Goal: Transaction & Acquisition: Obtain resource

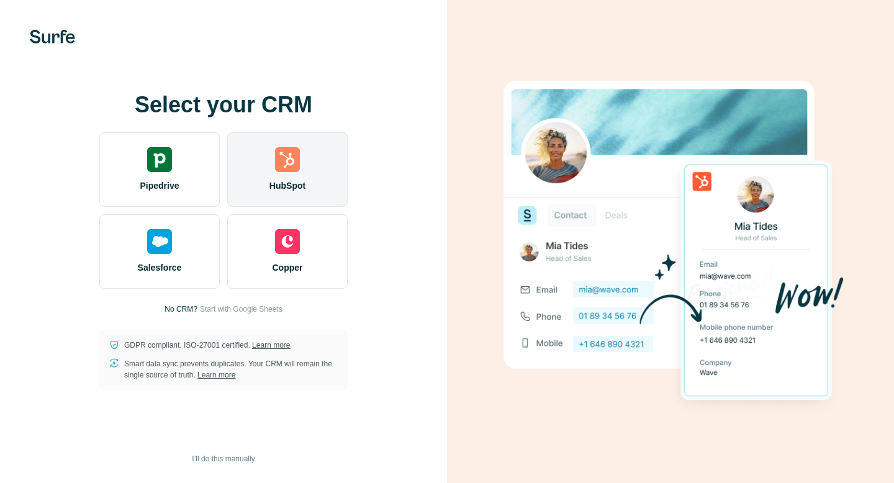
click at [282, 172] on div "HubSpot" at bounding box center [287, 169] width 120 height 74
click at [286, 175] on div "HubSpot" at bounding box center [287, 169] width 120 height 74
click at [289, 174] on div "HubSpot" at bounding box center [287, 169] width 120 height 74
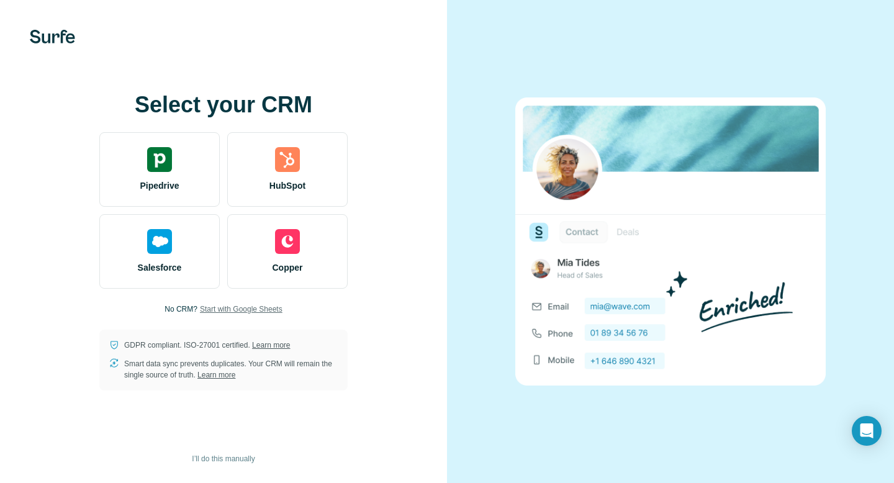
click at [233, 309] on span "Start with Google Sheets" at bounding box center [241, 308] width 83 height 11
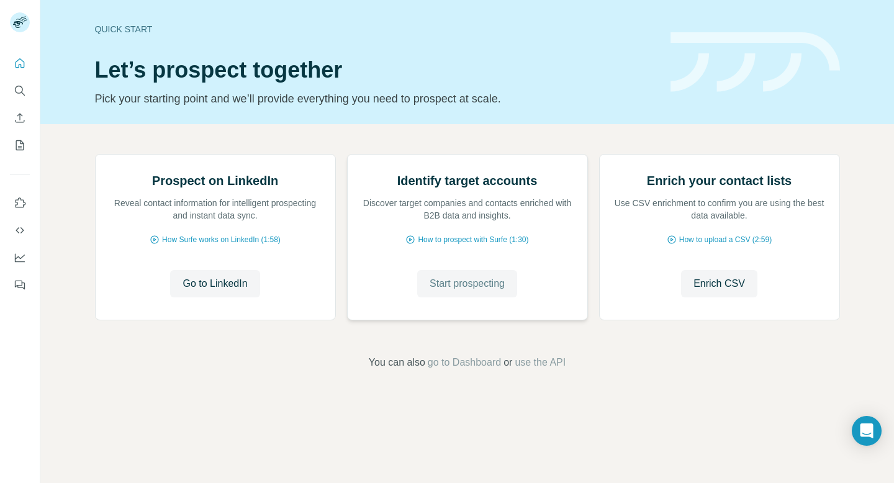
click at [477, 291] on span "Start prospecting" at bounding box center [466, 283] width 75 height 15
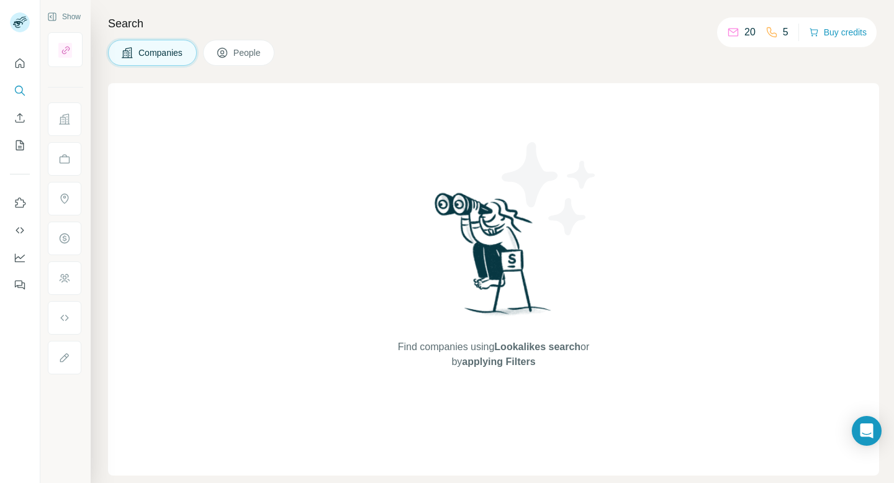
click at [67, 118] on icon at bounding box center [64, 119] width 12 height 12
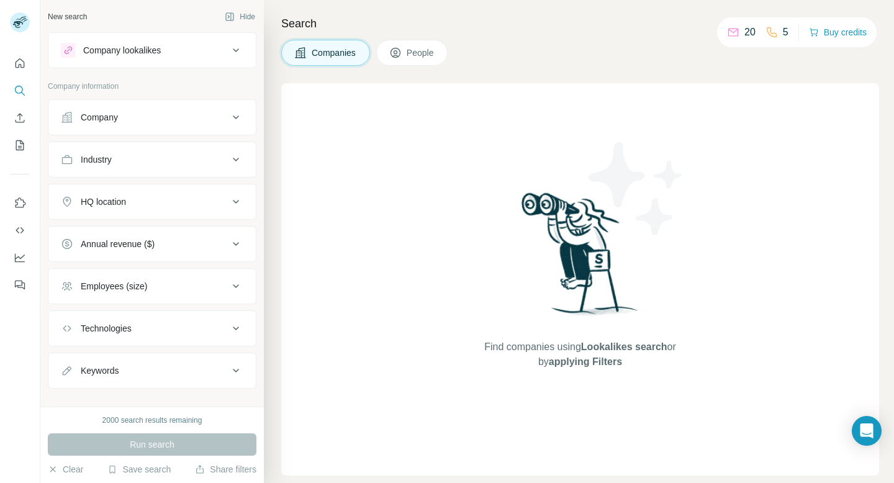
click at [156, 123] on div "Company" at bounding box center [145, 117] width 168 height 12
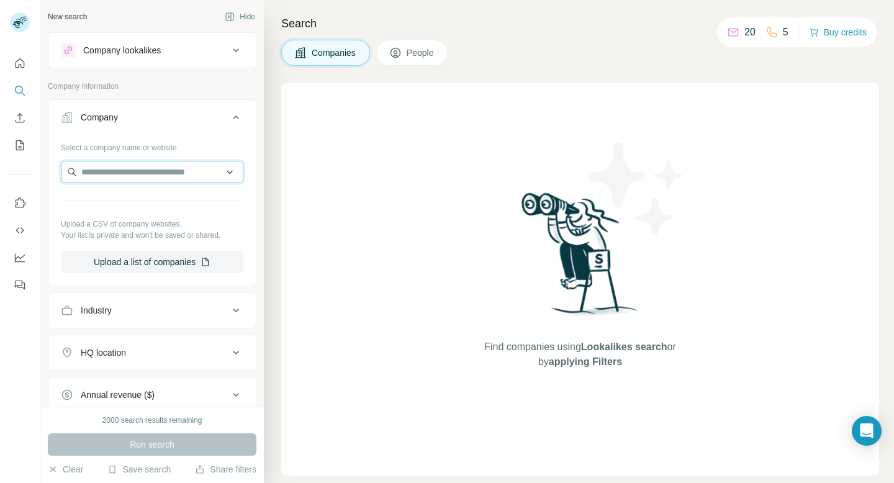
click at [164, 167] on input "text" at bounding box center [152, 172] width 182 height 22
click at [186, 148] on div "Select a company name or website" at bounding box center [152, 145] width 182 height 16
click at [204, 311] on div "Industry" at bounding box center [145, 310] width 168 height 12
click at [180, 334] on input at bounding box center [145, 341] width 153 height 14
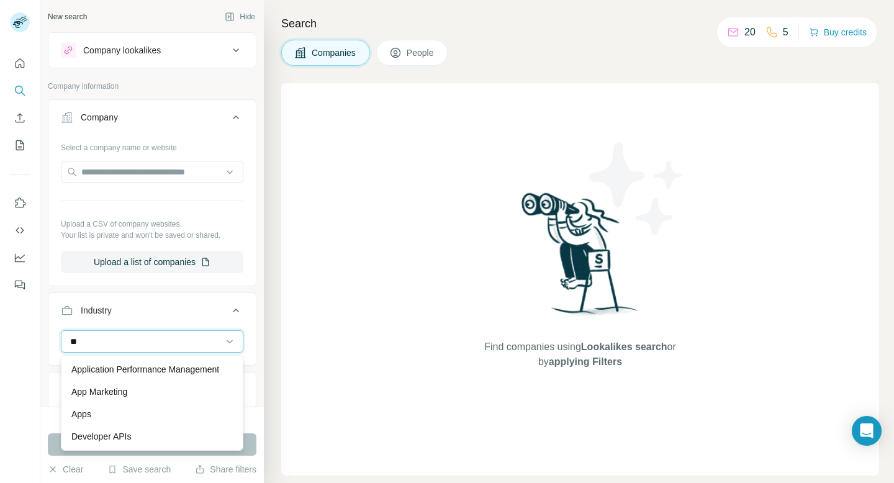
type input "*"
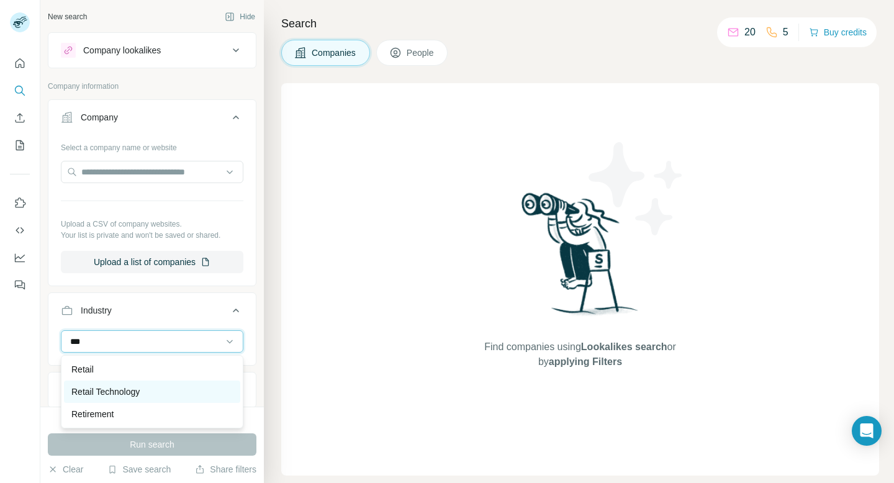
type input "***"
click at [154, 388] on div "Retail Technology" at bounding box center [151, 391] width 161 height 12
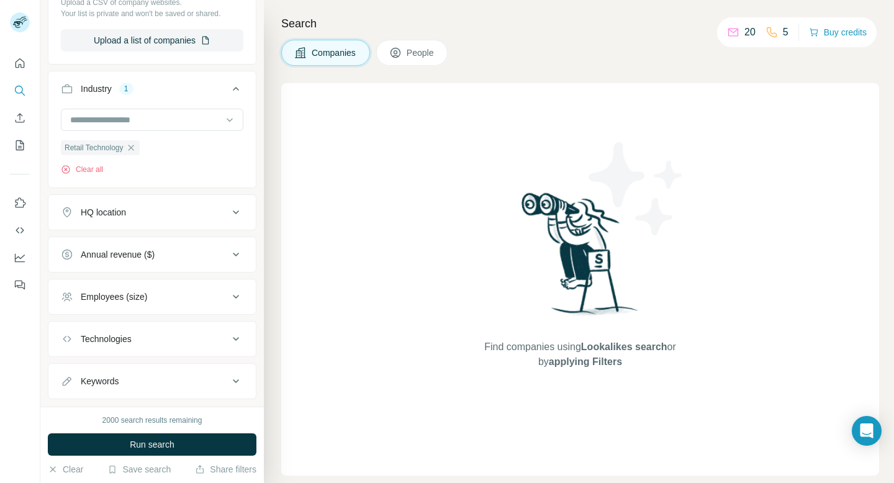
scroll to position [249, 0]
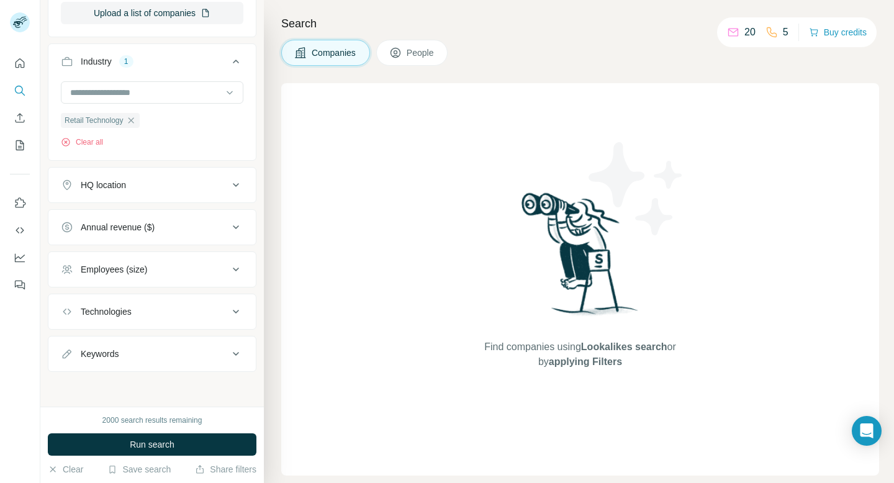
click at [230, 186] on icon at bounding box center [235, 184] width 15 height 15
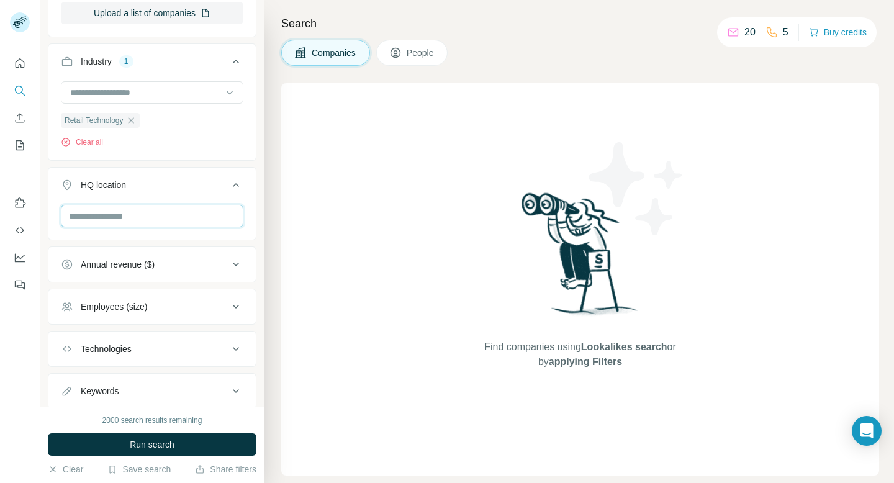
click at [190, 210] on input "text" at bounding box center [152, 216] width 182 height 22
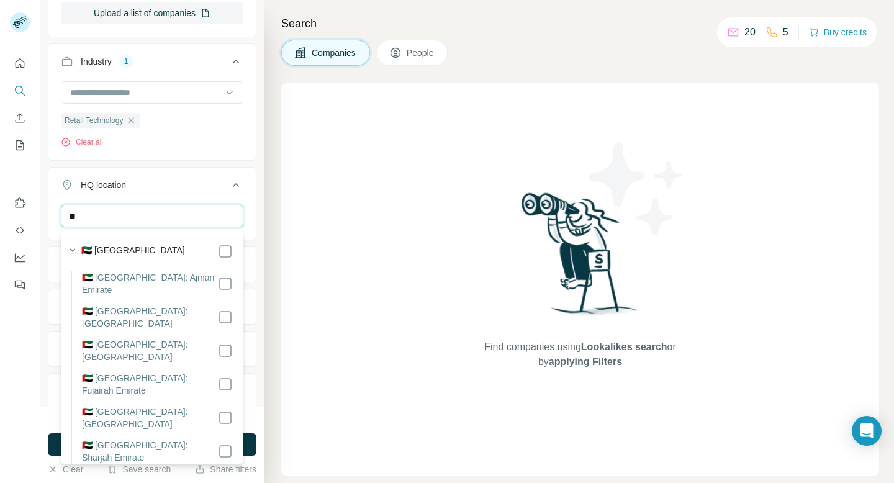
type input "*"
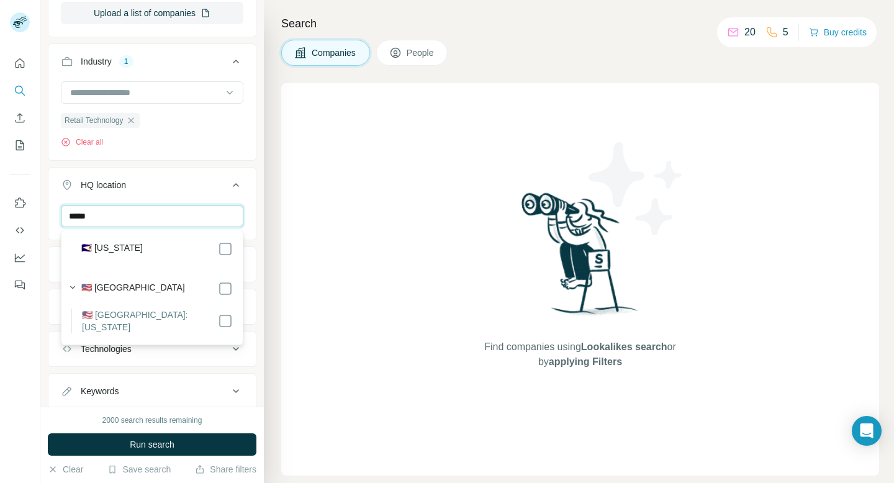
type input "*****"
click at [290, 291] on div "Find companies using Lookalikes search or by applying Filters" at bounding box center [580, 279] width 598 height 392
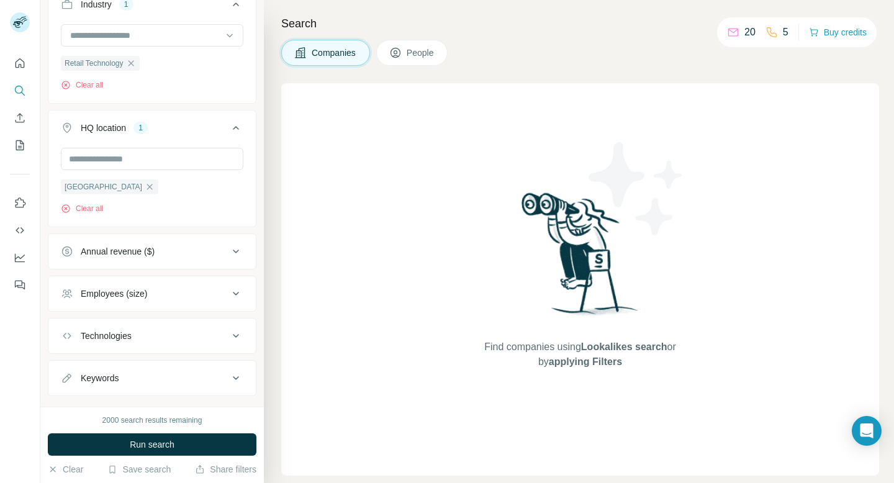
scroll to position [331, 0]
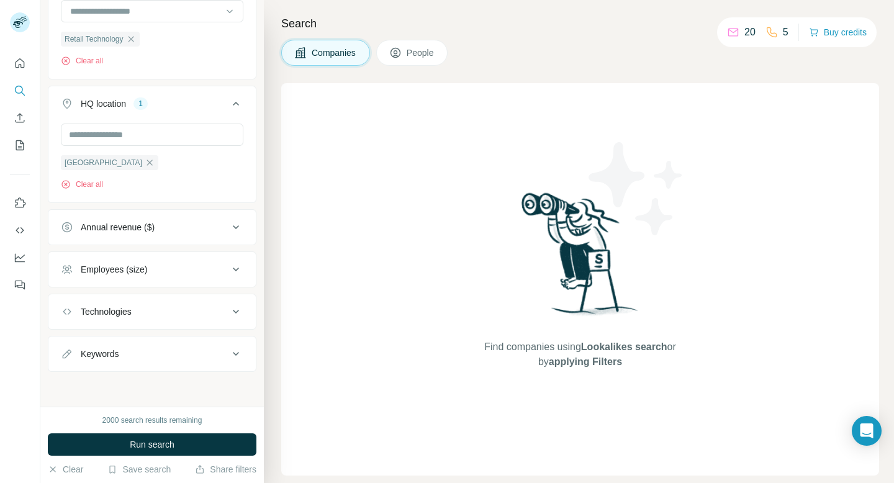
click at [169, 365] on button "Keywords" at bounding box center [151, 354] width 207 height 30
click at [150, 380] on input "text" at bounding box center [140, 384] width 158 height 22
type input "*********"
type input "**********"
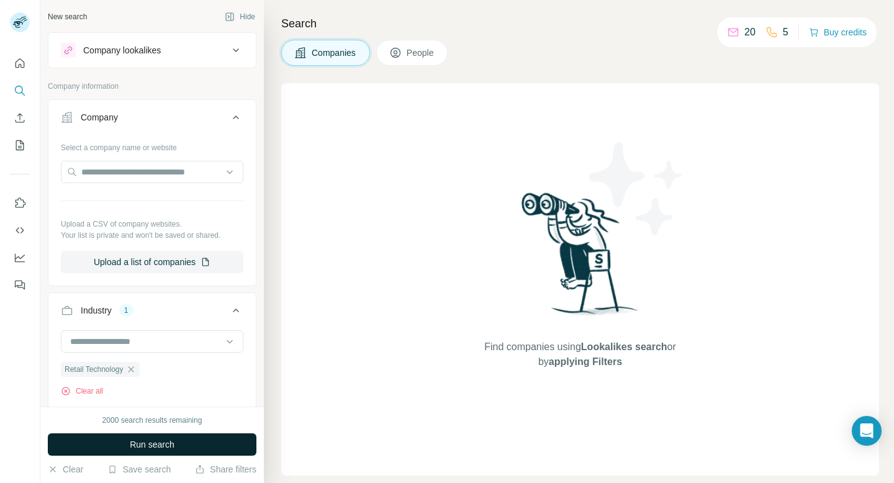
click at [187, 449] on button "Run search" at bounding box center [152, 444] width 208 height 22
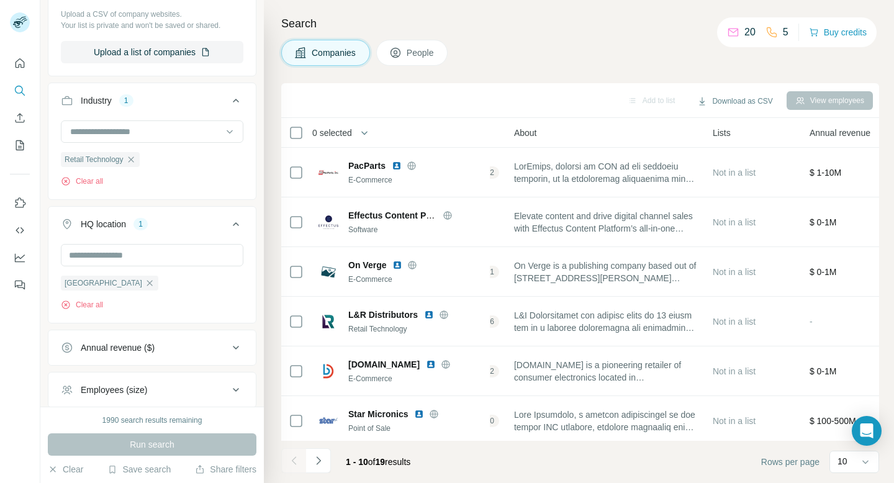
scroll to position [222, 0]
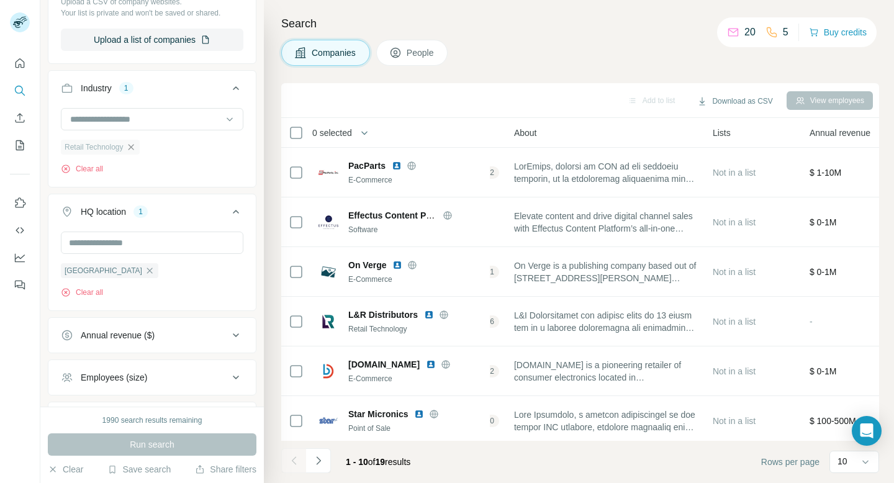
click at [132, 150] on icon "button" at bounding box center [131, 147] width 10 height 10
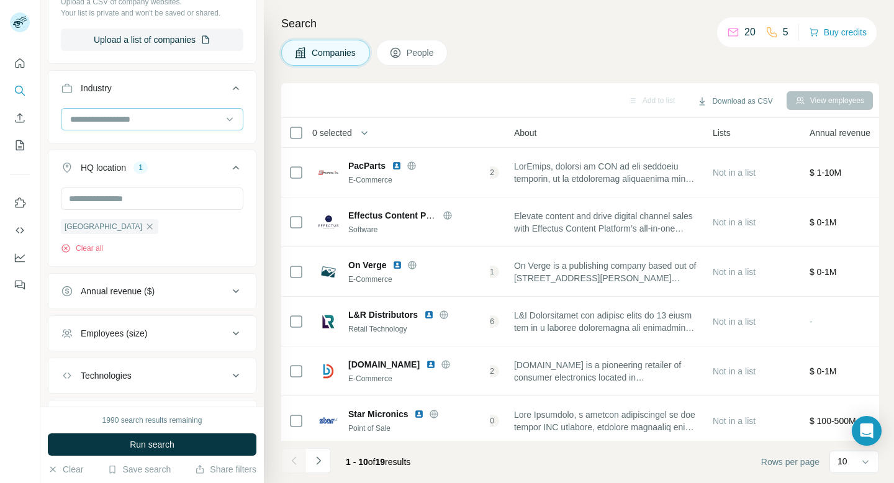
click at [140, 121] on input at bounding box center [145, 119] width 153 height 14
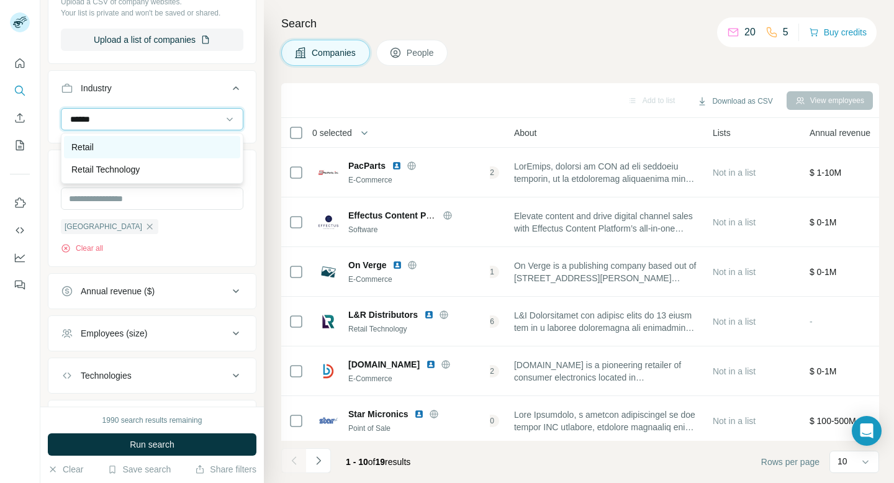
type input "******"
click at [115, 149] on div "Retail" at bounding box center [151, 147] width 161 height 12
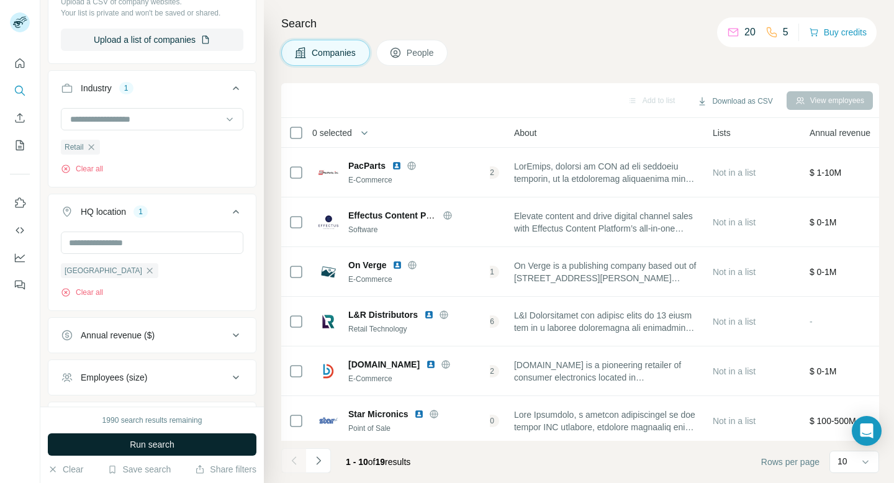
click at [171, 450] on span "Run search" at bounding box center [152, 444] width 45 height 12
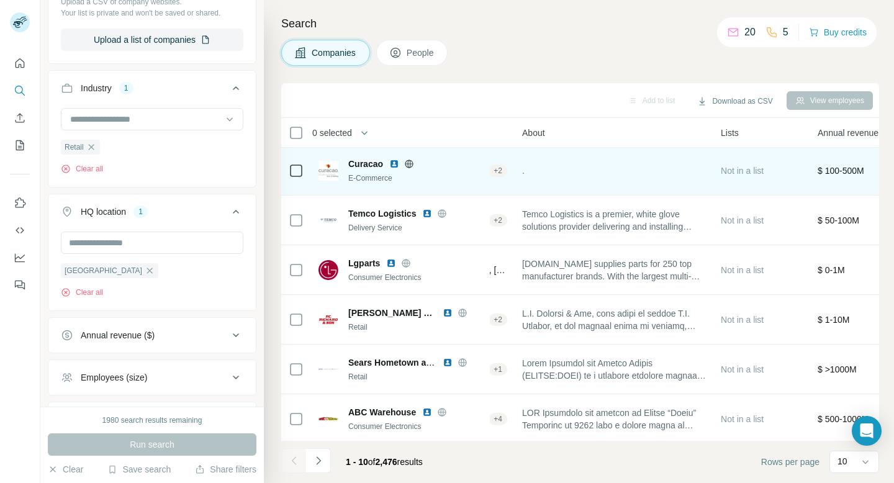
scroll to position [204, 285]
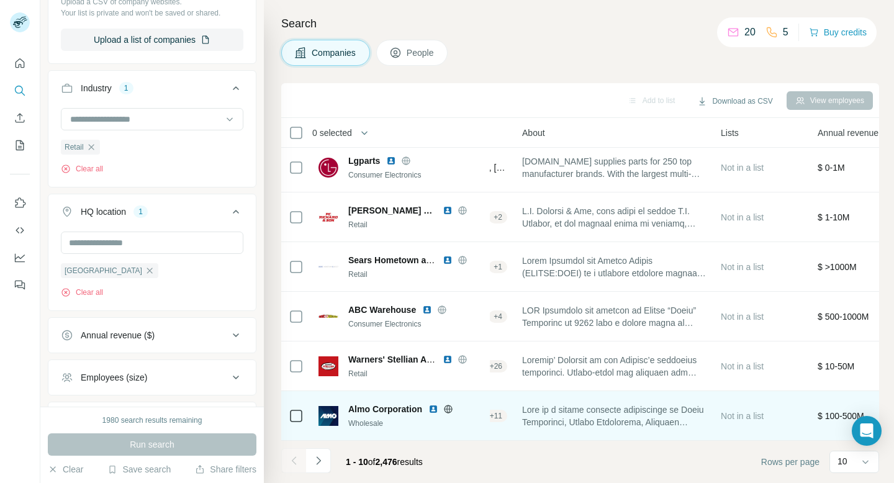
click at [548, 403] on span at bounding box center [614, 415] width 184 height 25
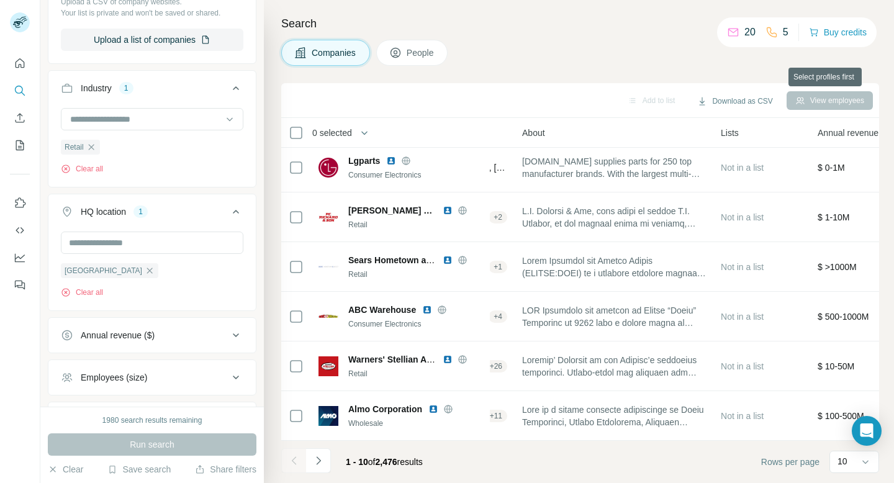
click at [805, 96] on div "View employees" at bounding box center [829, 100] width 86 height 19
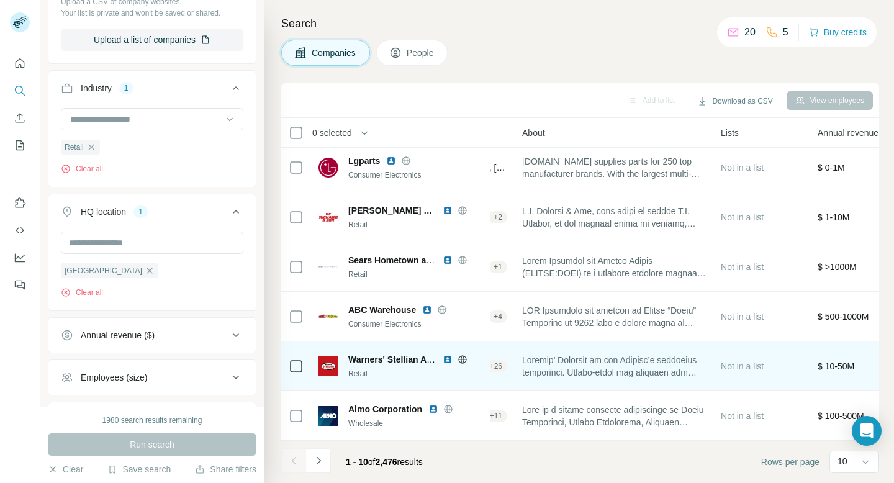
click at [380, 368] on div "Retail" at bounding box center [415, 373] width 134 height 11
click at [385, 363] on span "Warners' Stellian Appliance Co" at bounding box center [411, 359] width 127 height 10
click at [329, 364] on img at bounding box center [328, 366] width 20 height 20
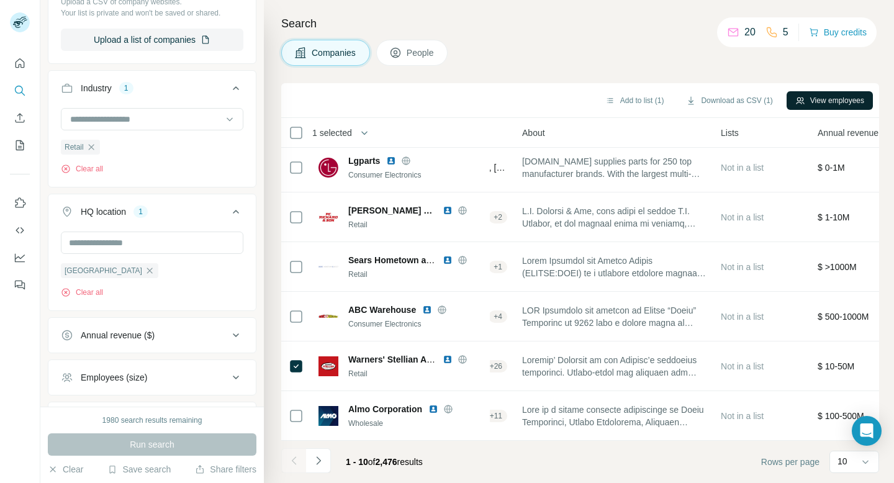
click at [830, 99] on button "View employees" at bounding box center [829, 100] width 86 height 19
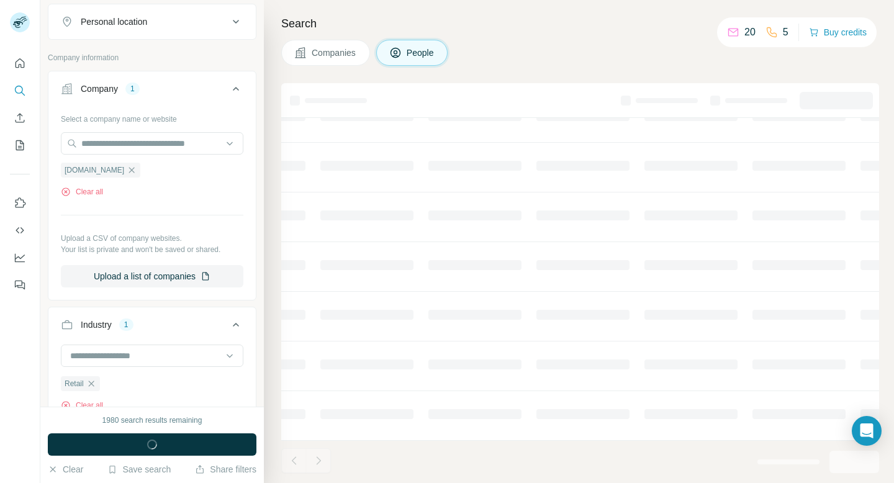
scroll to position [459, 0]
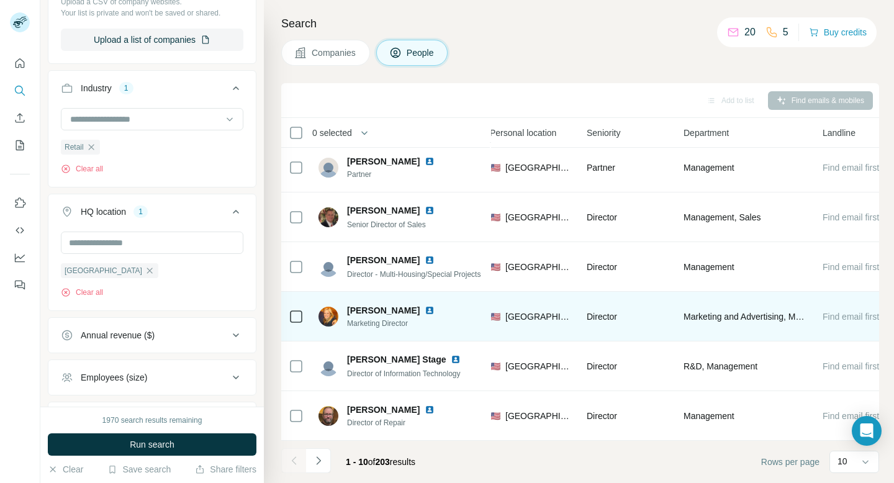
scroll to position [204, 470]
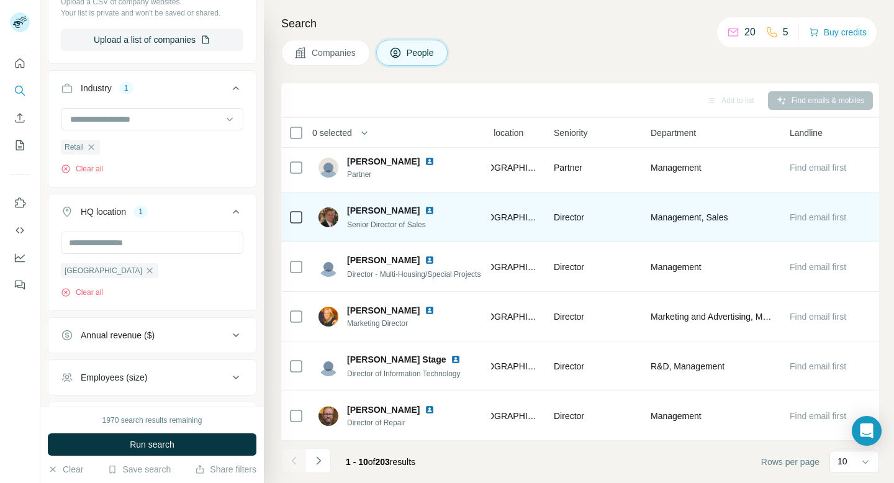
click at [823, 220] on span "Find email first" at bounding box center [817, 217] width 56 height 10
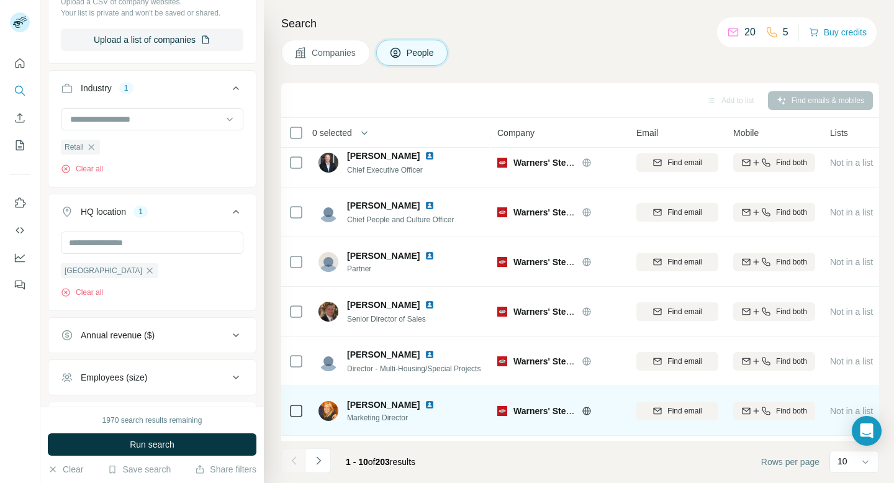
scroll to position [204, 0]
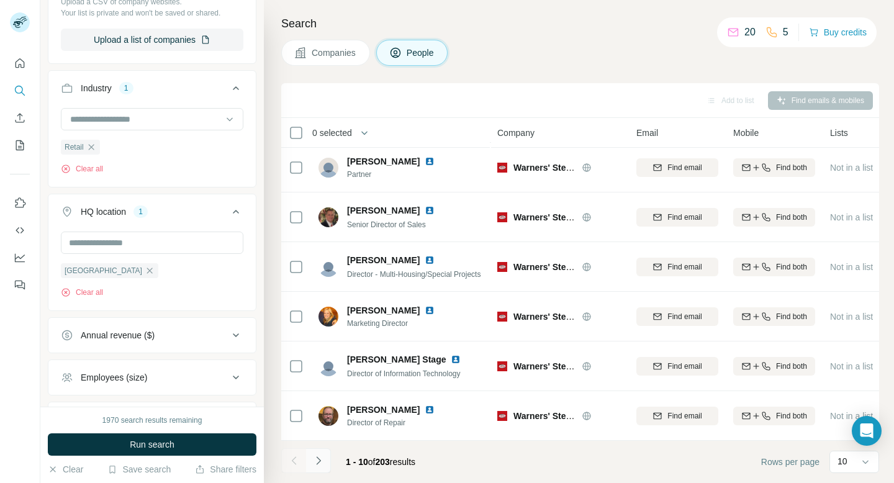
click at [323, 460] on icon "Navigate to next page" at bounding box center [318, 460] width 12 height 12
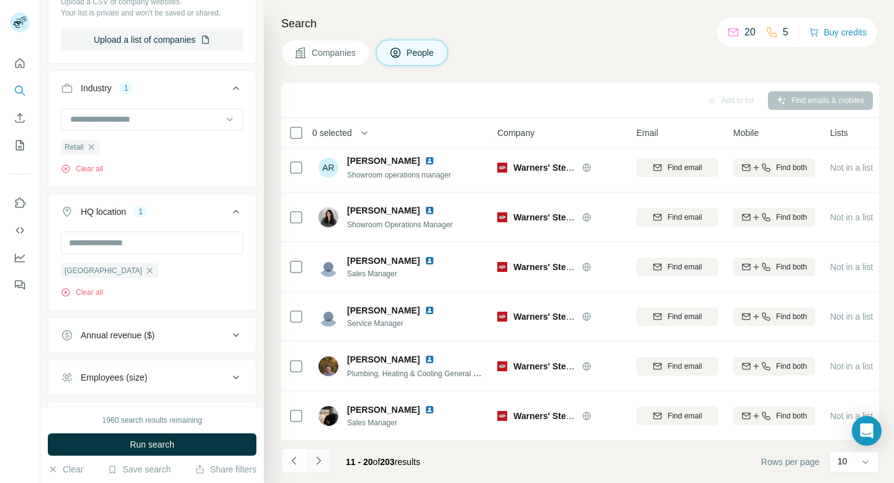
click at [318, 459] on icon "Navigate to next page" at bounding box center [318, 460] width 12 height 12
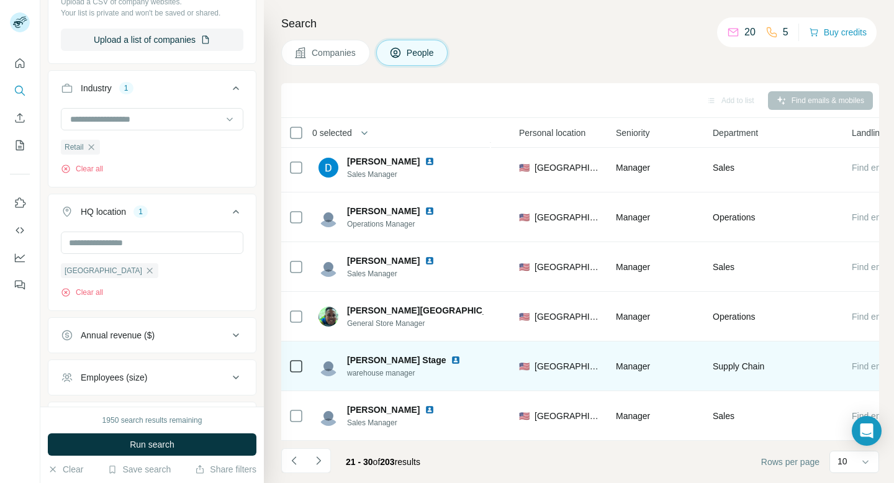
scroll to position [204, 470]
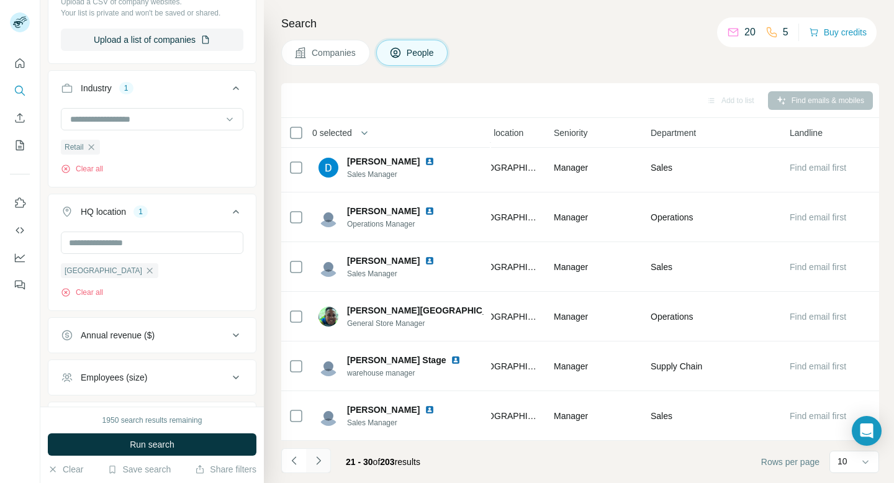
click at [321, 462] on icon "Navigate to next page" at bounding box center [318, 460] width 12 height 12
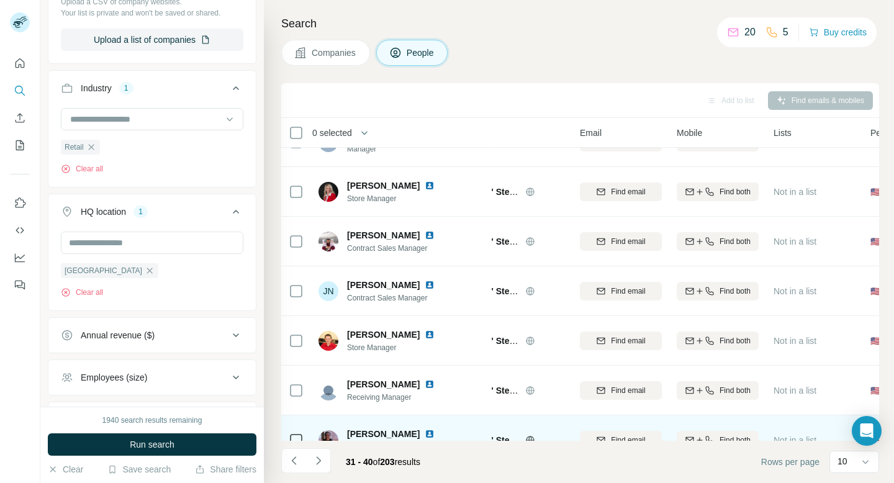
scroll to position [204, 56]
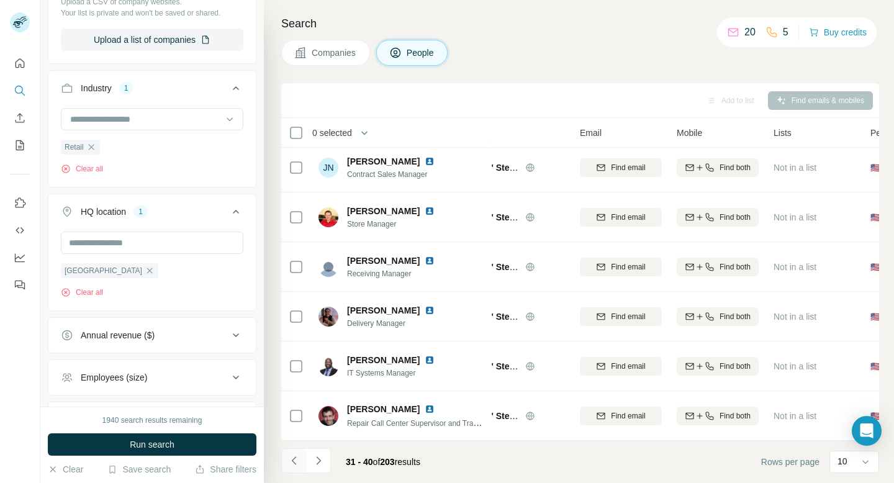
click at [293, 462] on icon "Navigate to previous page" at bounding box center [293, 460] width 4 height 8
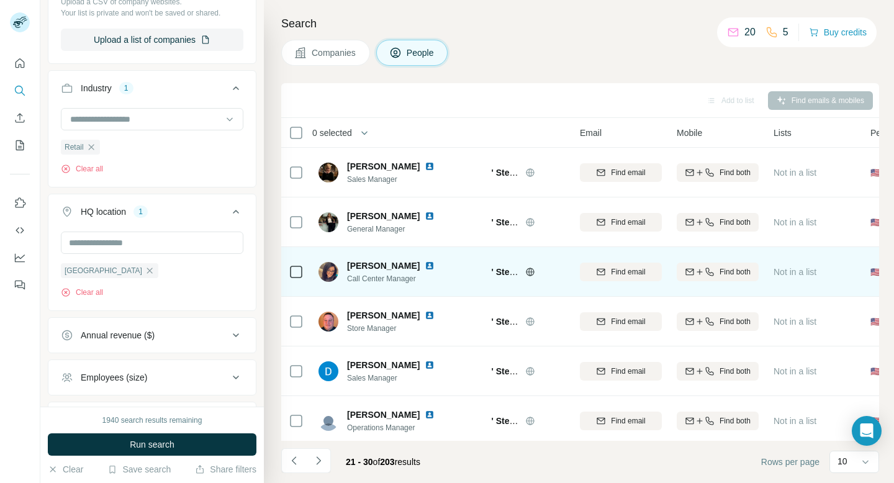
scroll to position [0, 0]
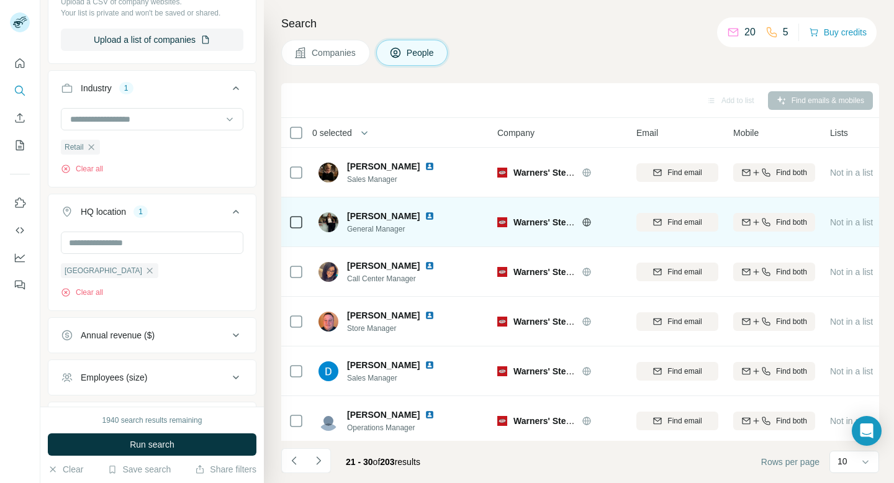
click at [586, 218] on icon at bounding box center [586, 222] width 3 height 8
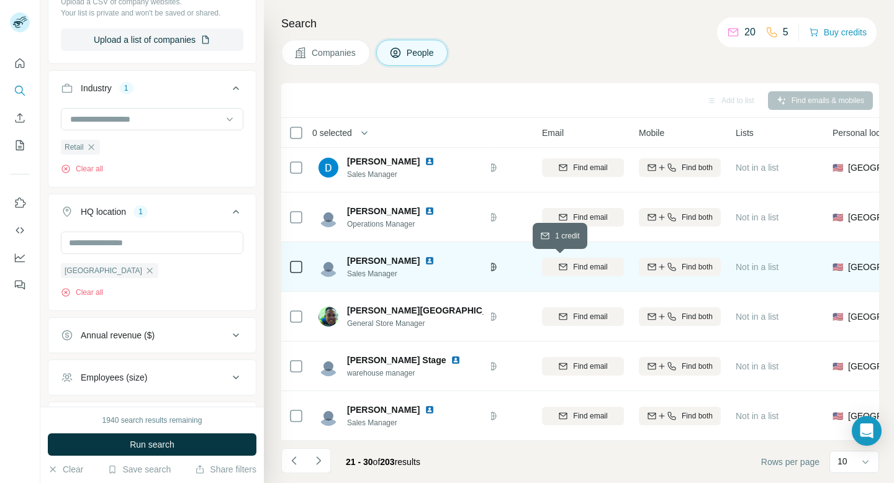
scroll to position [204, 0]
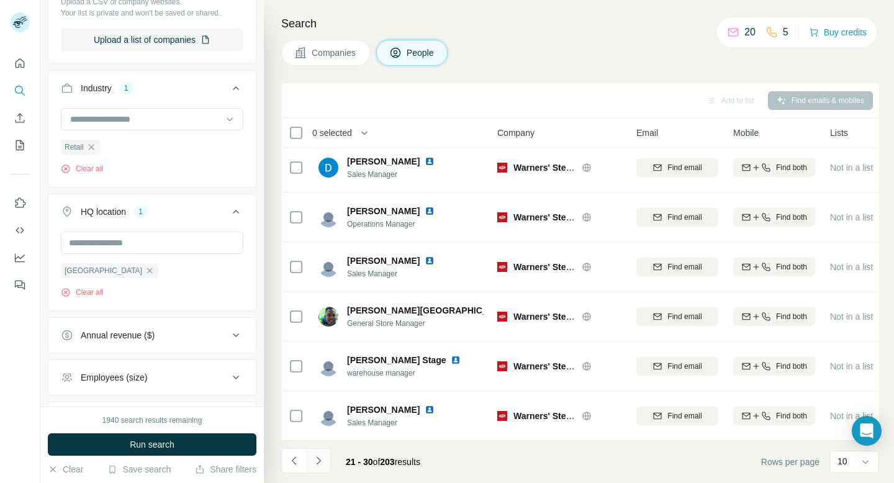
click at [316, 459] on icon "Navigate to next page" at bounding box center [318, 460] width 12 height 12
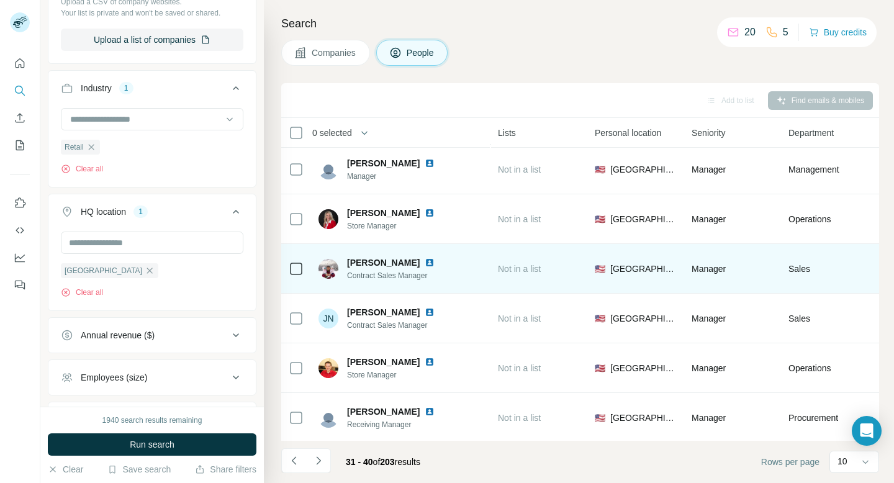
scroll to position [204, 332]
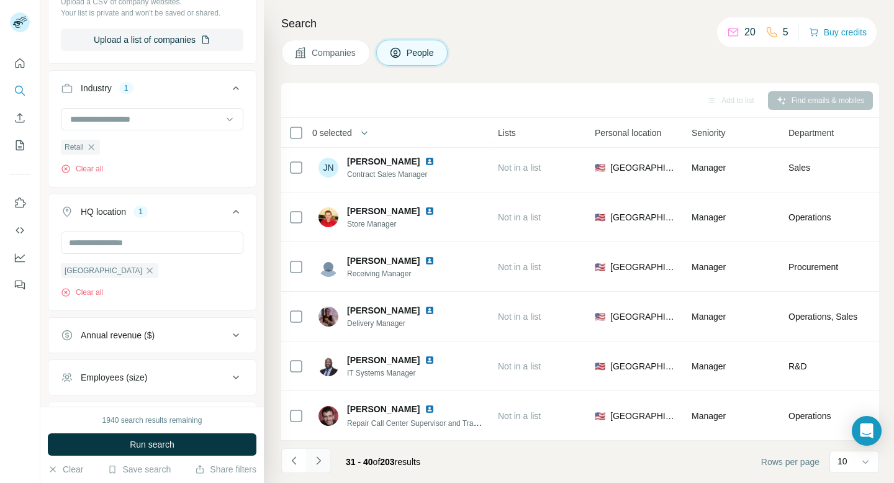
click at [316, 460] on icon "Navigate to next page" at bounding box center [318, 460] width 12 height 12
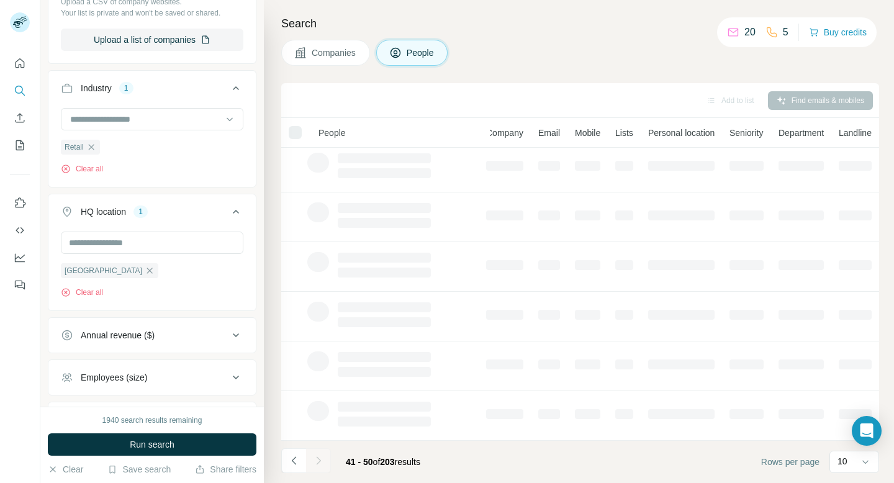
scroll to position [204, 32]
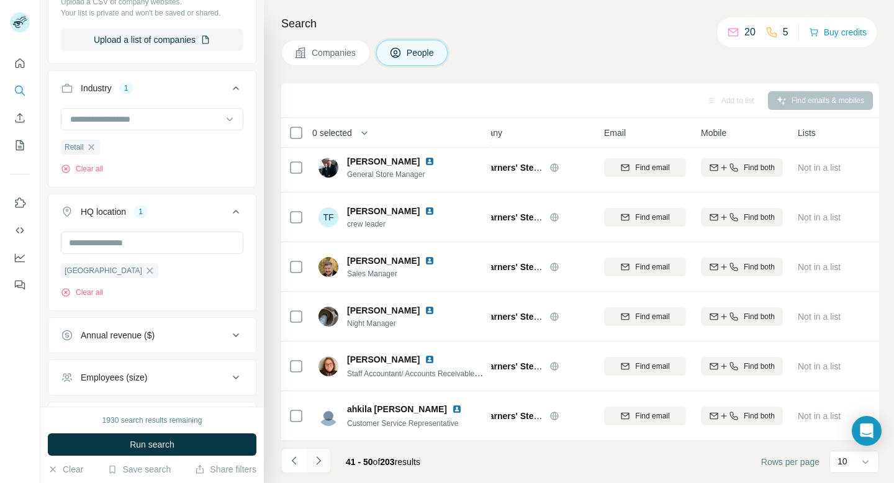
click at [323, 462] on icon "Navigate to next page" at bounding box center [318, 460] width 12 height 12
click at [516, 69] on div "Search Companies People Add to list Find emails & mobiles 0 selected People Com…" at bounding box center [579, 241] width 630 height 483
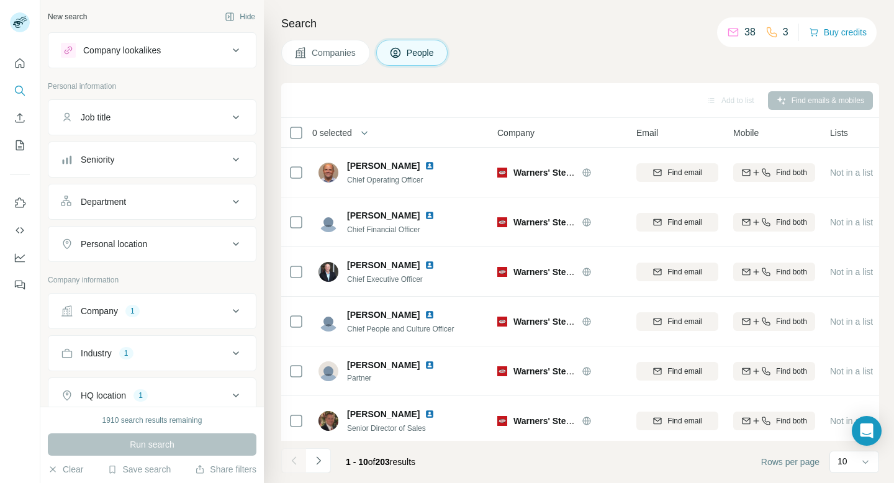
click at [727, 33] on icon at bounding box center [733, 32] width 12 height 12
click at [831, 29] on button "Buy credits" at bounding box center [838, 32] width 58 height 17
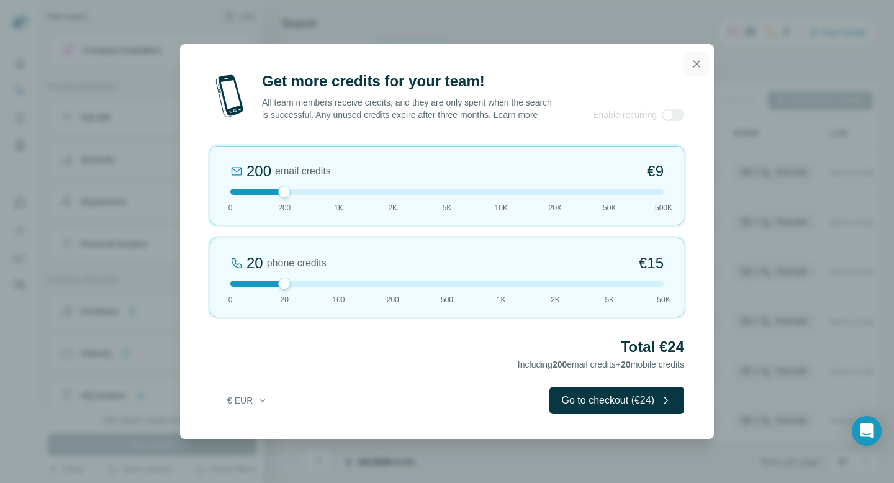
click at [695, 58] on icon "button" at bounding box center [696, 64] width 12 height 12
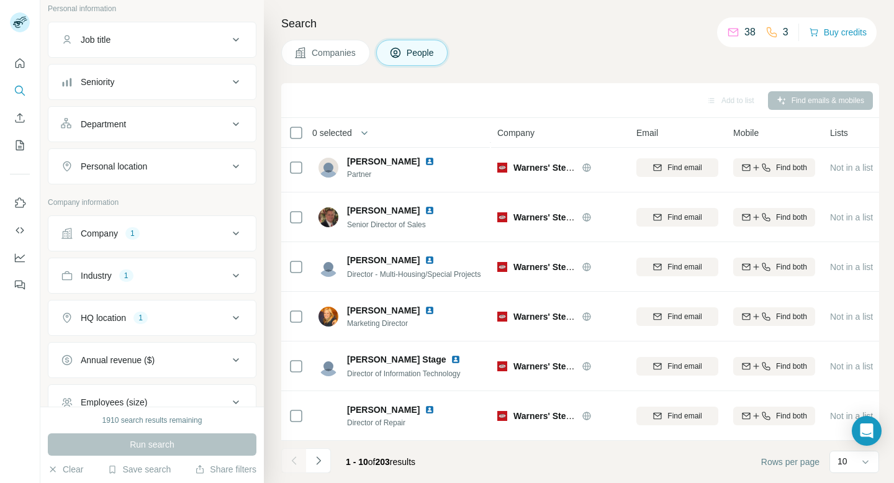
scroll to position [83, 0]
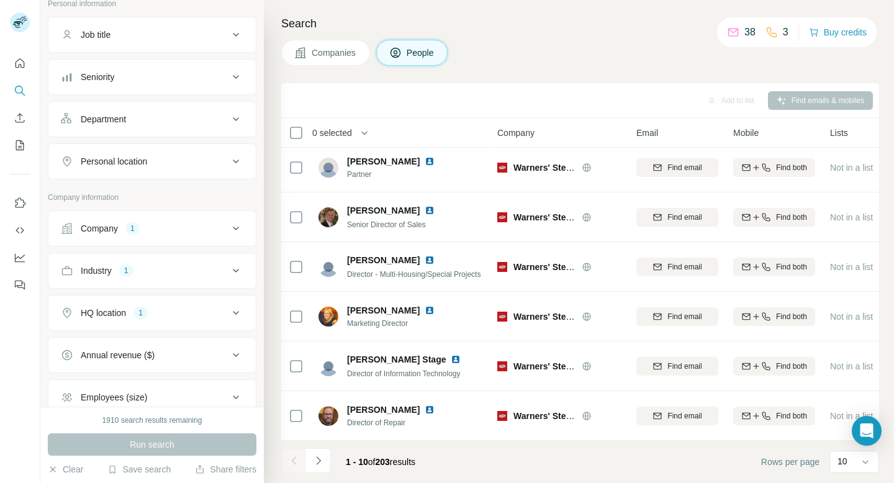
click at [230, 23] on button "Job title" at bounding box center [151, 35] width 207 height 30
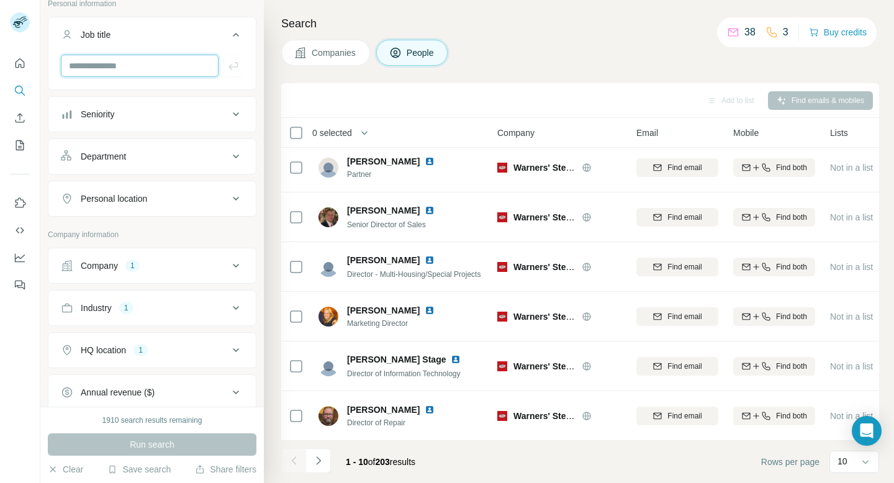
click at [164, 61] on input "text" at bounding box center [140, 66] width 158 height 22
type input "*****"
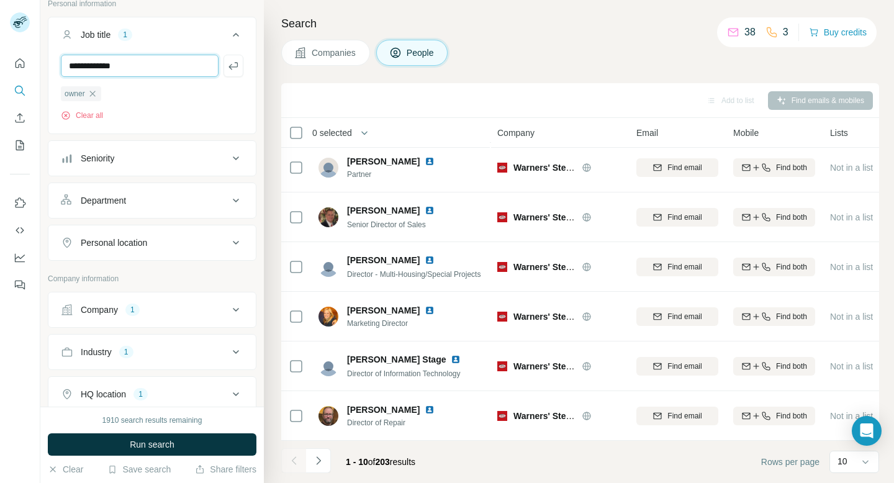
type input "**********"
type input "***"
type input "*********"
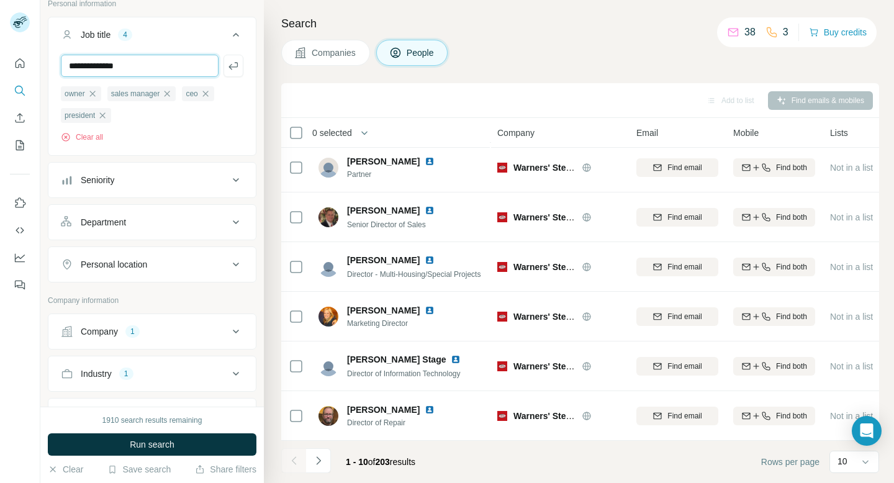
type input "**********"
type input "*****"
click at [204, 230] on button "Department" at bounding box center [151, 222] width 207 height 30
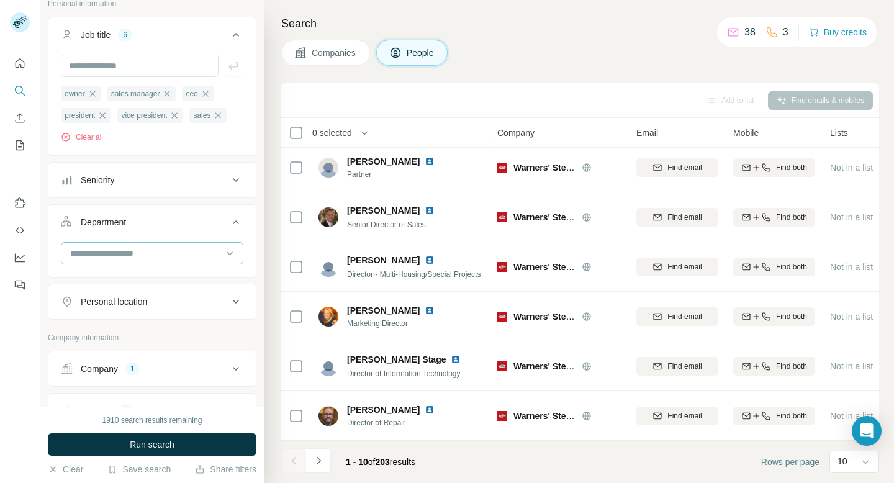
click at [205, 252] on input at bounding box center [145, 253] width 153 height 14
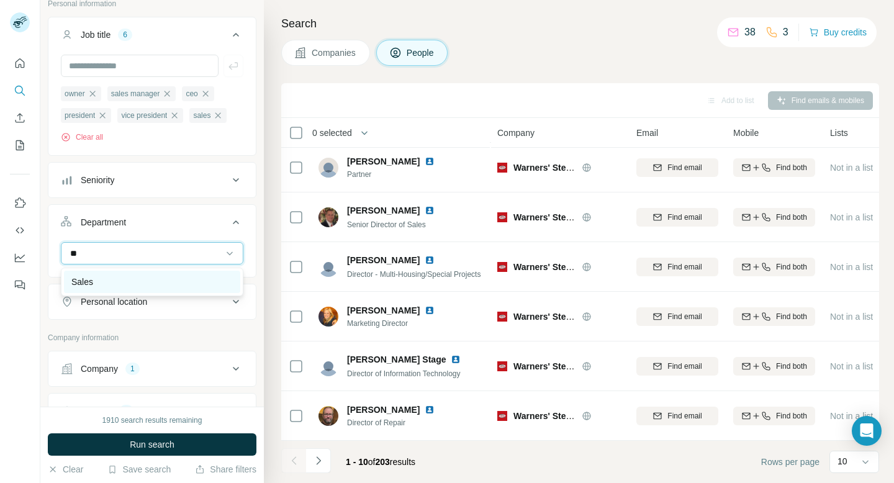
type input "**"
click at [168, 282] on div "Sales" at bounding box center [151, 282] width 161 height 12
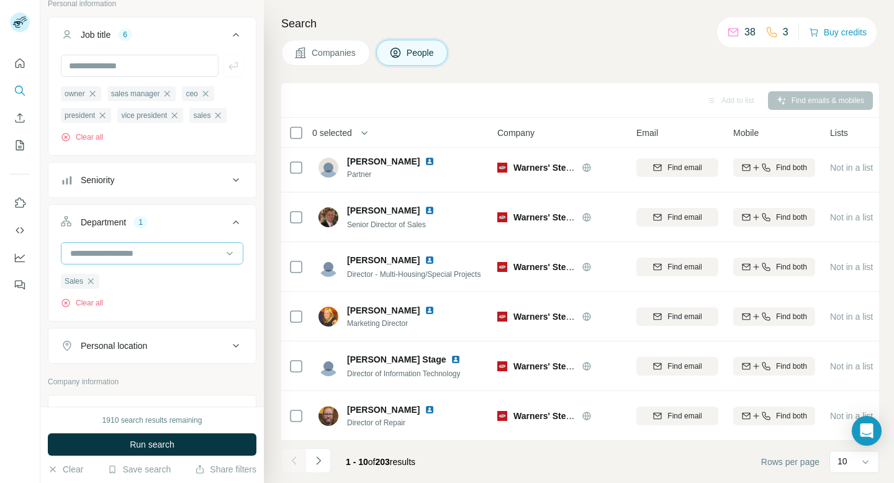
click at [188, 250] on input at bounding box center [145, 253] width 153 height 14
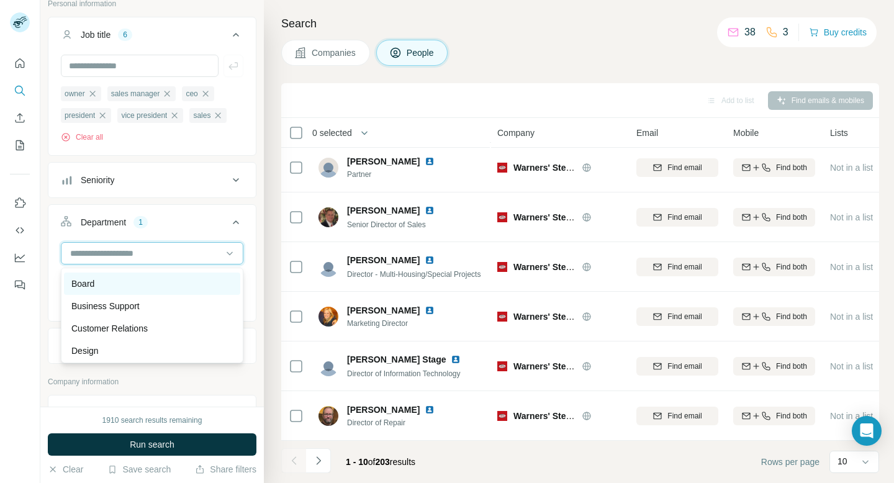
scroll to position [21, 0]
click at [170, 285] on div "Board" at bounding box center [151, 283] width 161 height 12
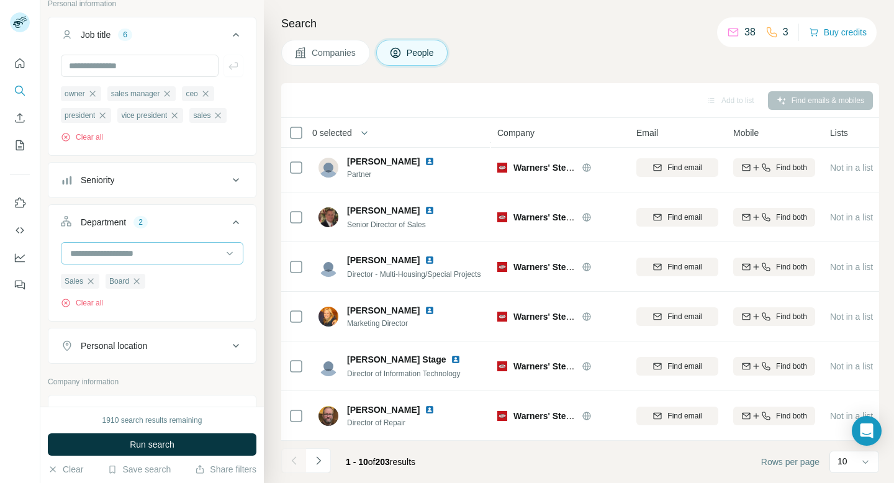
click at [179, 264] on div at bounding box center [152, 253] width 182 height 22
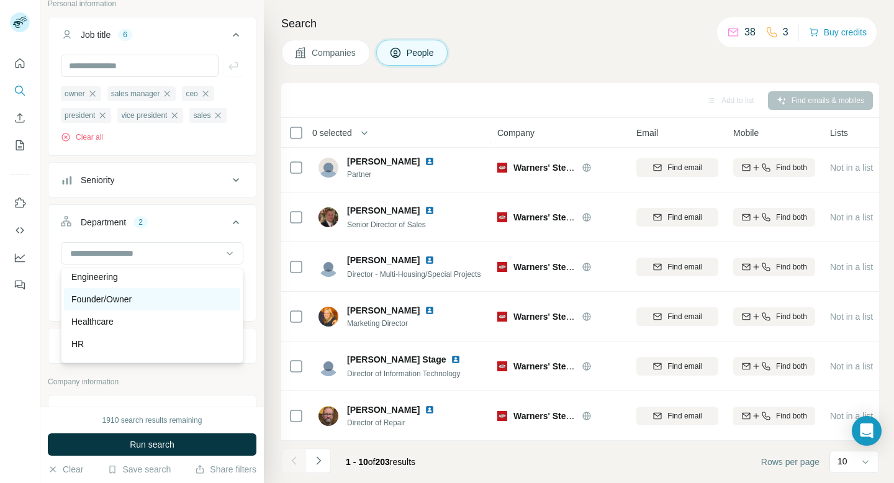
click at [159, 300] on div "Founder/Owner" at bounding box center [151, 299] width 161 height 12
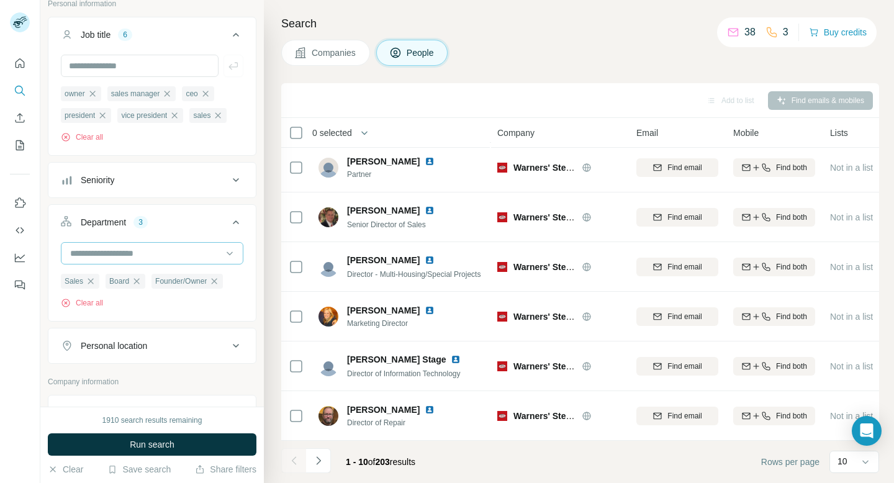
click at [182, 258] on input at bounding box center [145, 253] width 153 height 14
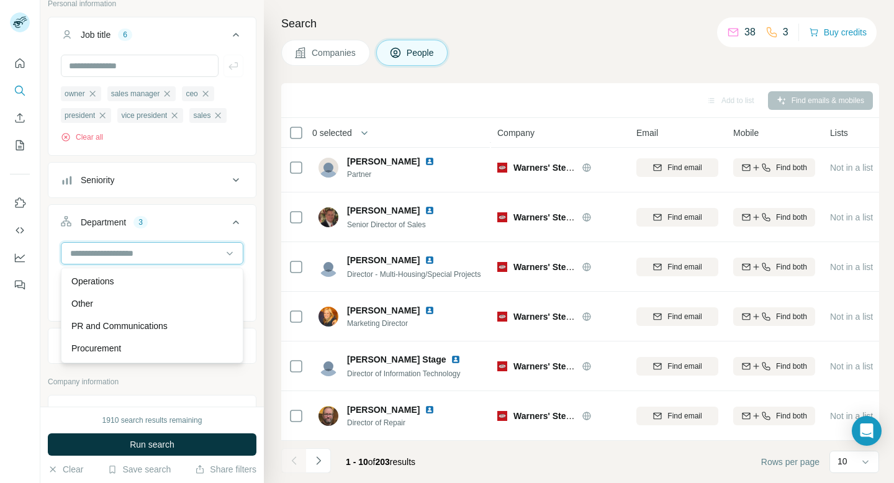
scroll to position [312, 0]
click at [137, 288] on div "Operations" at bounding box center [151, 282] width 161 height 12
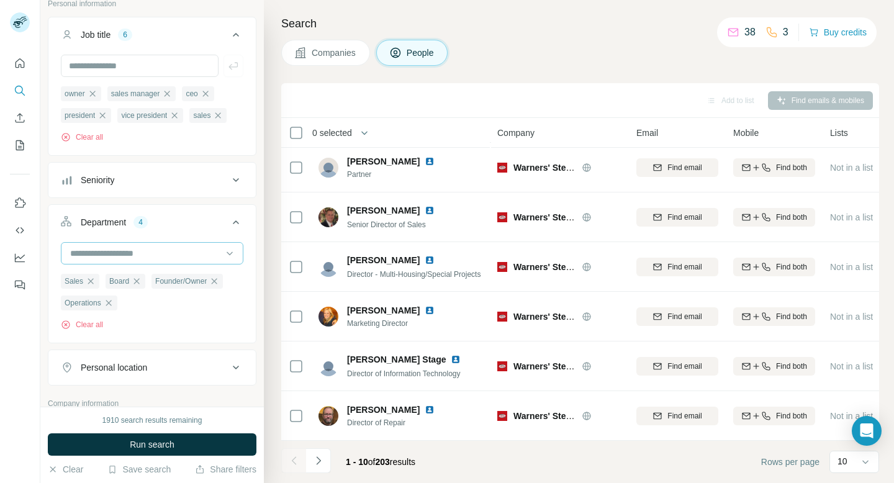
click at [166, 259] on input at bounding box center [145, 253] width 153 height 14
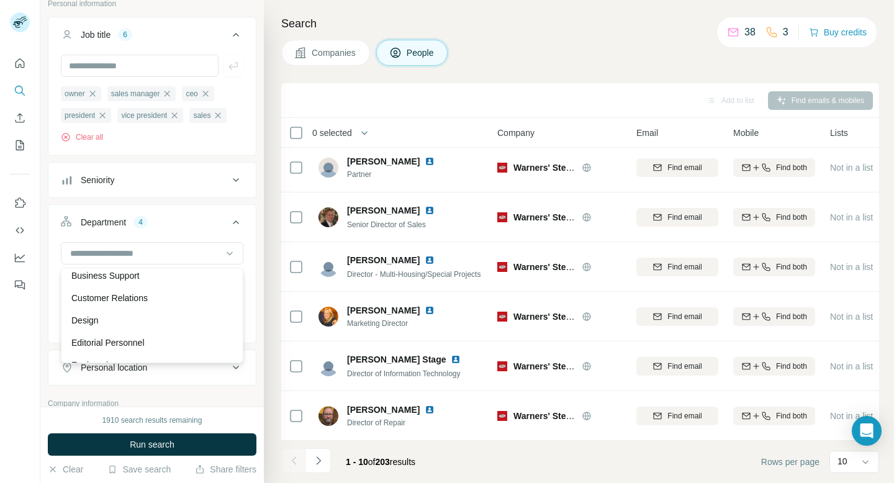
click at [187, 219] on div "Department 4" at bounding box center [145, 222] width 168 height 12
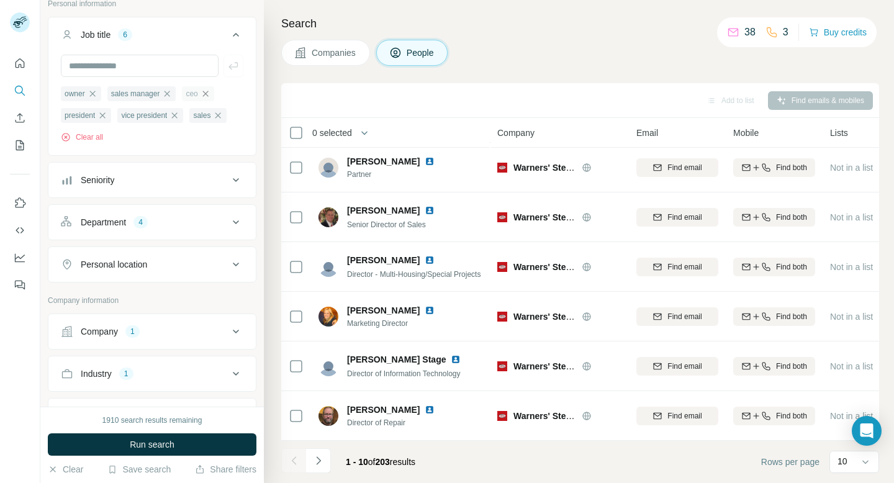
click at [208, 92] on icon "button" at bounding box center [205, 94] width 10 height 10
click at [208, 92] on span "president" at bounding box center [201, 93] width 30 height 11
click at [92, 142] on button "Clear all" at bounding box center [82, 137] width 42 height 11
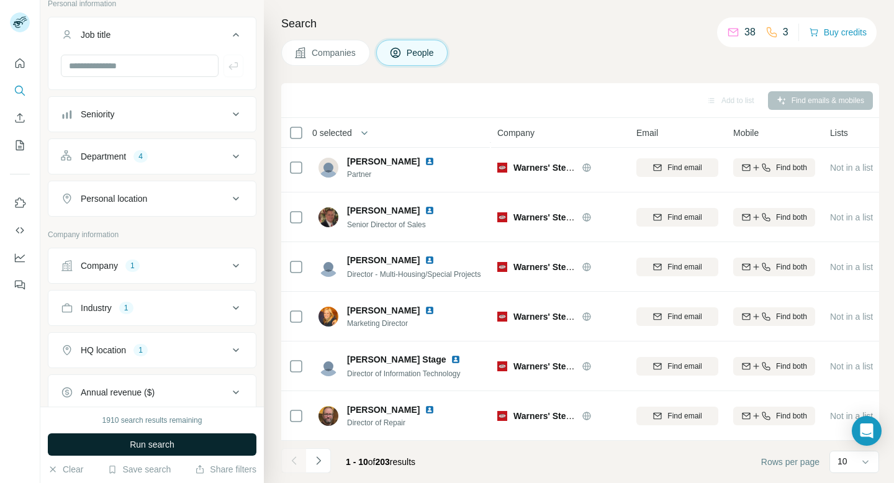
click at [135, 444] on span "Run search" at bounding box center [152, 444] width 45 height 12
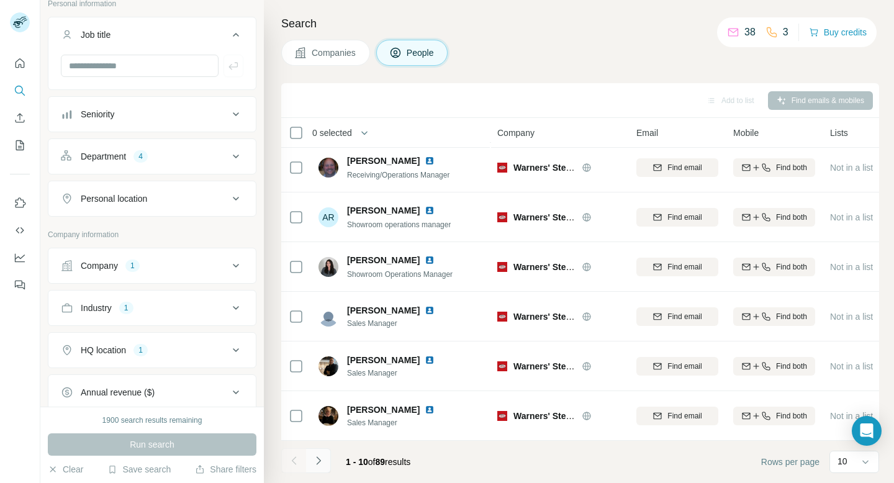
click at [318, 460] on icon "Navigate to next page" at bounding box center [318, 460] width 12 height 12
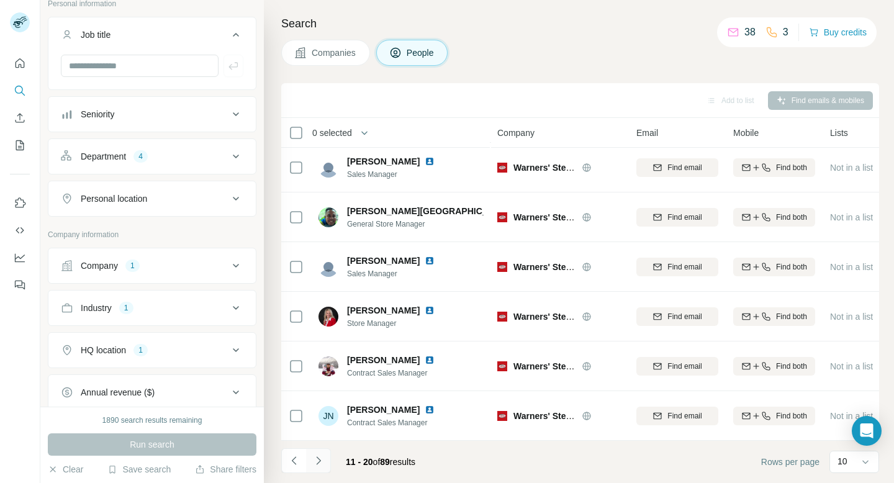
click at [318, 463] on icon "Navigate to next page" at bounding box center [318, 460] width 4 height 8
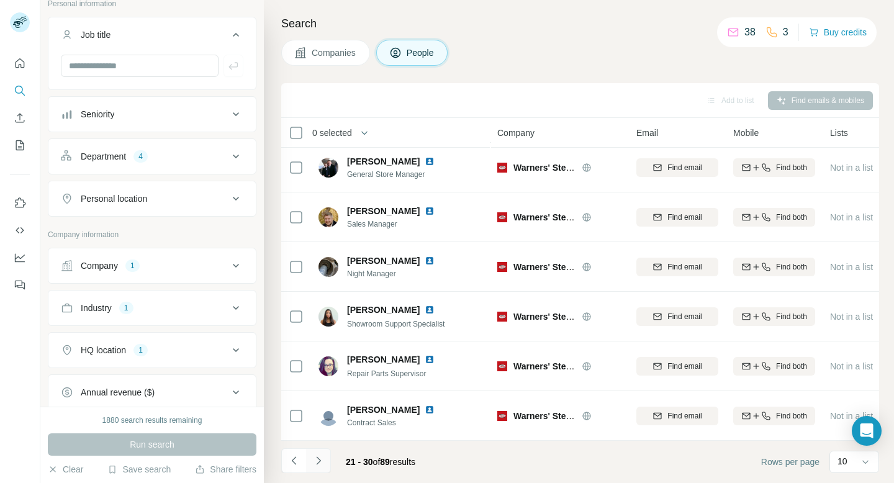
click at [318, 463] on icon "Navigate to next page" at bounding box center [318, 460] width 4 height 8
click at [315, 458] on icon "Navigate to next page" at bounding box center [318, 460] width 12 height 12
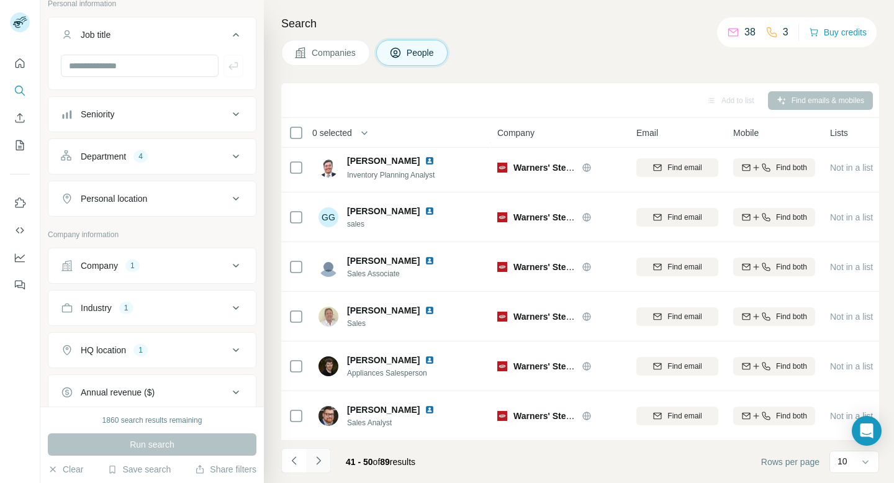
click at [324, 460] on button "Navigate to next page" at bounding box center [318, 460] width 25 height 25
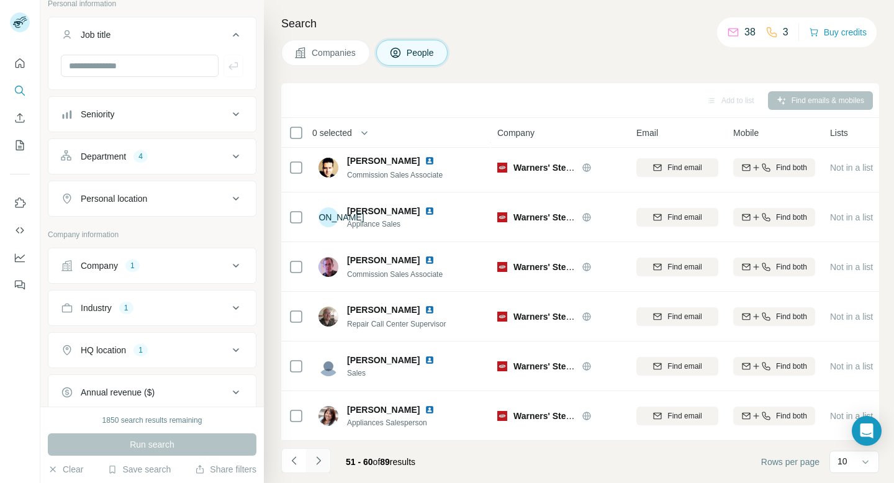
click at [320, 461] on icon "Navigate to next page" at bounding box center [318, 460] width 12 height 12
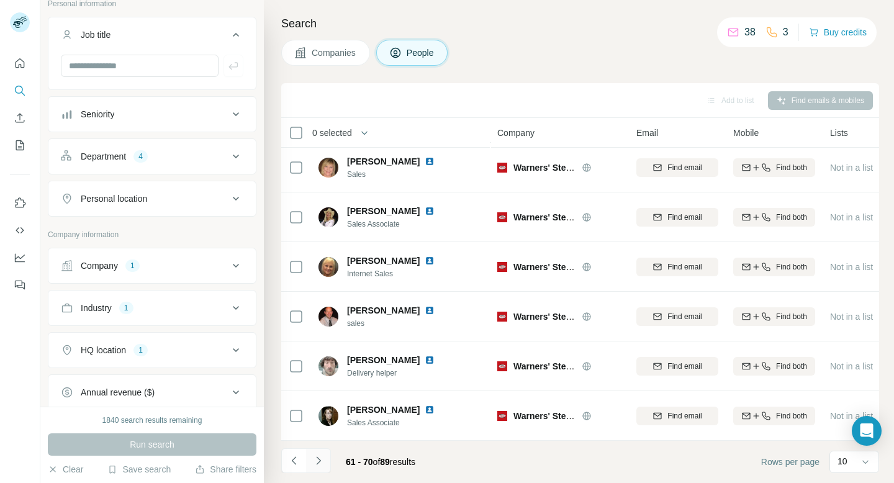
click at [322, 457] on icon "Navigate to next page" at bounding box center [318, 460] width 12 height 12
click at [315, 460] on icon "Navigate to next page" at bounding box center [318, 460] width 12 height 12
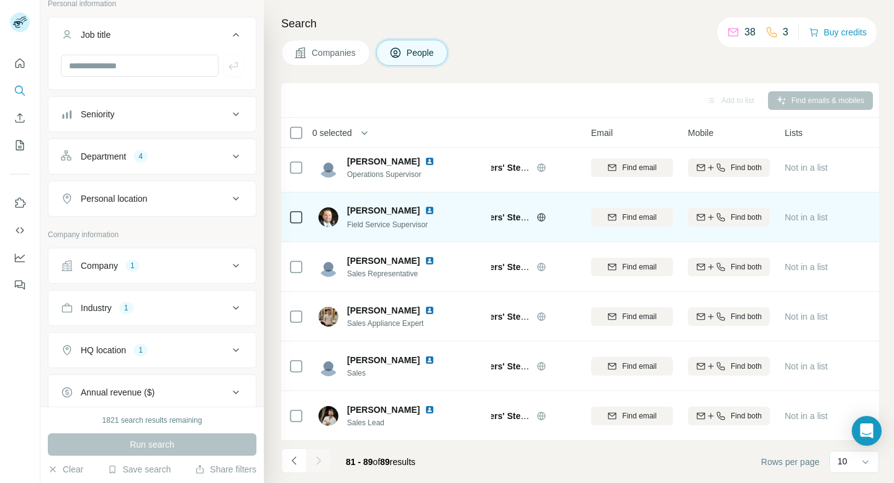
scroll to position [154, 0]
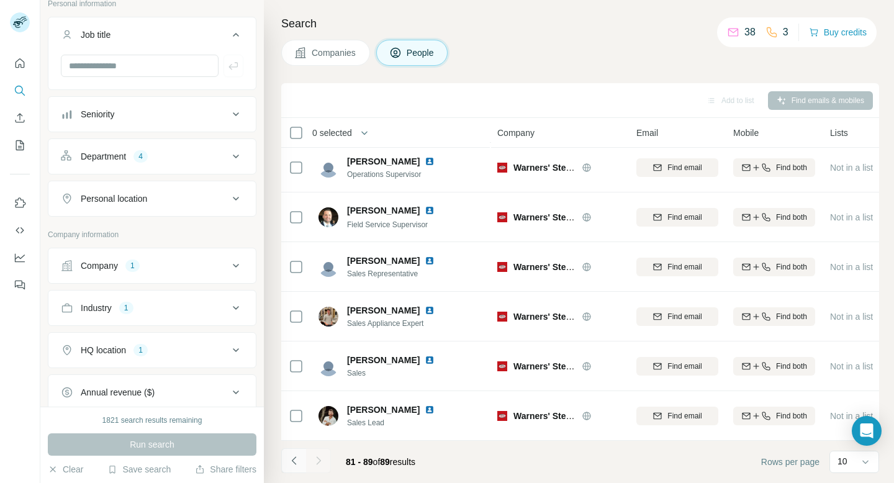
click at [292, 459] on icon "Navigate to previous page" at bounding box center [293, 460] width 4 height 8
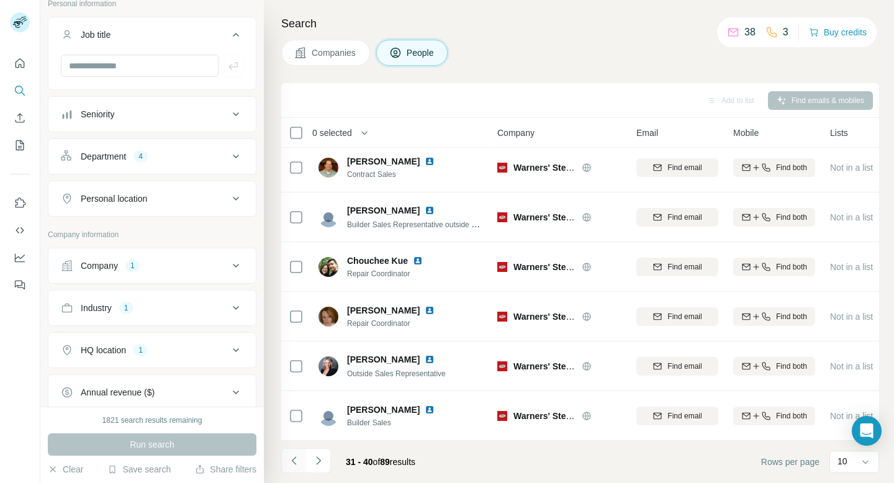
click at [292, 459] on icon "Navigate to previous page" at bounding box center [293, 460] width 4 height 8
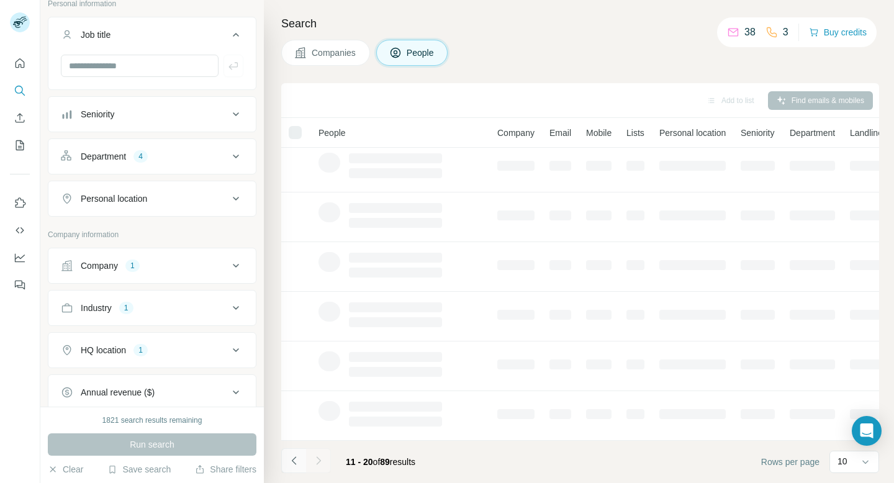
click at [292, 459] on icon "Navigate to previous page" at bounding box center [293, 460] width 4 height 8
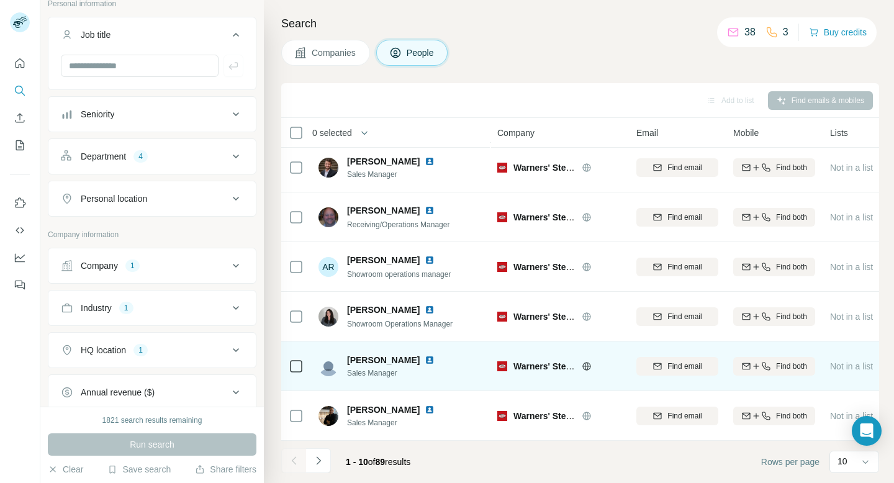
scroll to position [204, 0]
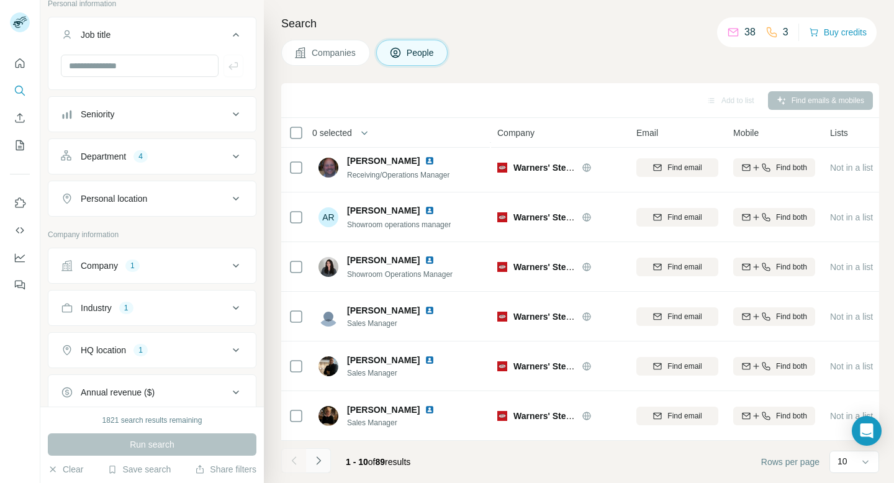
click at [322, 464] on icon "Navigate to next page" at bounding box center [318, 460] width 12 height 12
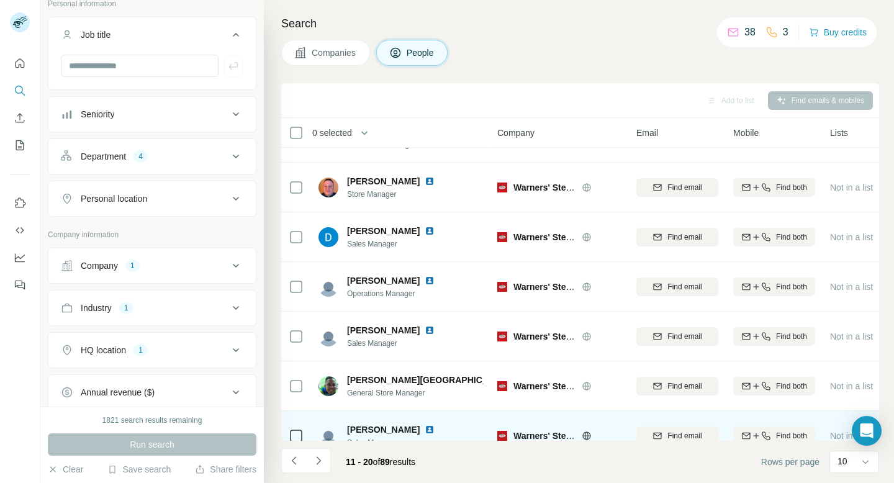
scroll to position [0, 0]
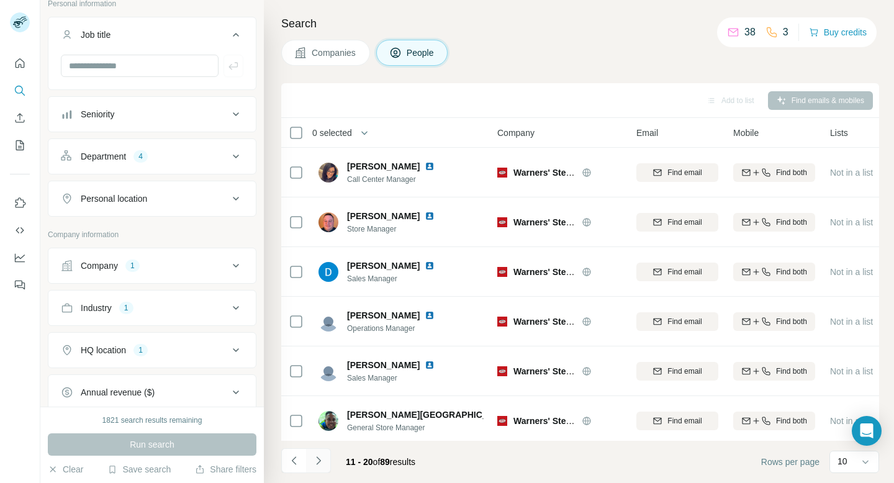
click at [319, 462] on icon "Navigate to next page" at bounding box center [318, 460] width 12 height 12
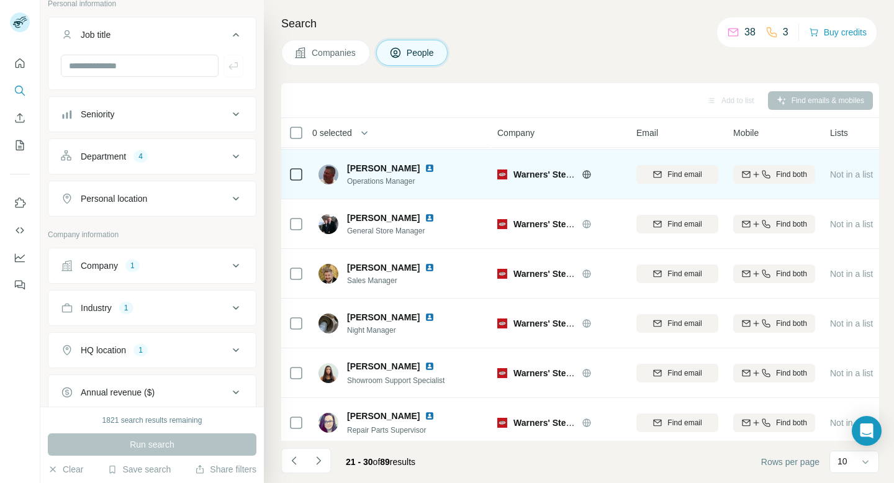
scroll to position [204, 0]
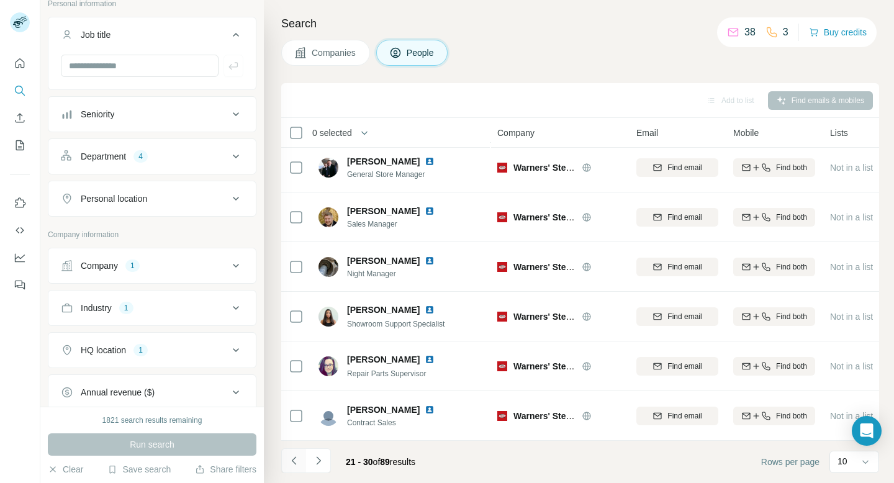
click at [292, 463] on icon "Navigate to previous page" at bounding box center [294, 460] width 12 height 12
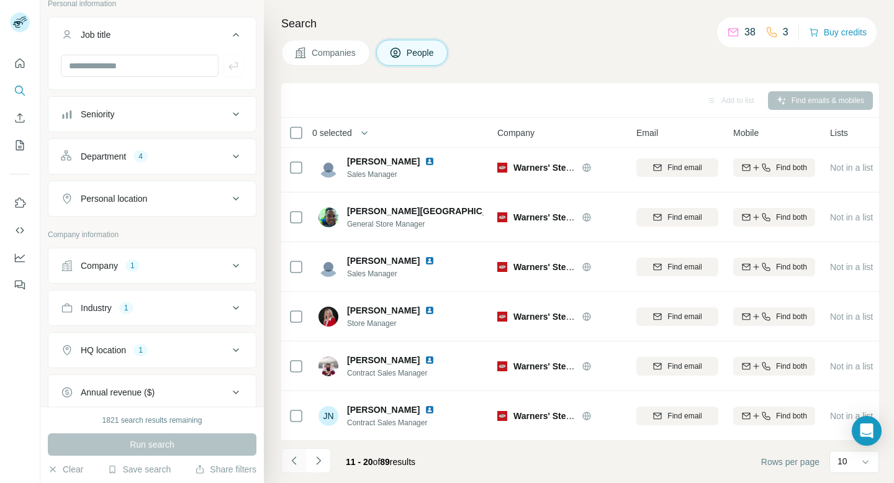
click at [292, 463] on icon "Navigate to previous page" at bounding box center [294, 460] width 12 height 12
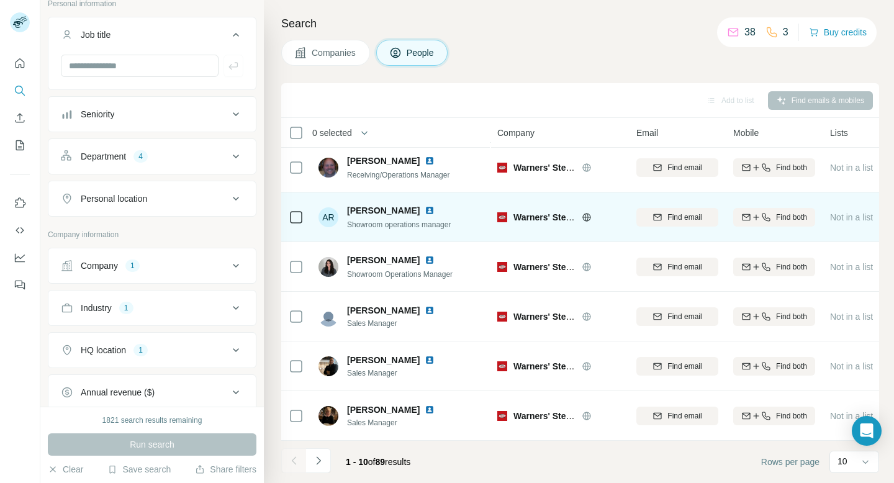
click at [424, 208] on img at bounding box center [429, 210] width 10 height 10
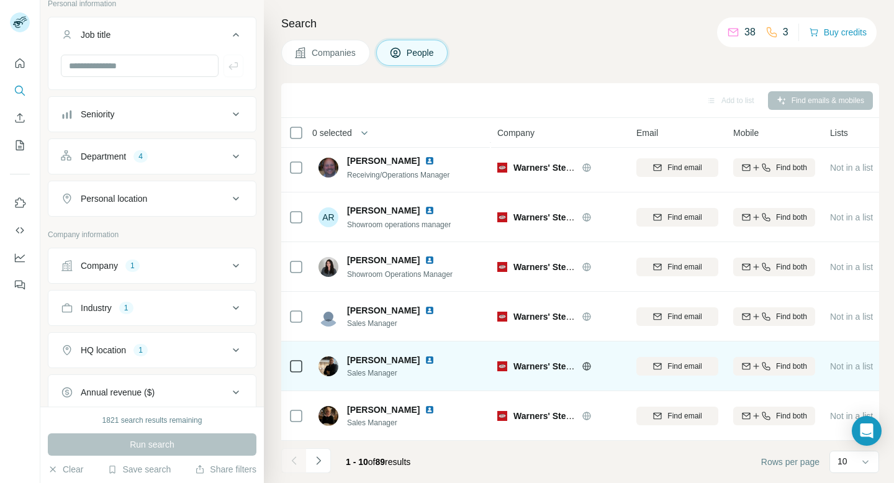
click at [424, 357] on img at bounding box center [429, 360] width 10 height 10
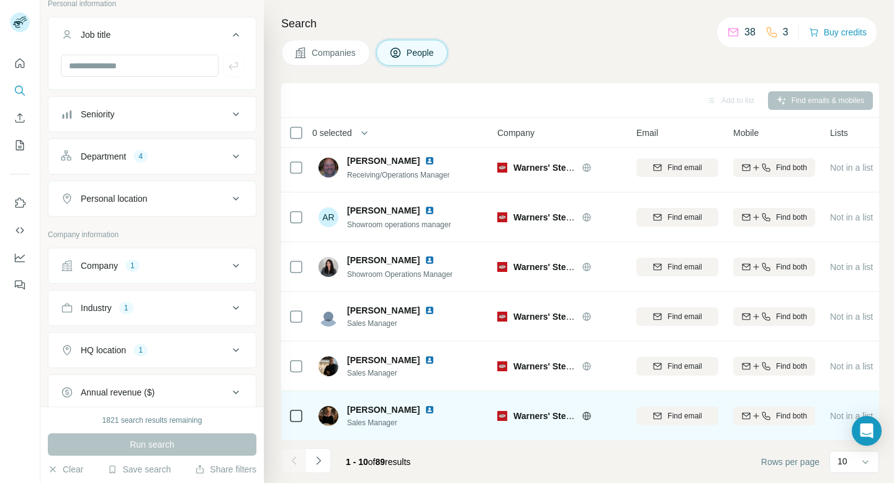
click at [424, 408] on img at bounding box center [429, 410] width 10 height 10
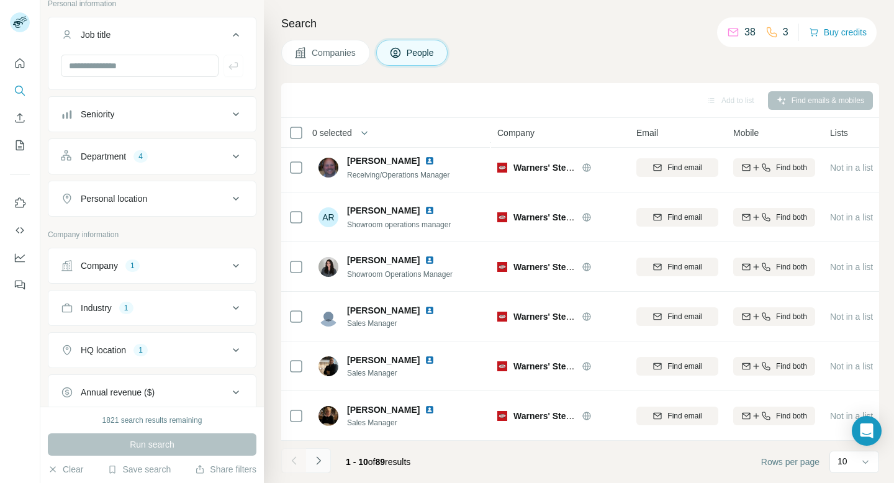
click at [319, 463] on icon "Navigate to next page" at bounding box center [318, 460] width 12 height 12
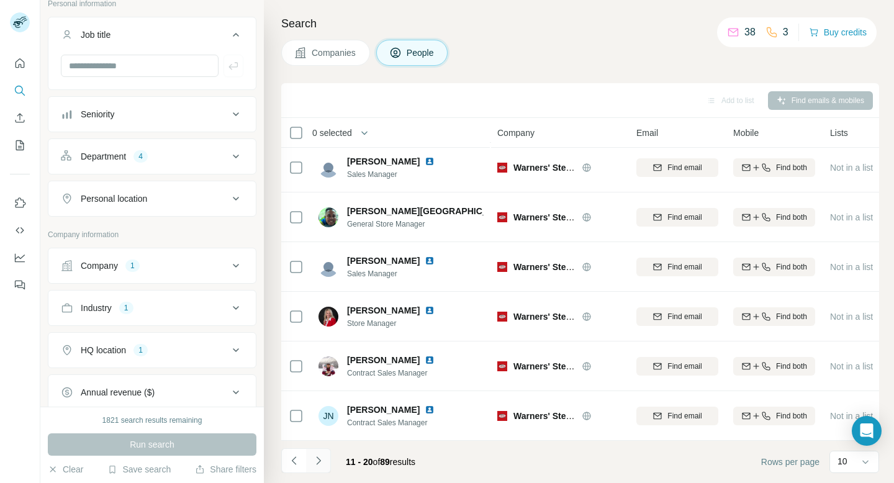
click at [319, 463] on icon "Navigate to next page" at bounding box center [318, 460] width 12 height 12
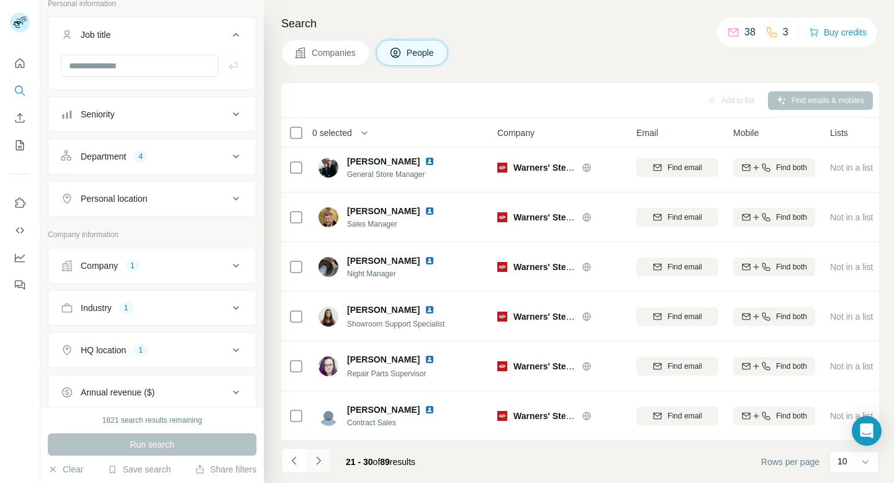
click at [317, 457] on icon "Navigate to next page" at bounding box center [318, 460] width 12 height 12
click at [324, 464] on icon "Navigate to next page" at bounding box center [318, 460] width 12 height 12
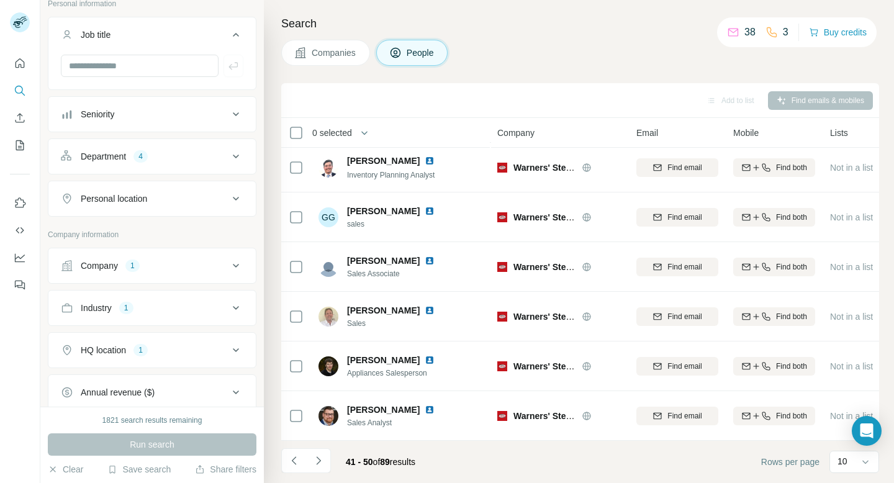
scroll to position [202, 0]
click at [321, 458] on icon "Navigate to next page" at bounding box center [318, 460] width 12 height 12
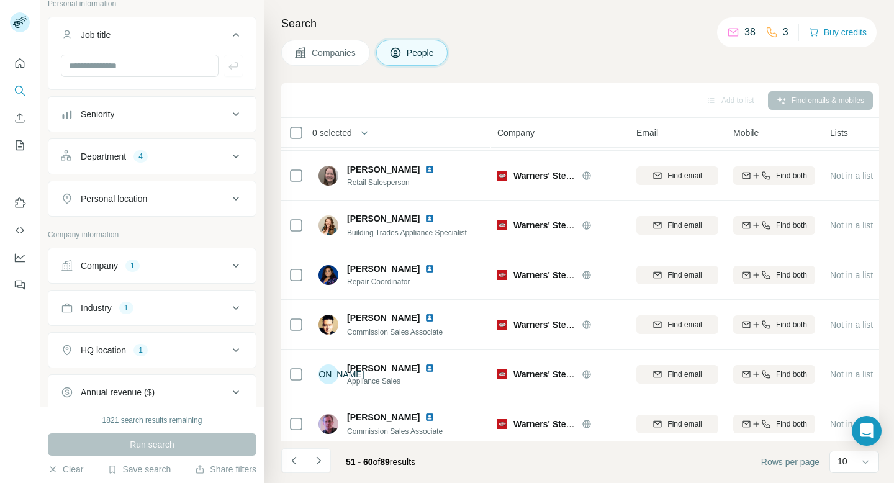
scroll to position [0, 0]
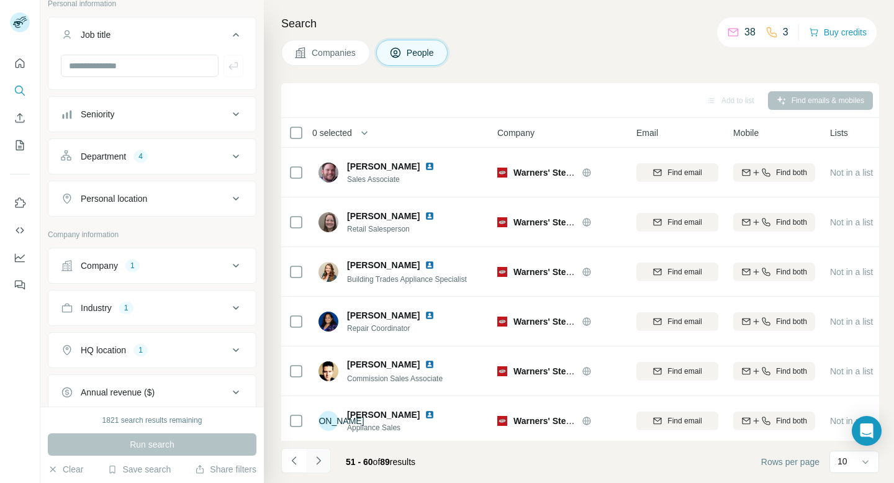
click at [320, 463] on icon "Navigate to next page" at bounding box center [318, 460] width 12 height 12
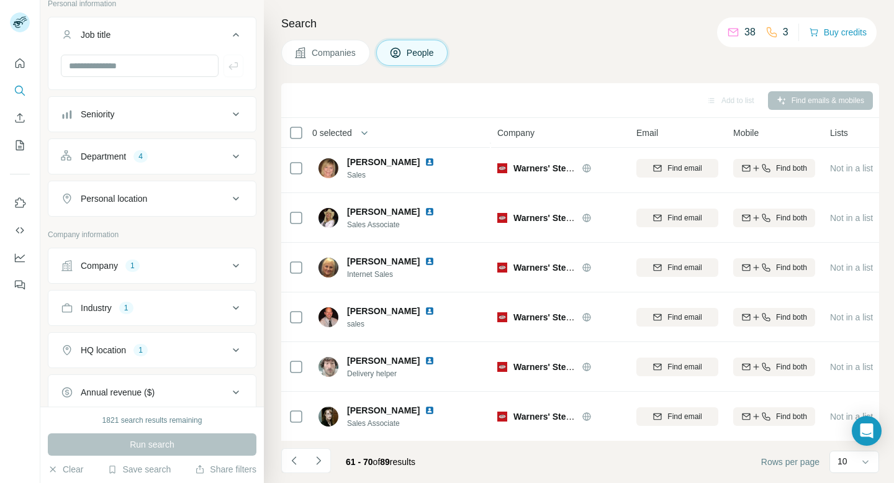
scroll to position [204, 0]
click at [294, 458] on icon "Navigate to previous page" at bounding box center [293, 460] width 4 height 8
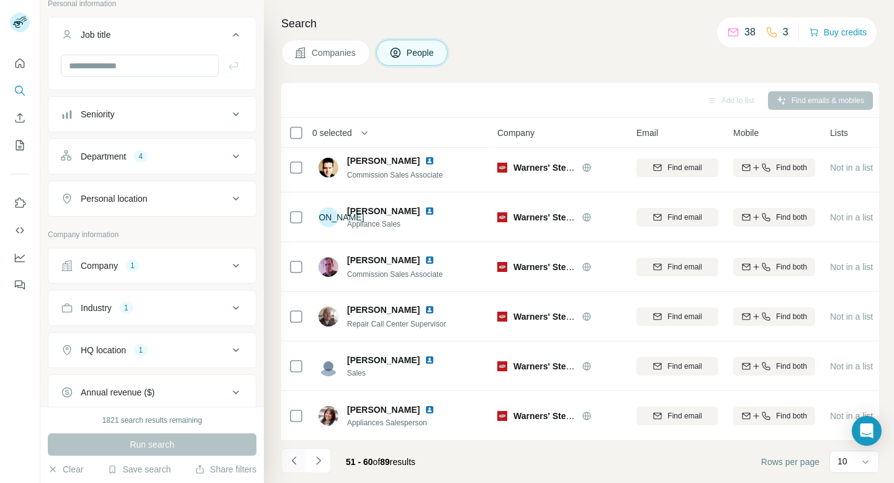
click at [294, 458] on icon "Navigate to previous page" at bounding box center [293, 460] width 4 height 8
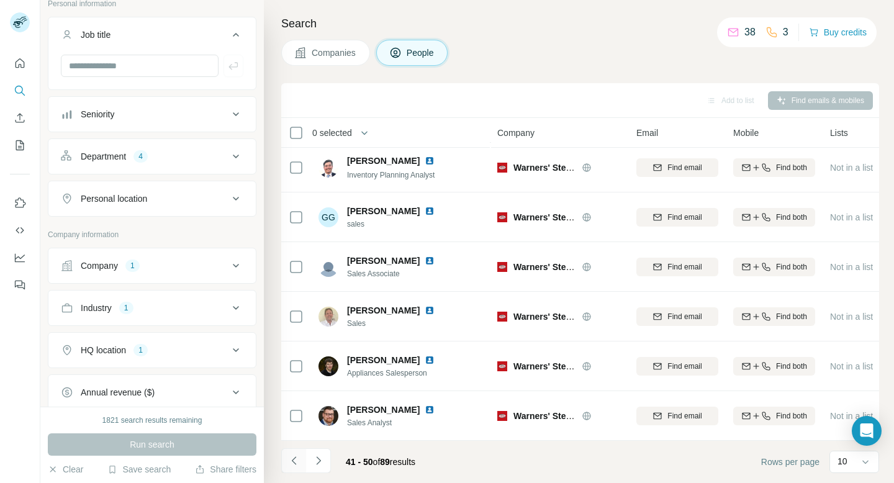
click at [297, 461] on icon "Navigate to previous page" at bounding box center [294, 460] width 12 height 12
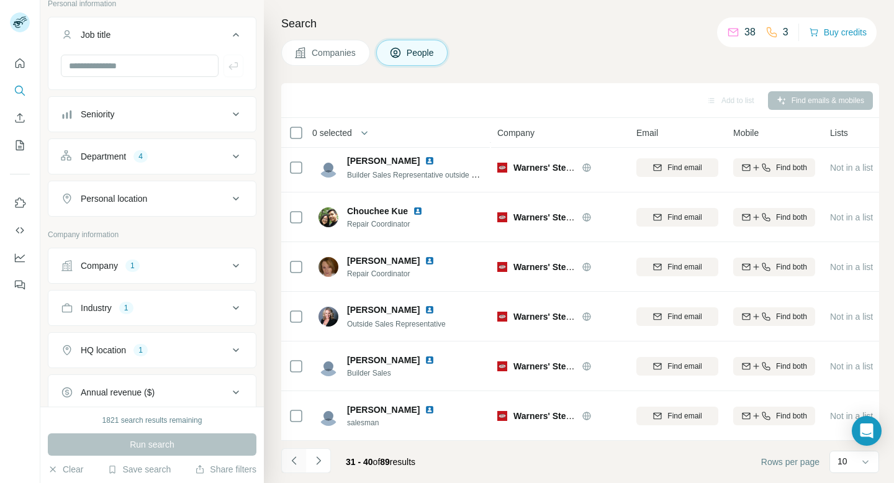
click at [295, 460] on icon "Navigate to previous page" at bounding box center [294, 460] width 12 height 12
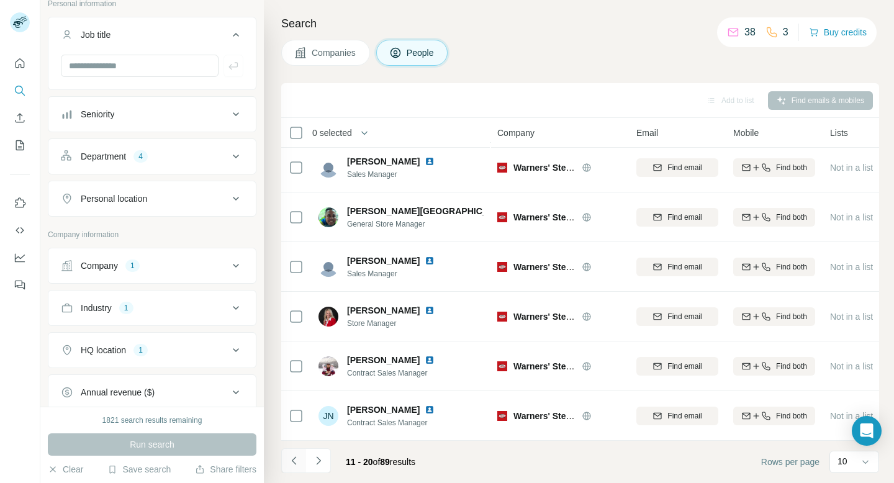
click at [295, 465] on icon "Navigate to previous page" at bounding box center [294, 460] width 12 height 12
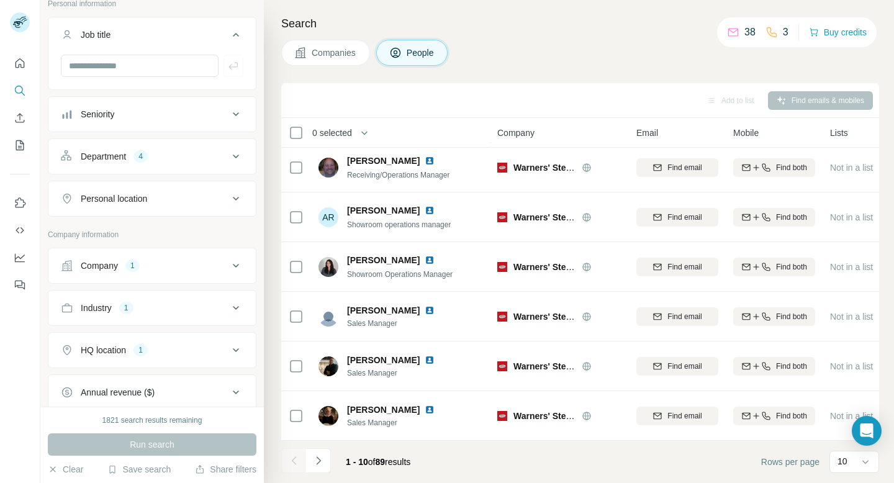
click at [332, 53] on span "Companies" at bounding box center [334, 53] width 45 height 12
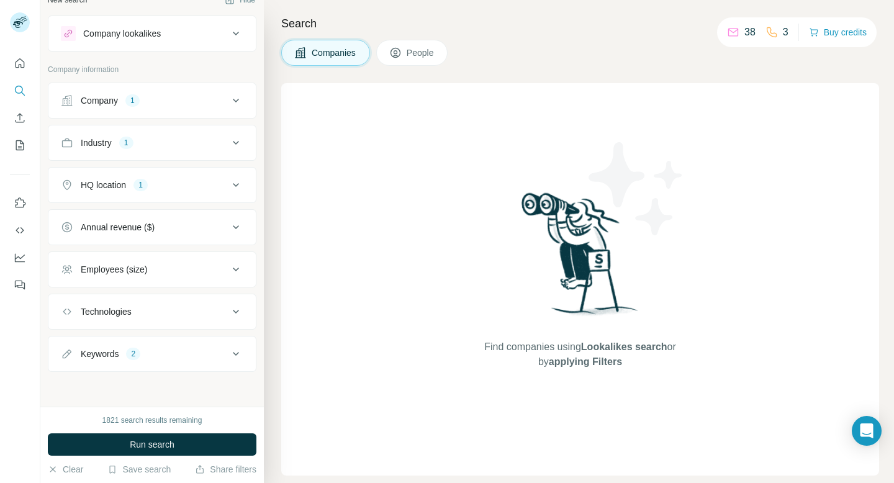
scroll to position [0, 0]
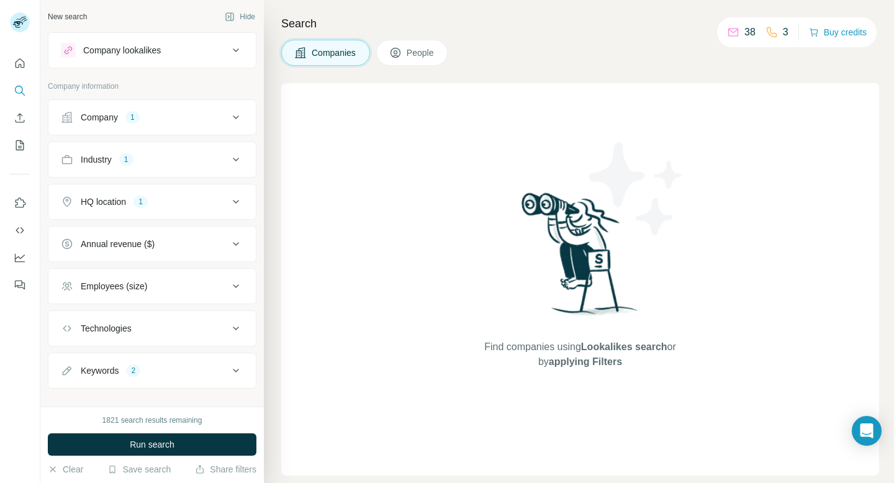
click at [429, 53] on span "People" at bounding box center [420, 53] width 29 height 12
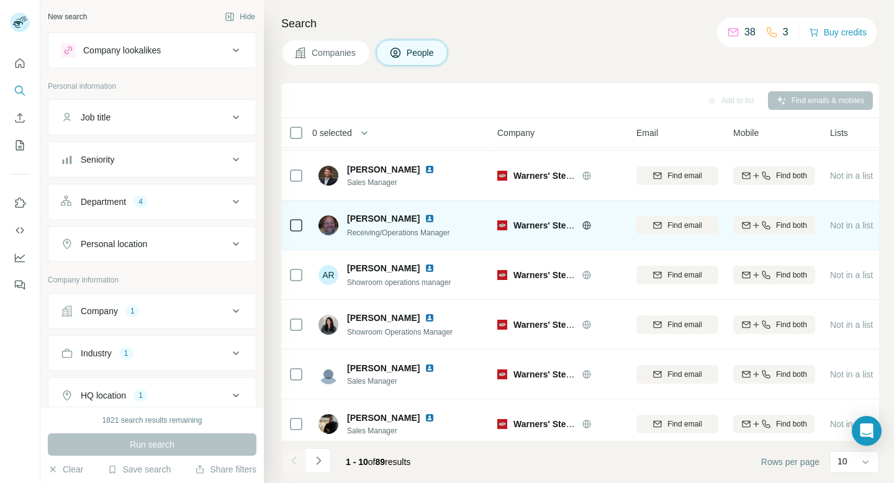
scroll to position [204, 0]
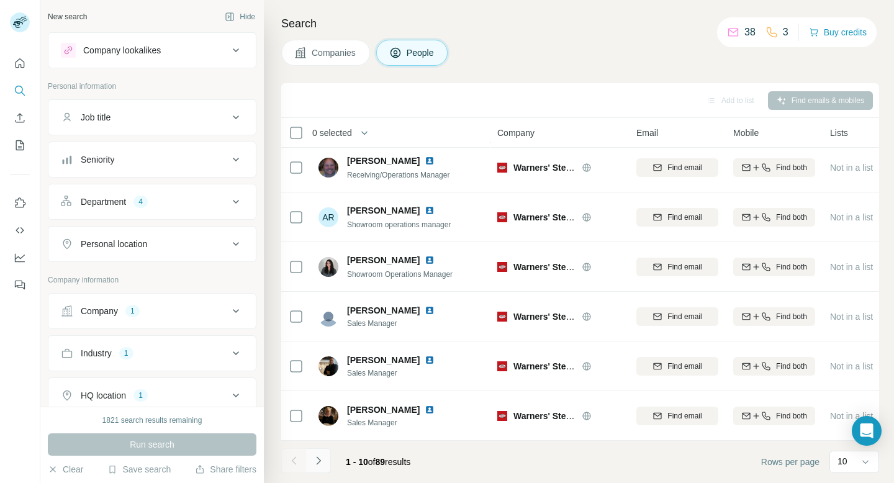
click at [325, 465] on button "Navigate to next page" at bounding box center [318, 460] width 25 height 25
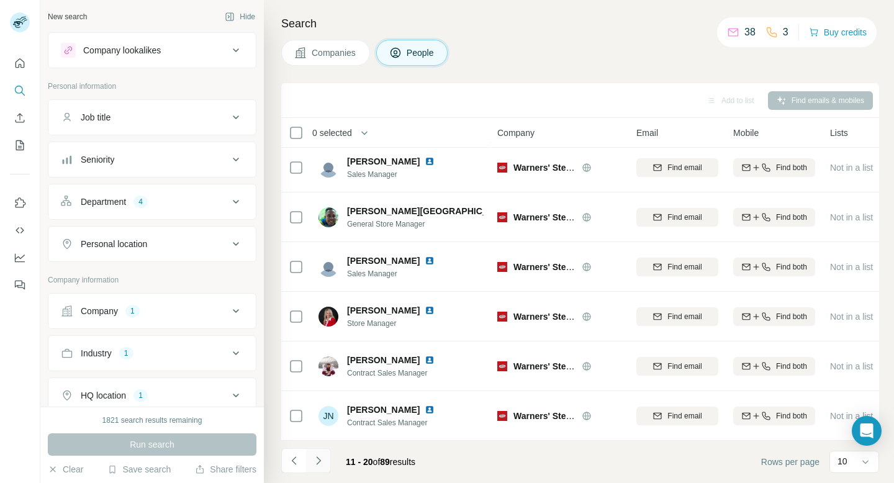
click at [318, 459] on icon "Navigate to next page" at bounding box center [318, 460] width 12 height 12
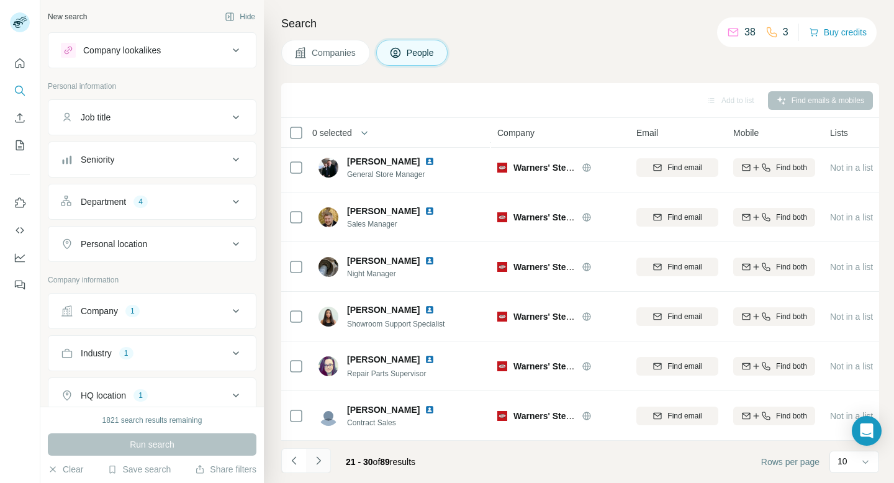
click at [318, 459] on icon "Navigate to next page" at bounding box center [318, 460] width 12 height 12
click at [315, 460] on icon "Navigate to next page" at bounding box center [318, 460] width 12 height 12
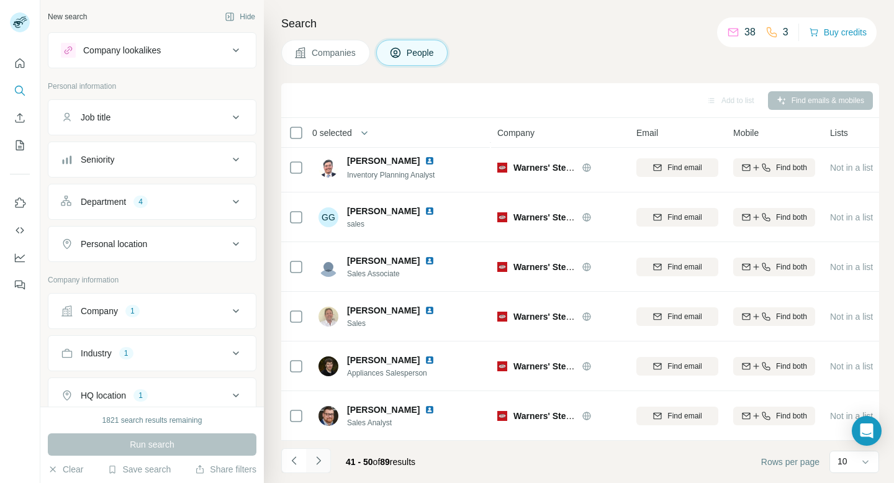
click at [320, 465] on icon "Navigate to next page" at bounding box center [318, 460] width 12 height 12
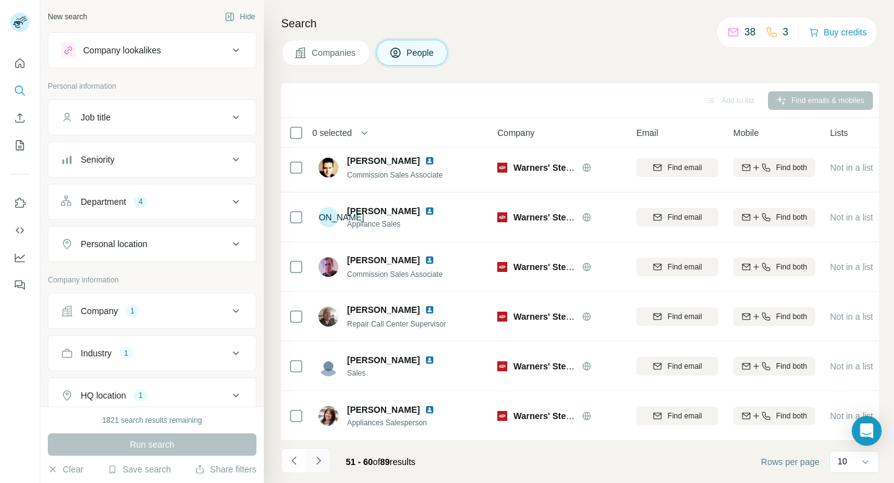
click at [323, 457] on icon "Navigate to next page" at bounding box center [318, 460] width 12 height 12
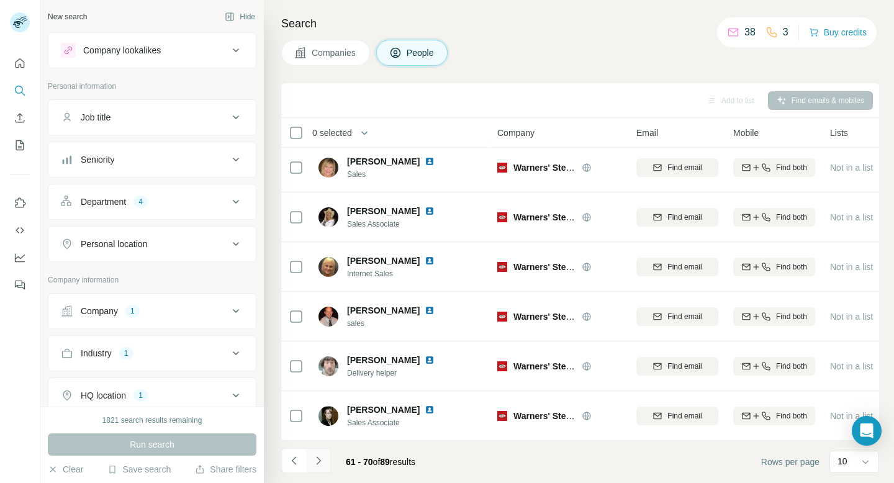
click at [314, 459] on icon "Navigate to next page" at bounding box center [318, 460] width 12 height 12
click at [311, 47] on button "Companies" at bounding box center [325, 53] width 89 height 26
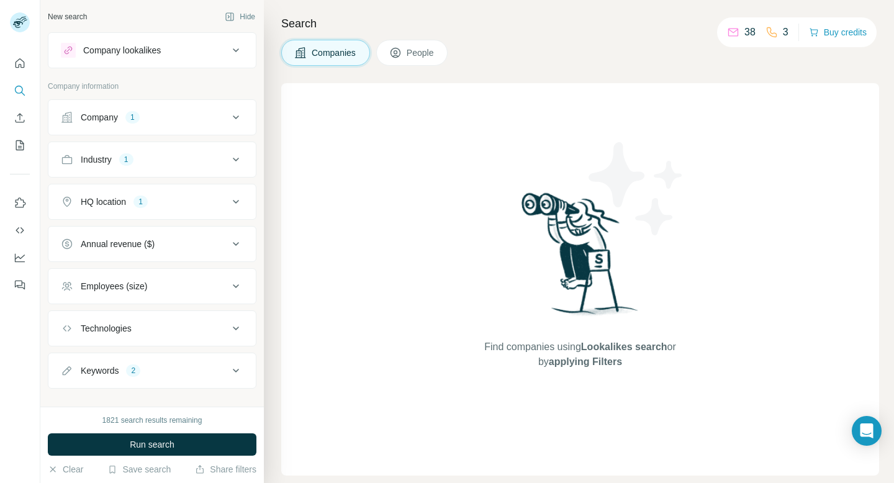
click at [161, 42] on button "Company lookalikes" at bounding box center [151, 50] width 207 height 30
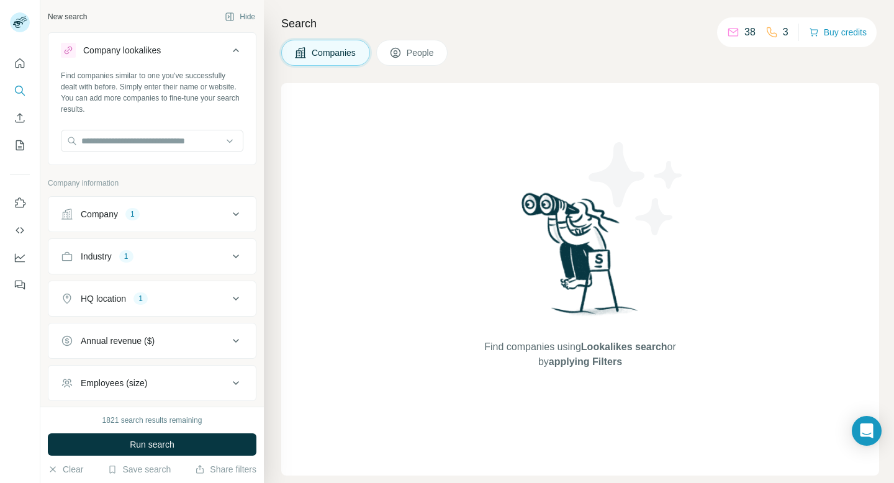
click at [275, 73] on div "Search Companies People Find companies using Lookalikes search or by applying F…" at bounding box center [579, 241] width 630 height 483
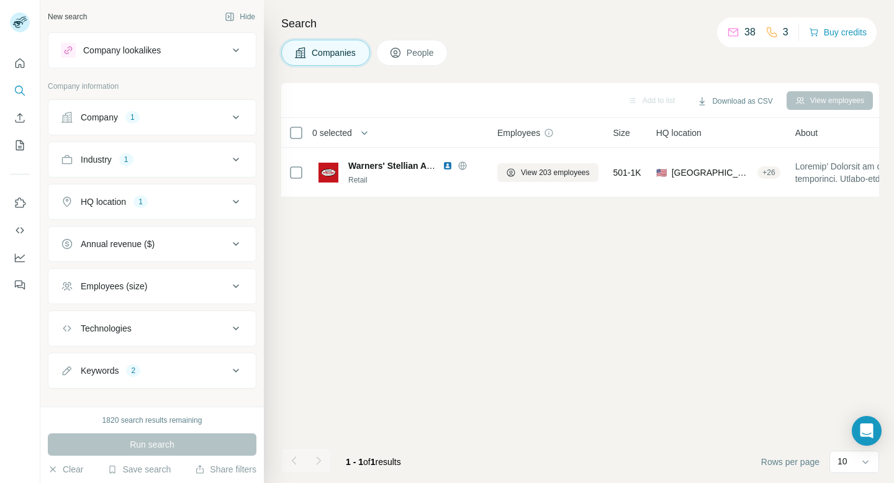
scroll to position [17, 0]
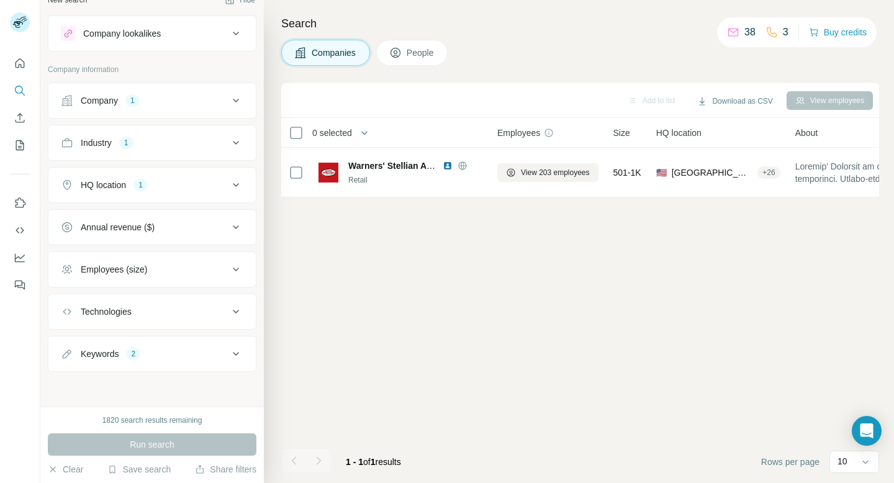
click at [213, 109] on button "Company 1" at bounding box center [151, 101] width 207 height 30
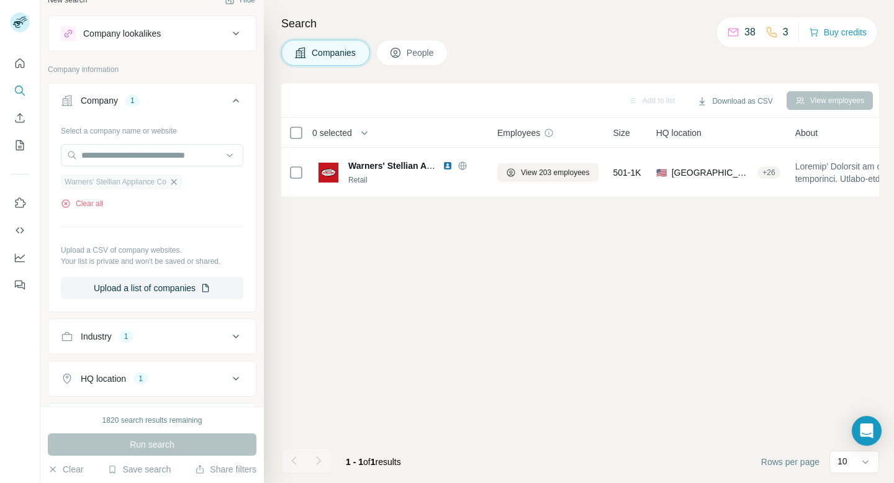
click at [177, 181] on icon "button" at bounding box center [174, 182] width 10 height 10
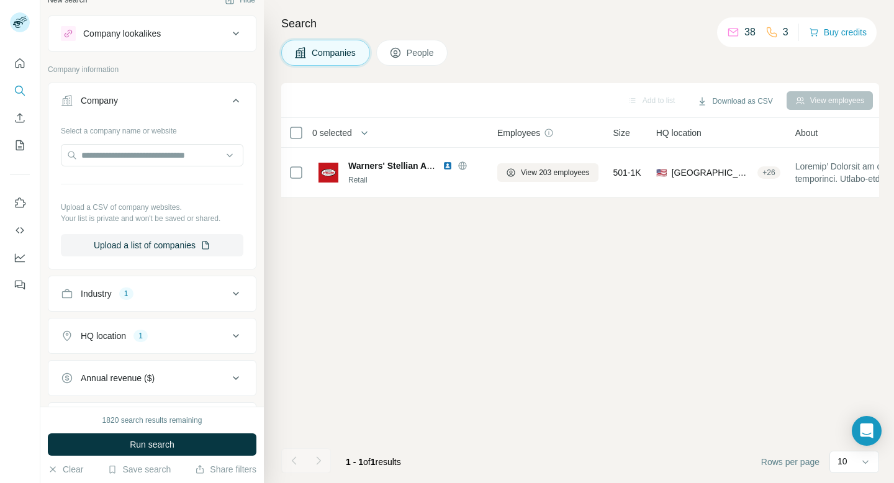
click at [354, 264] on div "Add to list Download as CSV View employees 0 selected Companies Employees Size …" at bounding box center [580, 283] width 598 height 400
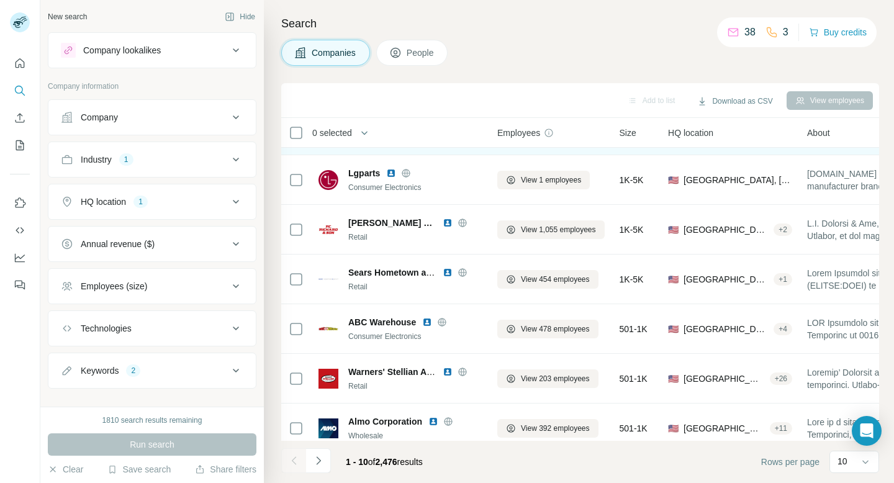
scroll to position [204, 0]
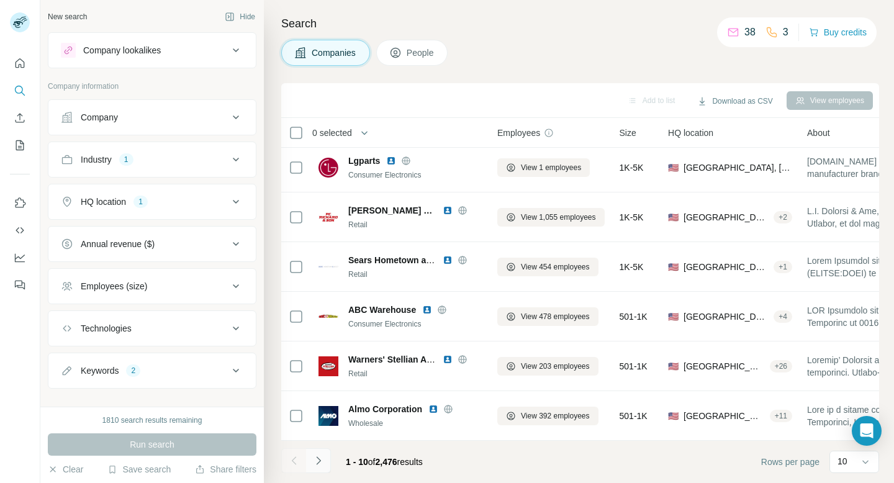
click at [323, 462] on icon "Navigate to next page" at bounding box center [318, 460] width 12 height 12
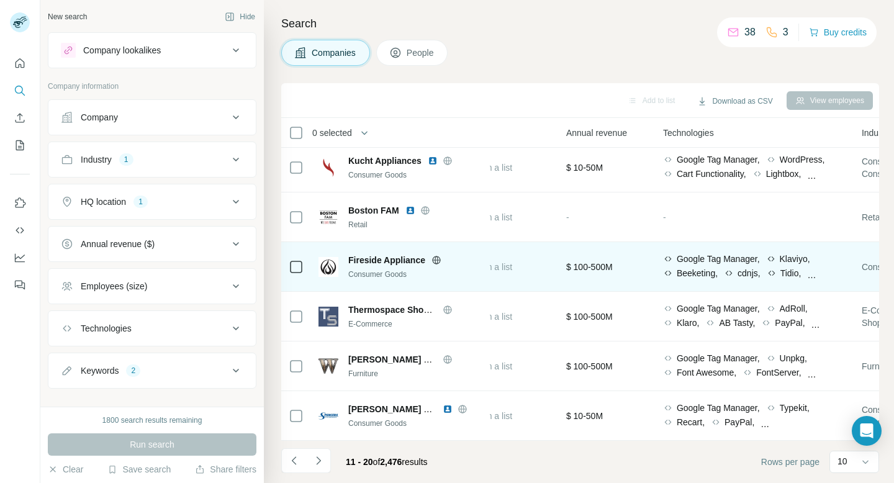
scroll to position [204, 529]
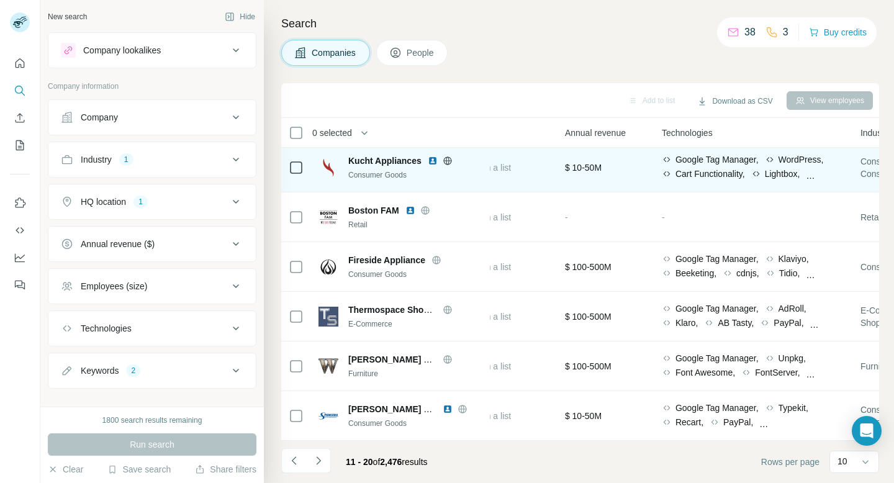
click at [328, 161] on img at bounding box center [328, 168] width 20 height 20
click at [450, 159] on icon at bounding box center [447, 161] width 10 height 10
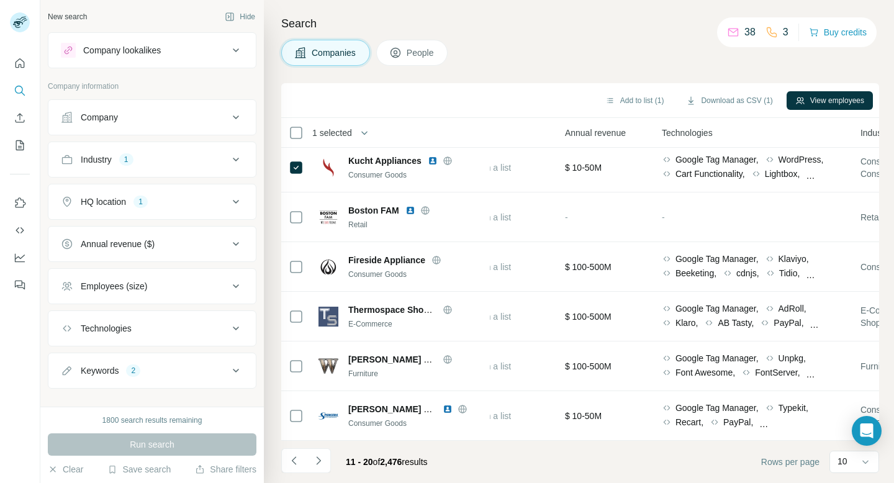
click at [411, 55] on span "People" at bounding box center [420, 53] width 29 height 12
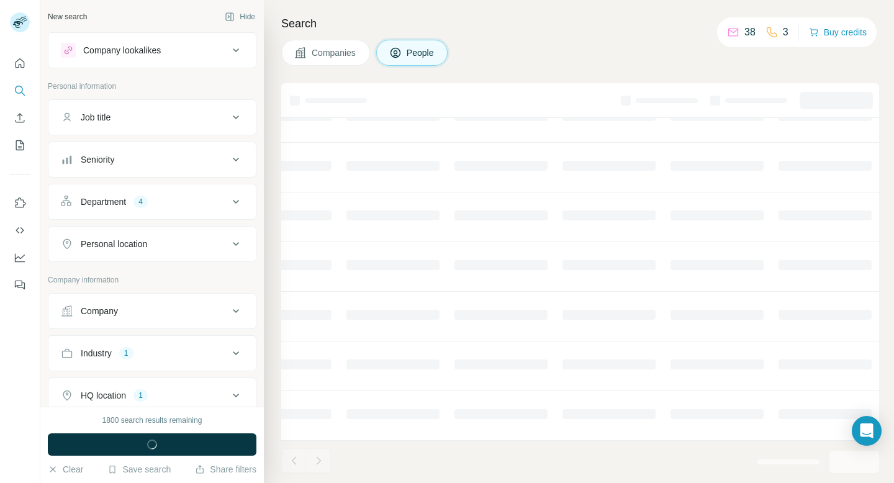
scroll to position [204, 475]
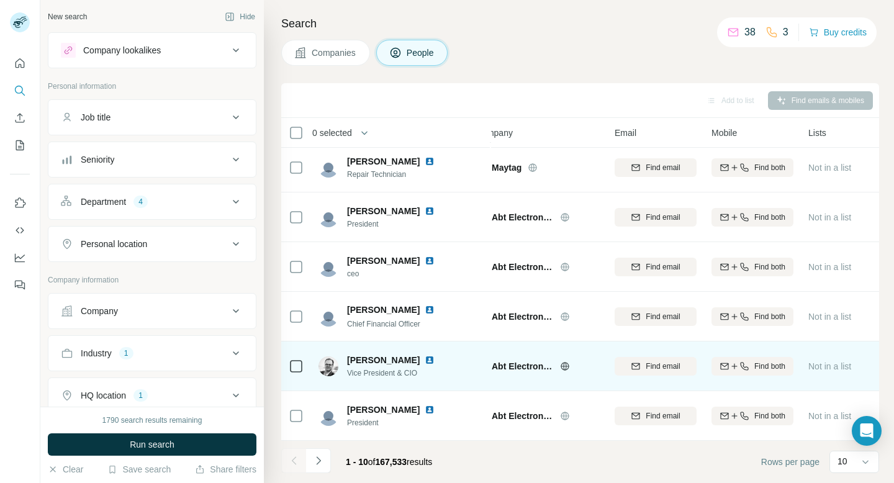
scroll to position [204, 0]
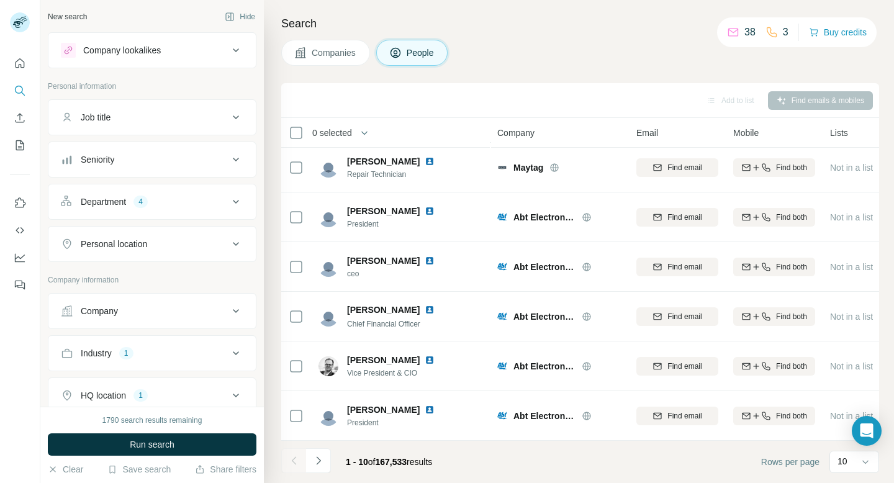
click at [347, 58] on span "Companies" at bounding box center [334, 53] width 45 height 12
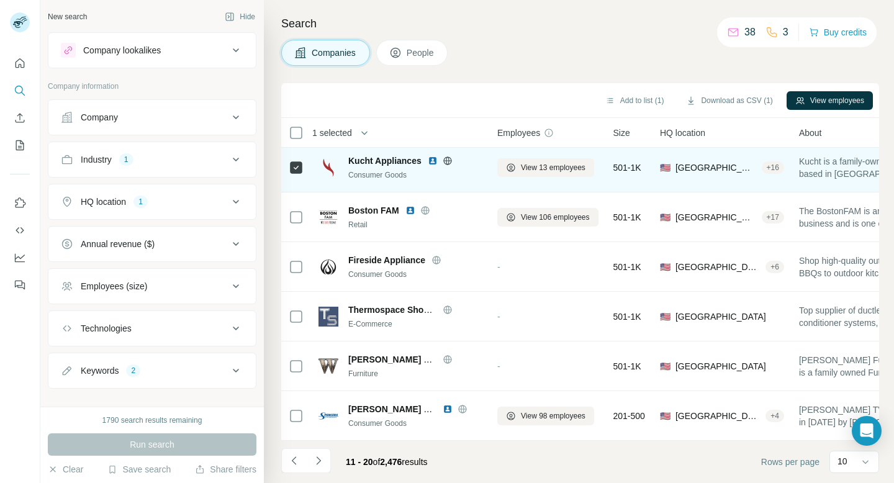
click at [380, 162] on span "Kucht Appliances" at bounding box center [384, 161] width 73 height 12
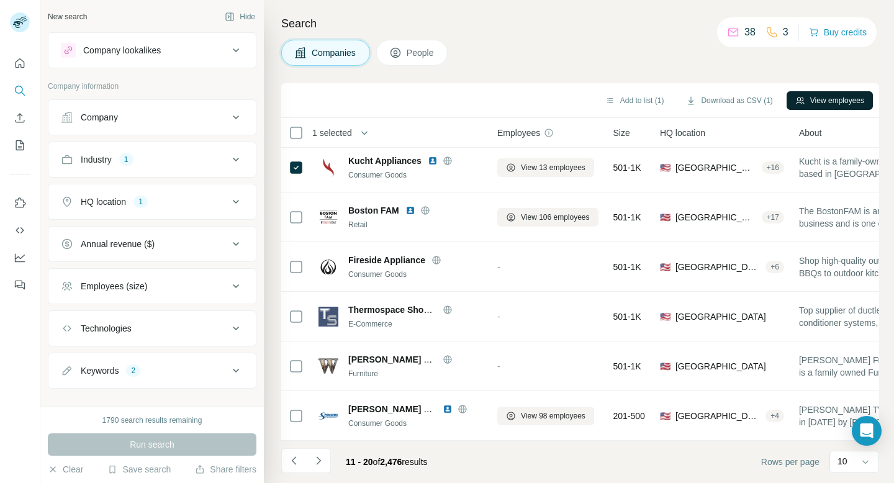
click at [810, 103] on button "View employees" at bounding box center [829, 100] width 86 height 19
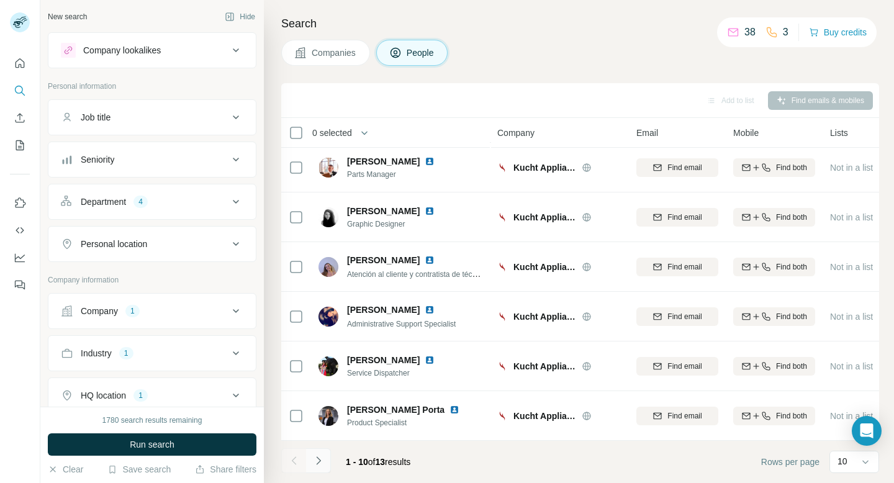
click at [325, 461] on button "Navigate to next page" at bounding box center [318, 460] width 25 height 25
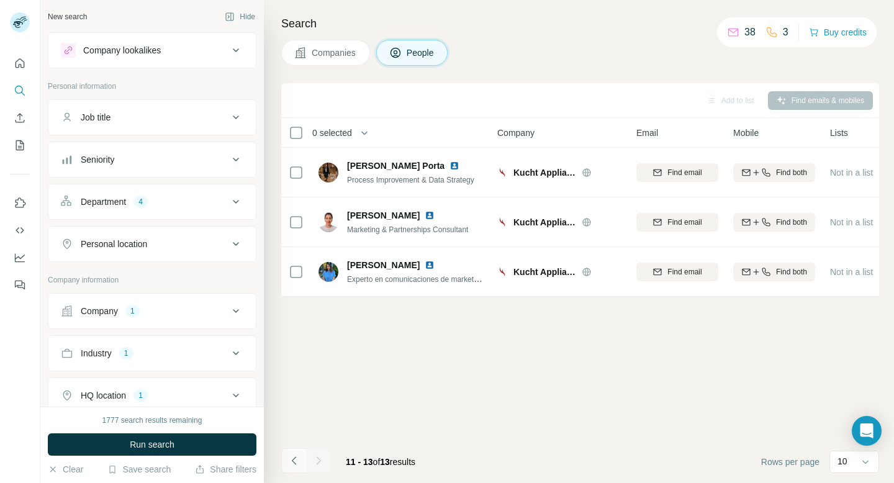
click at [291, 459] on icon "Navigate to previous page" at bounding box center [294, 460] width 12 height 12
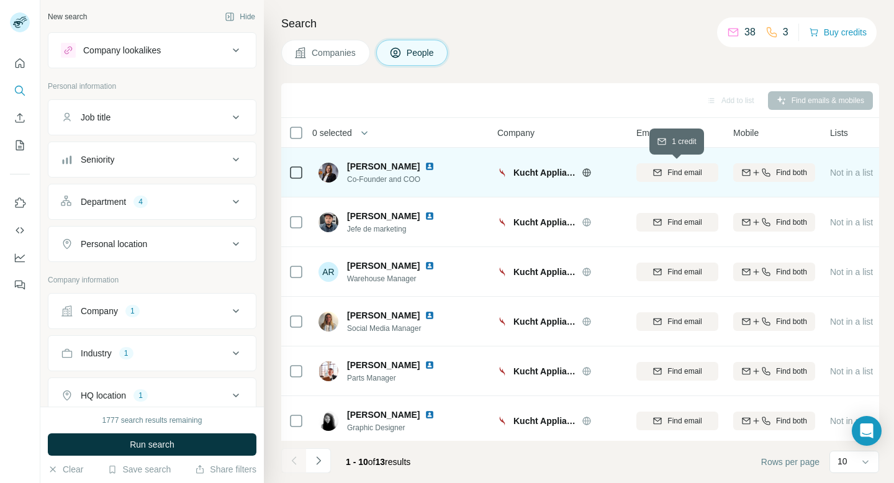
click at [672, 173] on span "Find email" at bounding box center [684, 172] width 34 height 11
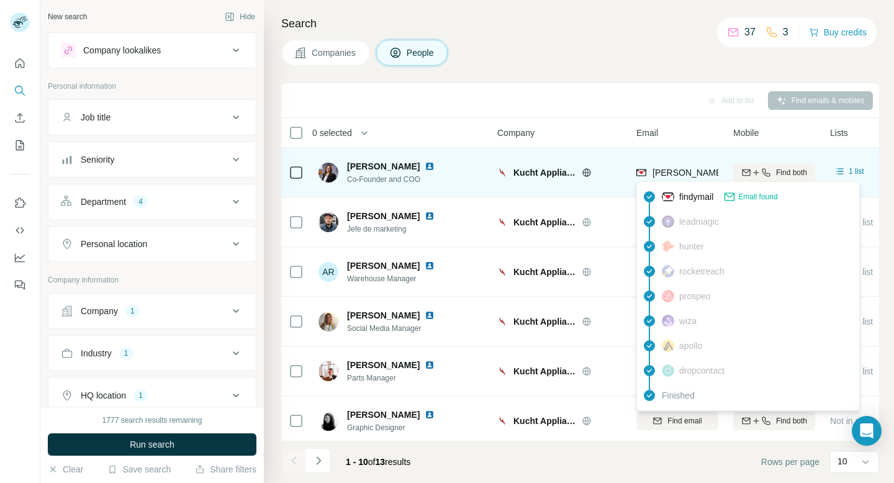
click at [684, 175] on span "luciana@kucht.com" at bounding box center [761, 173] width 218 height 10
drag, startPoint x: 652, startPoint y: 172, endPoint x: 718, endPoint y: 176, distance: 65.9
click at [718, 176] on td "luciana@kucht.com" at bounding box center [677, 173] width 97 height 50
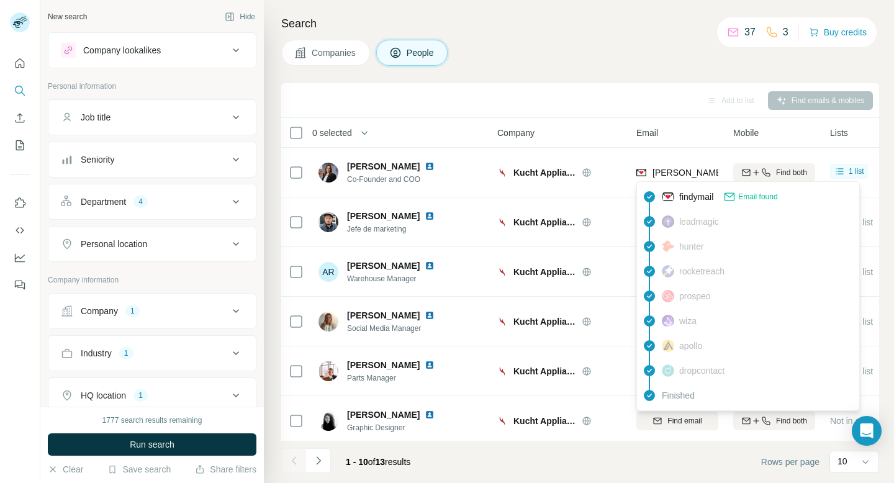
click at [741, 195] on div "Email found" at bounding box center [750, 196] width 54 height 12
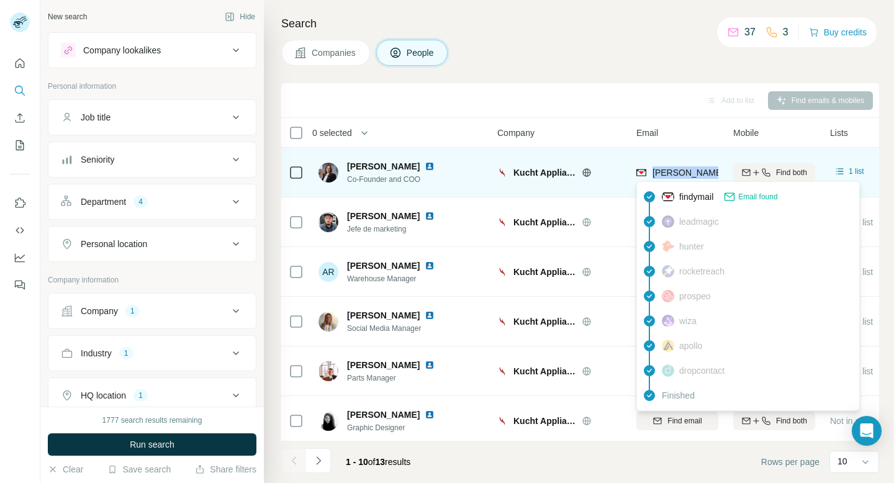
drag, startPoint x: 651, startPoint y: 171, endPoint x: 715, endPoint y: 174, distance: 64.0
click at [715, 174] on div "luciana@kucht.com" at bounding box center [748, 172] width 225 height 12
copy span "luciana@kucht."
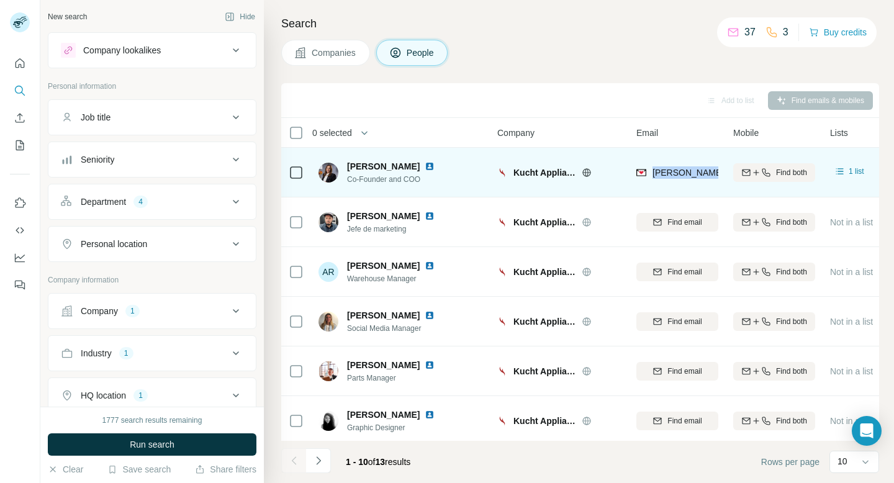
click at [719, 155] on td "luciana@kucht.com" at bounding box center [677, 173] width 97 height 50
click at [844, 173] on icon at bounding box center [839, 171] width 12 height 12
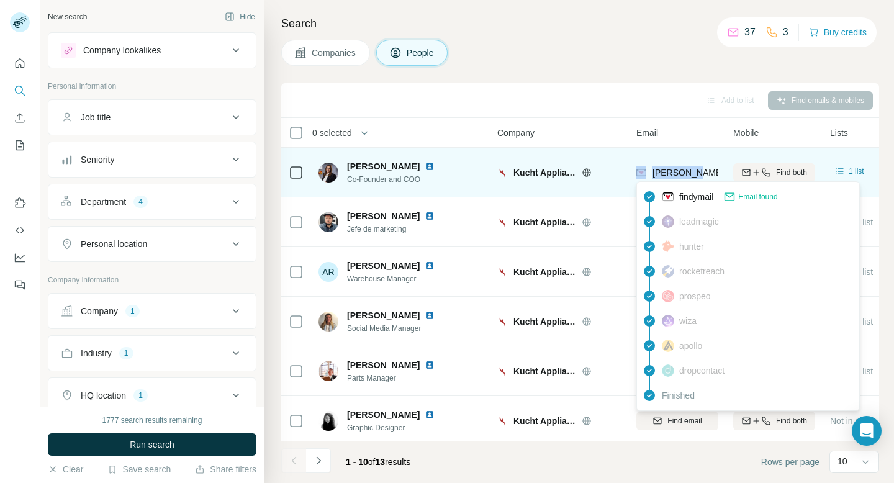
drag, startPoint x: 694, startPoint y: 174, endPoint x: 645, endPoint y: 177, distance: 49.1
click at [645, 177] on div "luciana@kucht.com" at bounding box center [748, 172] width 225 height 12
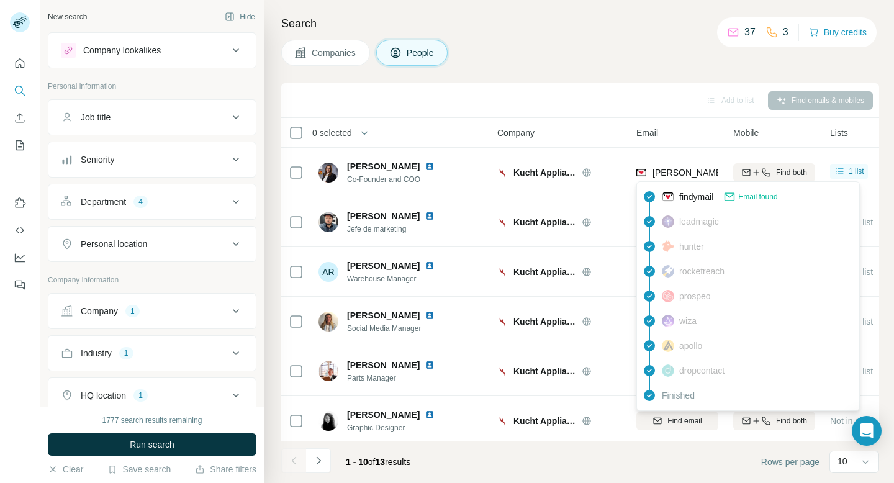
click at [702, 193] on span "findymail" at bounding box center [696, 196] width 34 height 12
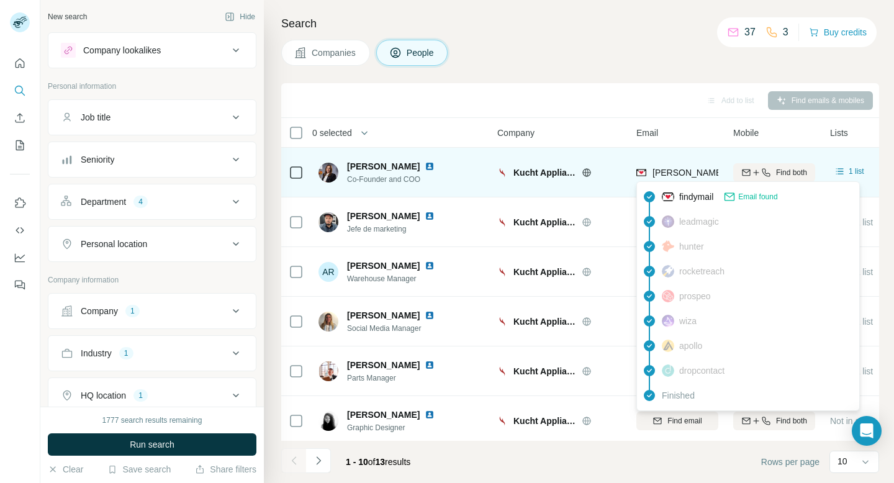
click at [699, 173] on span "luciana@kucht.com" at bounding box center [761, 173] width 218 height 10
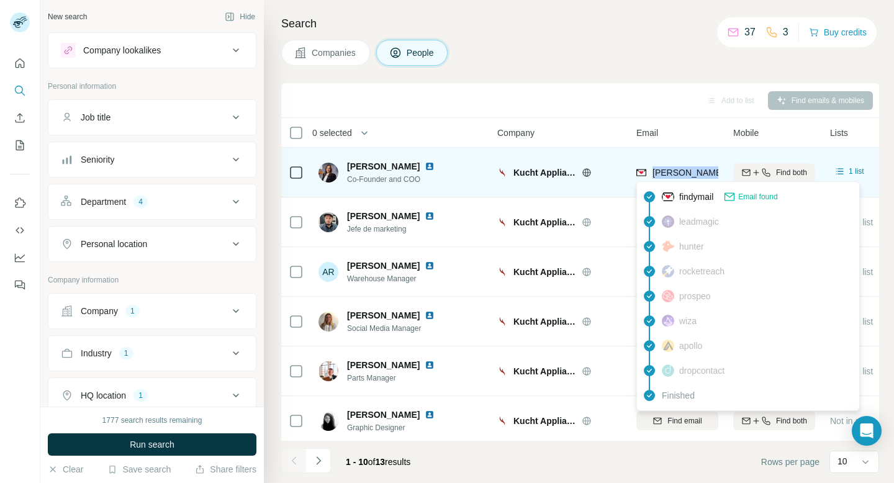
copy tr "luciana@kucht.com"
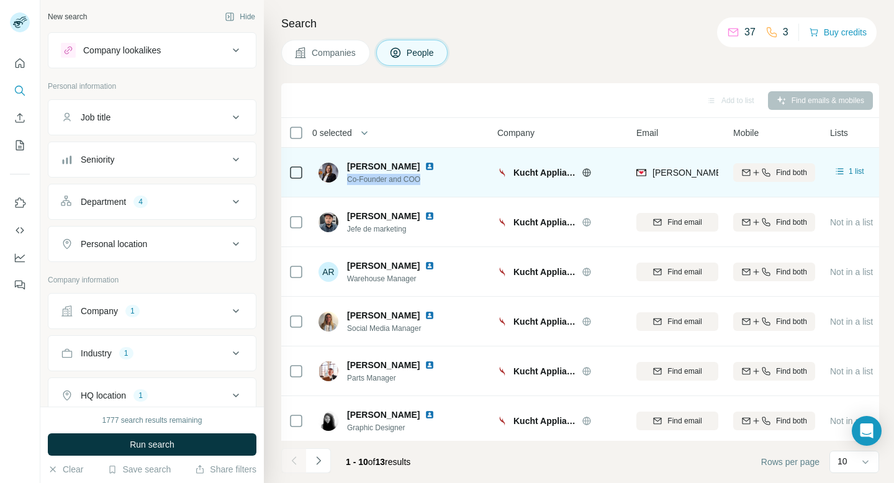
drag, startPoint x: 349, startPoint y: 181, endPoint x: 430, endPoint y: 184, distance: 80.8
click at [430, 184] on div "Luciana Porta Co-Founder and COO" at bounding box center [400, 172] width 165 height 34
copy span "Co-Founder and COO"
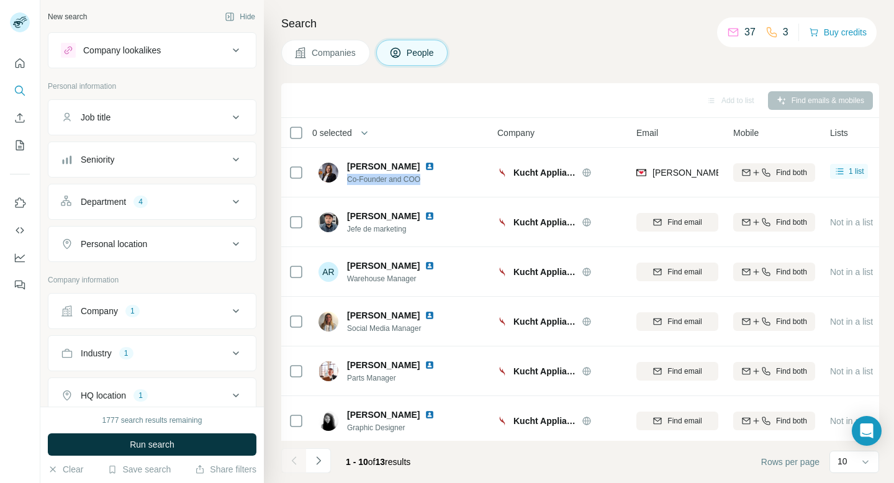
click at [498, 53] on div "Companies People" at bounding box center [580, 53] width 598 height 26
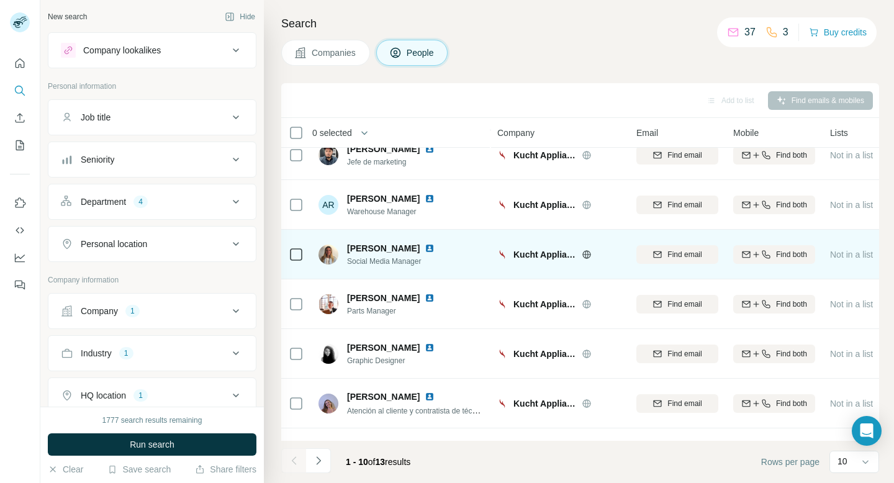
scroll to position [71, 0]
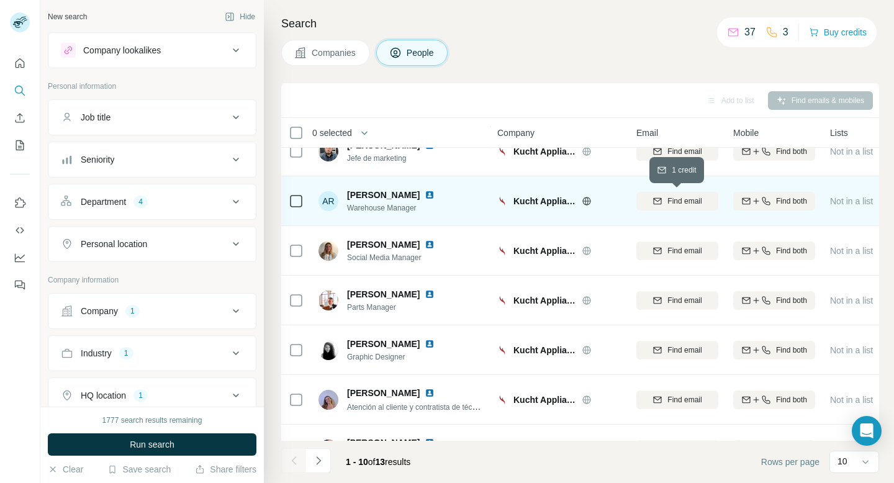
click at [672, 200] on span "Find email" at bounding box center [684, 200] width 34 height 11
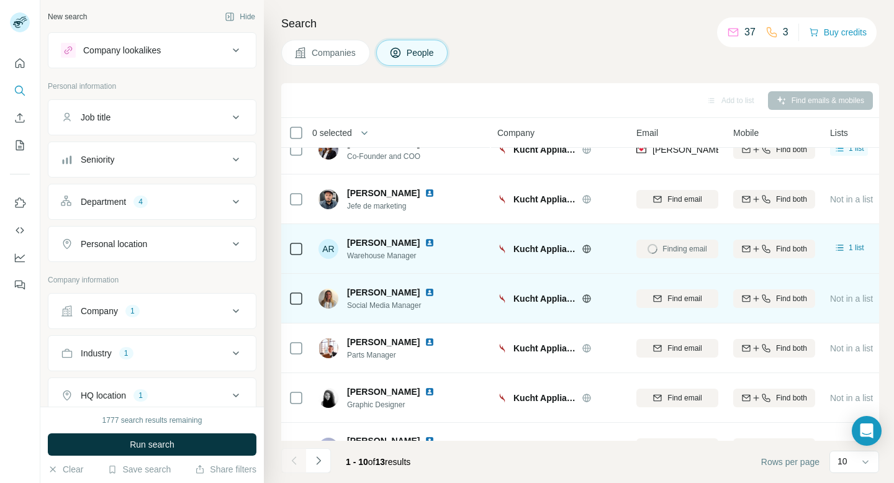
scroll to position [22, 0]
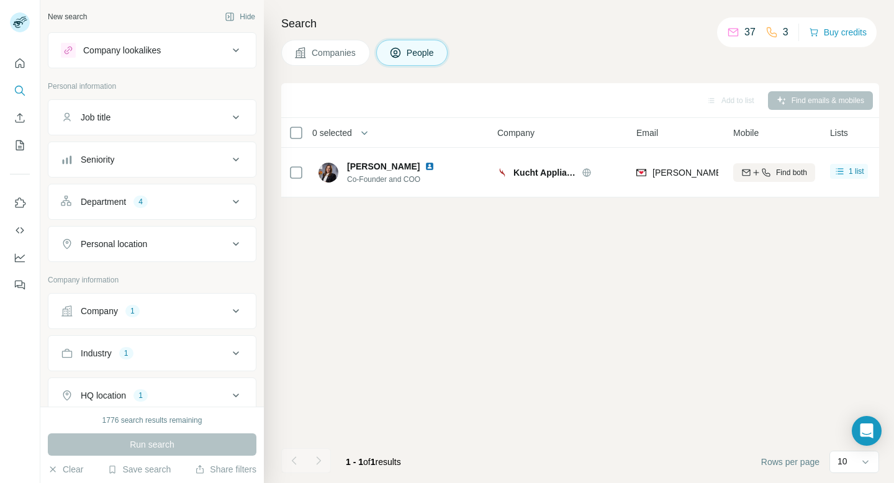
click at [471, 261] on div "Add to list Find emails & mobiles 0 selected People Company Email Mobile Lists …" at bounding box center [580, 283] width 598 height 400
click at [343, 56] on span "Companies" at bounding box center [334, 53] width 45 height 12
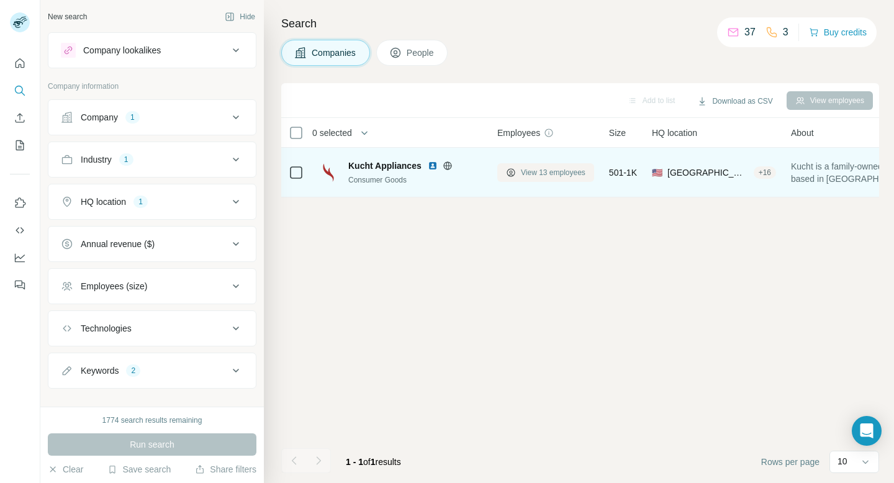
click at [527, 171] on span "View 13 employees" at bounding box center [553, 172] width 65 height 11
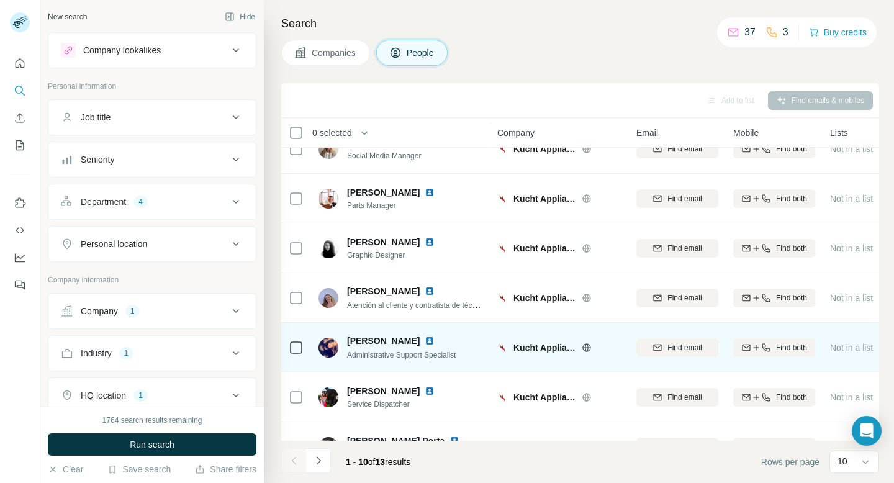
scroll to position [204, 0]
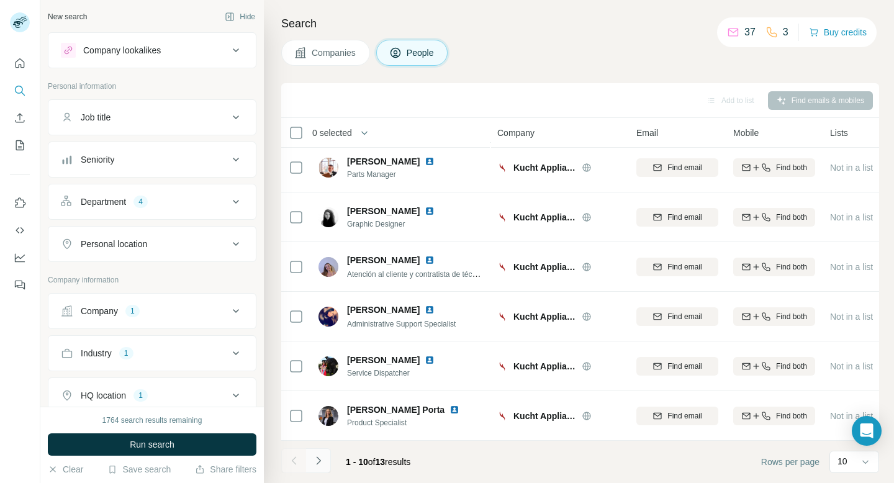
click at [318, 453] on button "Navigate to next page" at bounding box center [318, 460] width 25 height 25
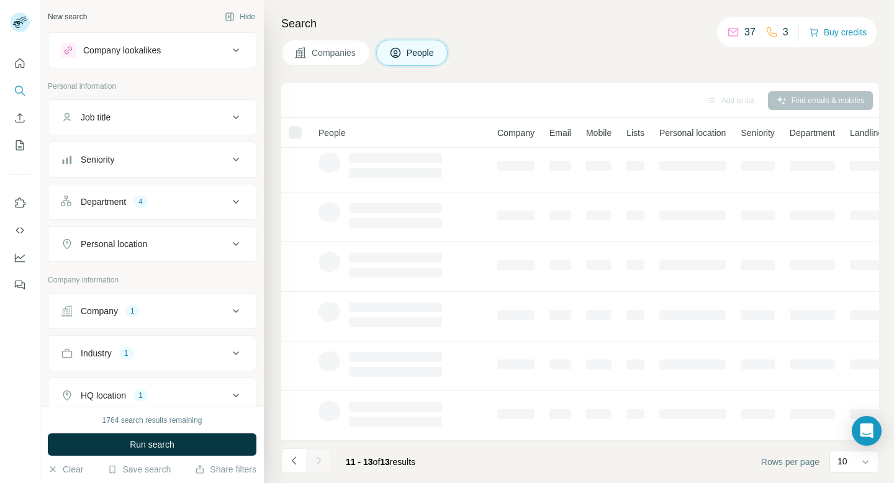
scroll to position [0, 0]
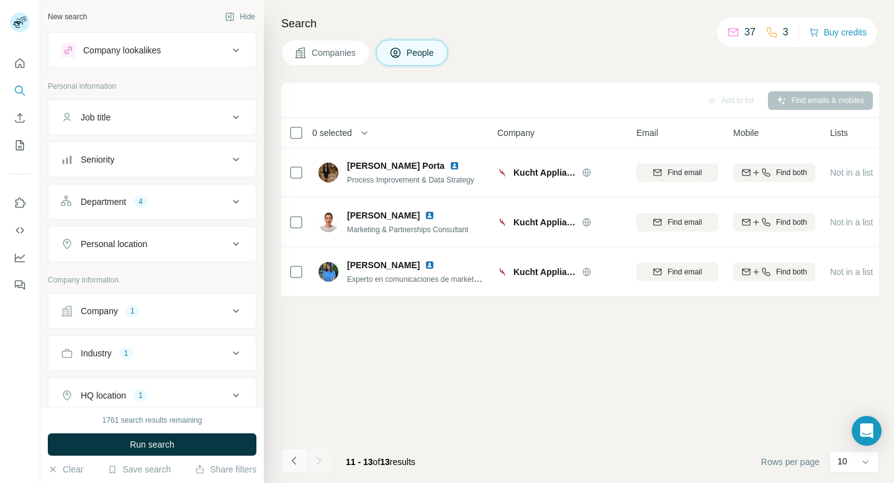
click at [293, 464] on icon "Navigate to previous page" at bounding box center [294, 460] width 12 height 12
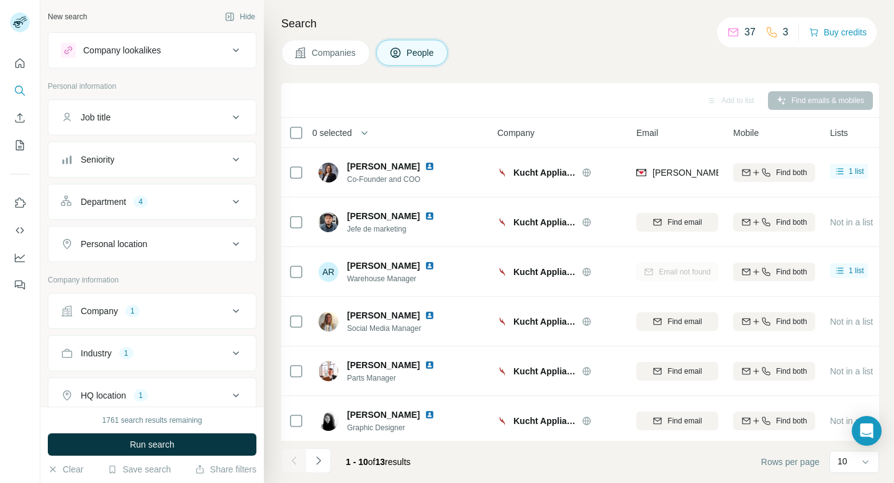
click at [314, 60] on button "Companies" at bounding box center [325, 53] width 89 height 26
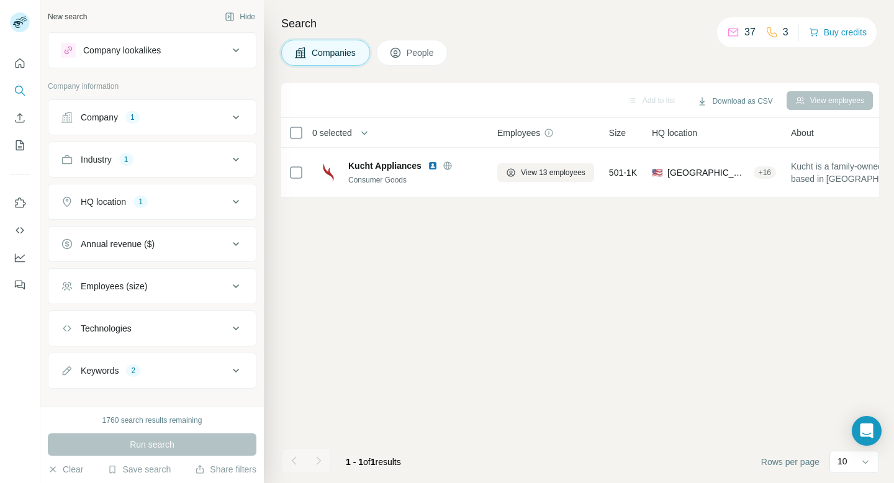
click at [230, 119] on icon at bounding box center [235, 117] width 15 height 15
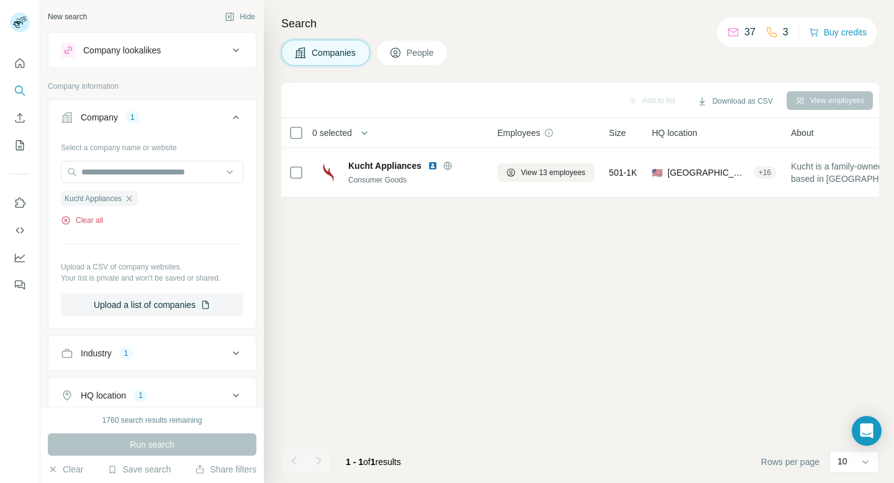
click at [82, 225] on button "Clear all" at bounding box center [82, 220] width 42 height 11
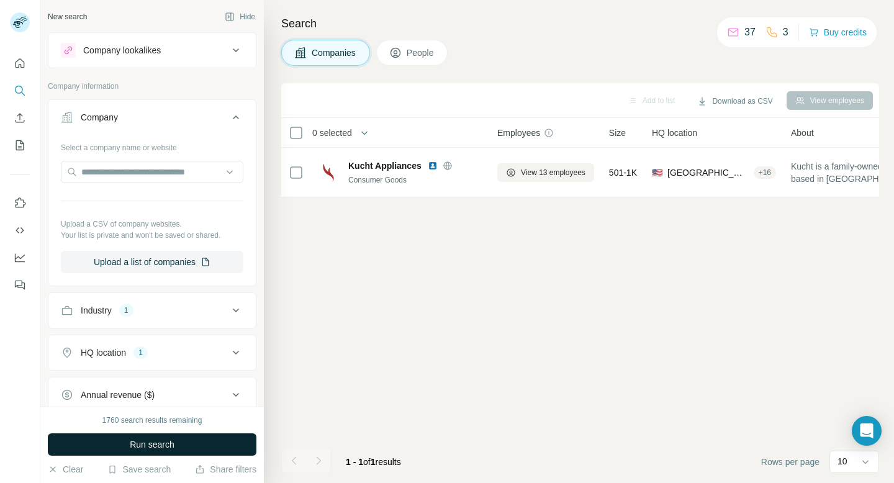
click at [137, 449] on span "Run search" at bounding box center [152, 444] width 45 height 12
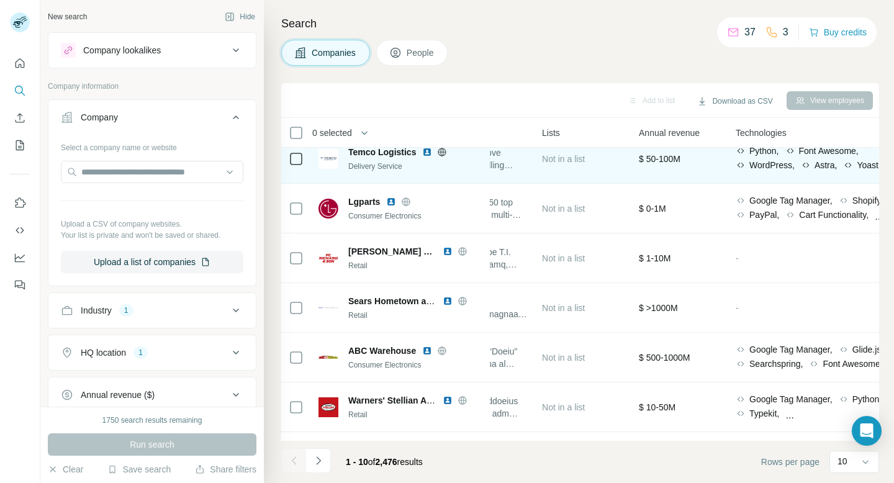
scroll to position [204, 464]
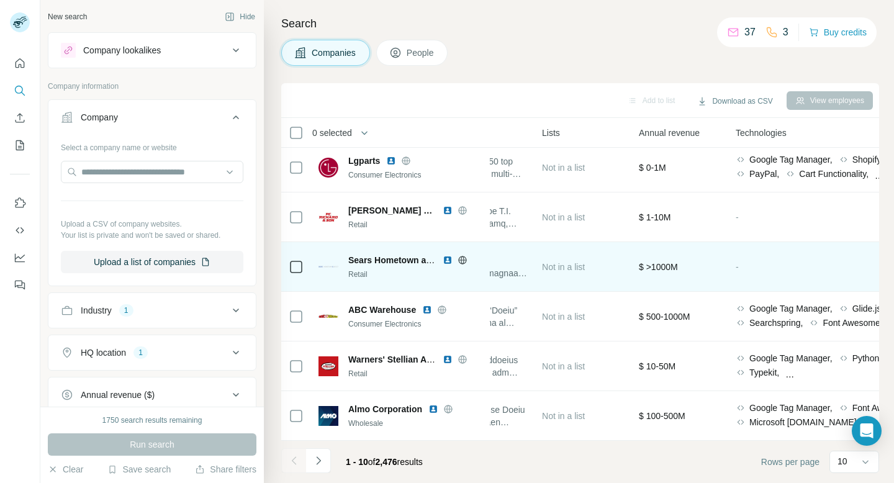
click at [463, 257] on icon at bounding box center [461, 260] width 3 height 8
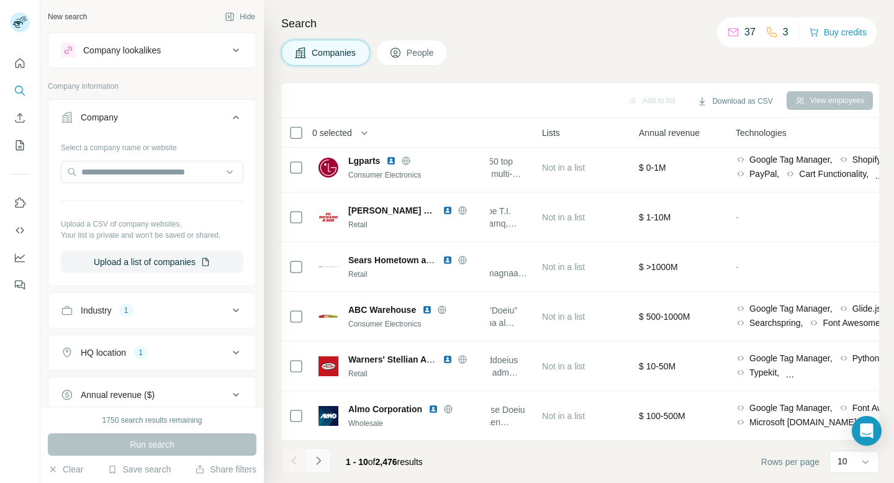
click at [321, 462] on icon "Navigate to next page" at bounding box center [318, 460] width 12 height 12
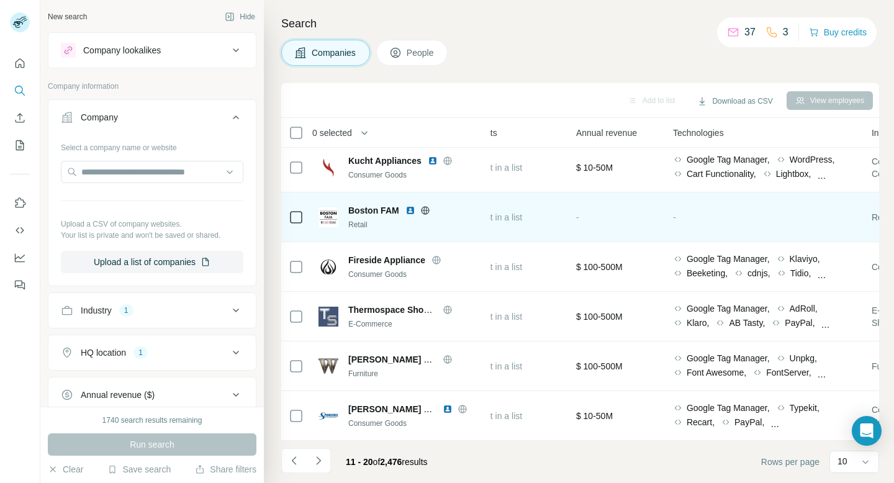
scroll to position [204, 518]
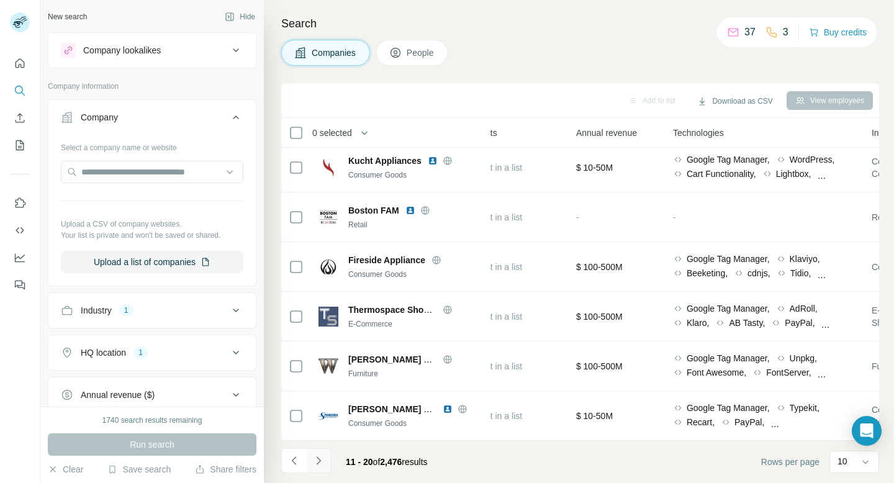
click at [316, 457] on icon "Navigate to next page" at bounding box center [318, 460] width 12 height 12
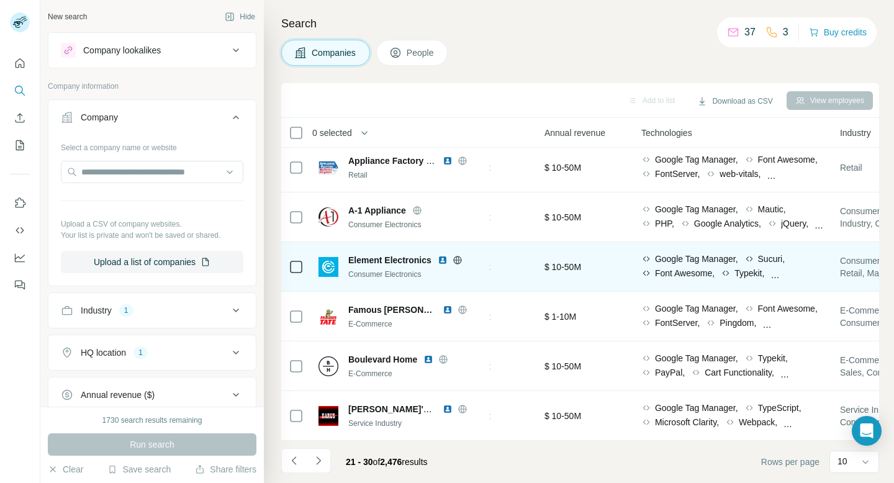
scroll to position [204, 549]
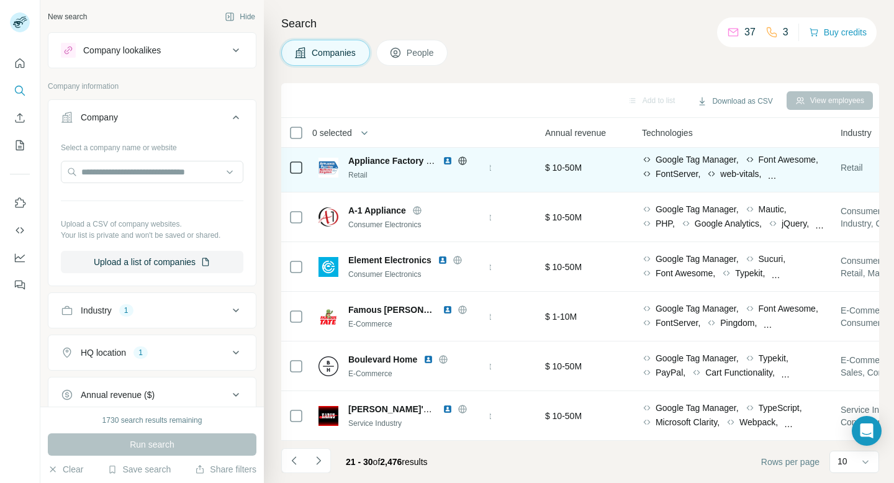
click at [463, 158] on icon at bounding box center [461, 160] width 3 height 8
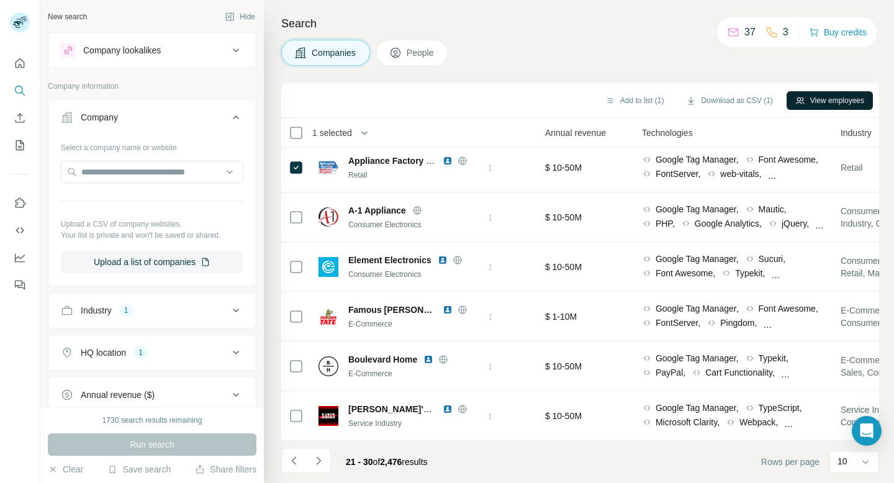
click at [806, 100] on button "View employees" at bounding box center [829, 100] width 86 height 19
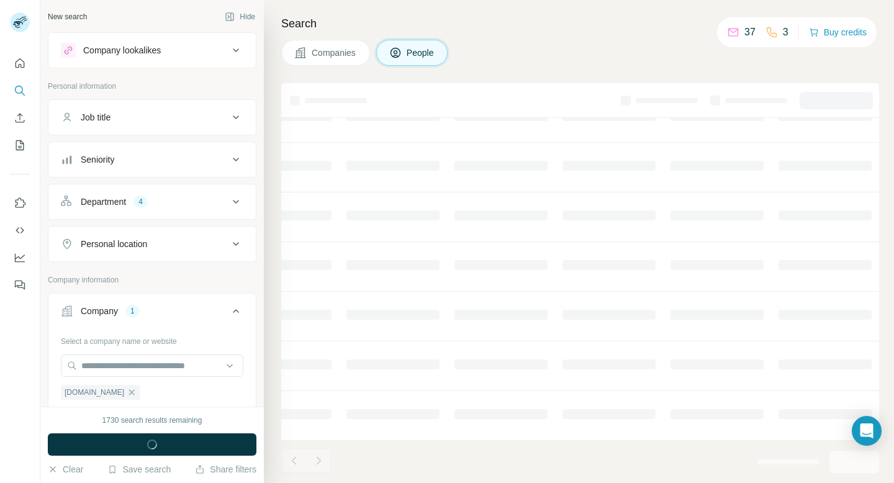
scroll to position [204, 475]
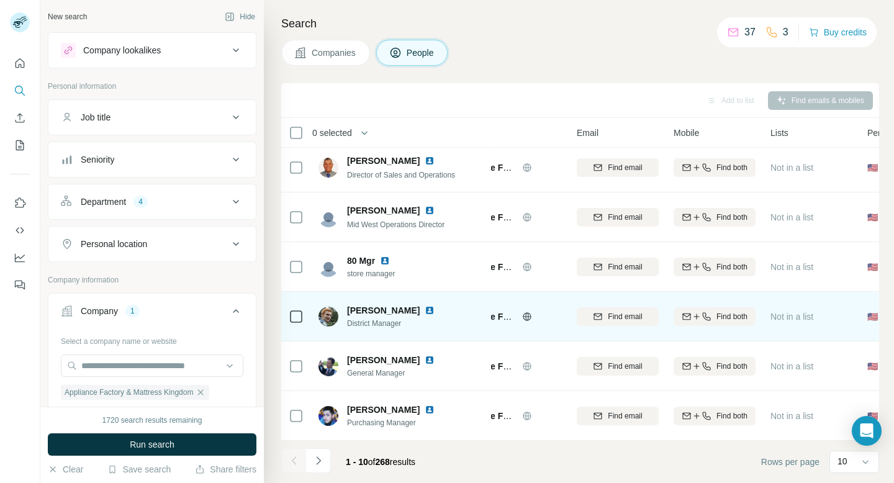
scroll to position [204, 0]
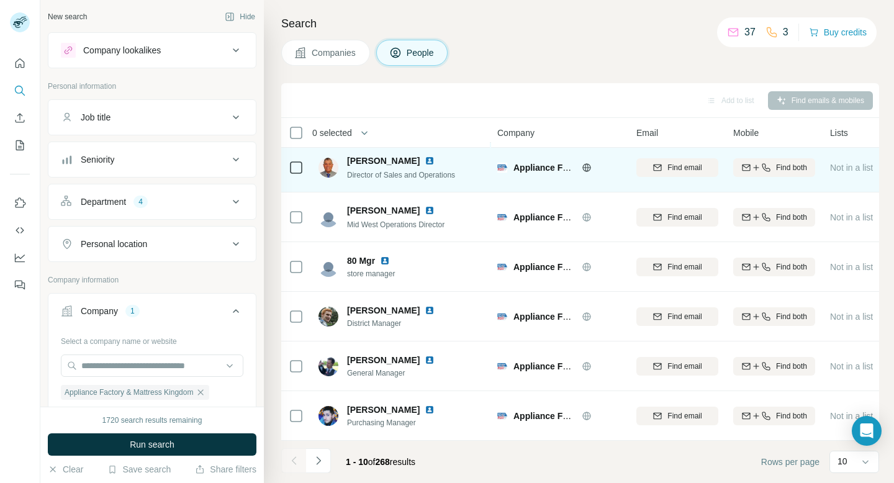
click at [424, 158] on img at bounding box center [429, 161] width 10 height 10
click at [694, 169] on span "Find email" at bounding box center [684, 167] width 34 height 11
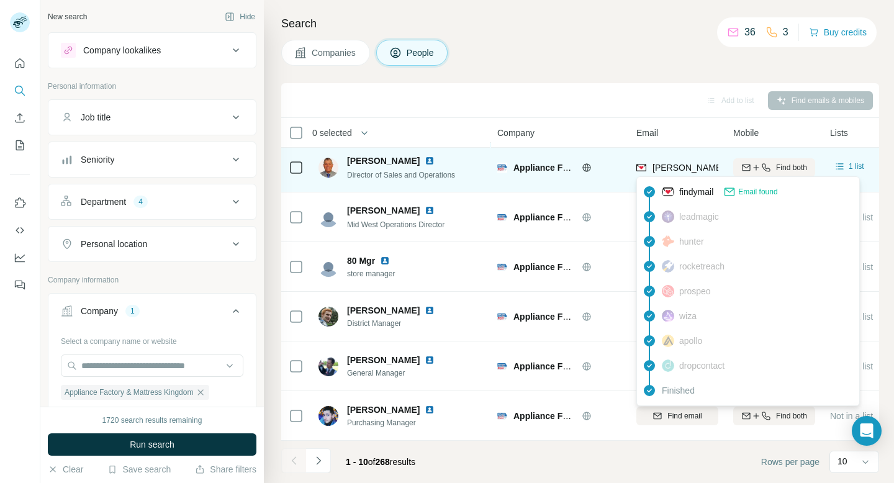
click at [672, 168] on span "[PERSON_NAME][EMAIL_ADDRESS][PERSON_NAME][DOMAIN_NAME]" at bounding box center [797, 168] width 290 height 10
copy tr "[PERSON_NAME][EMAIL_ADDRESS][PERSON_NAME][DOMAIN_NAME]"
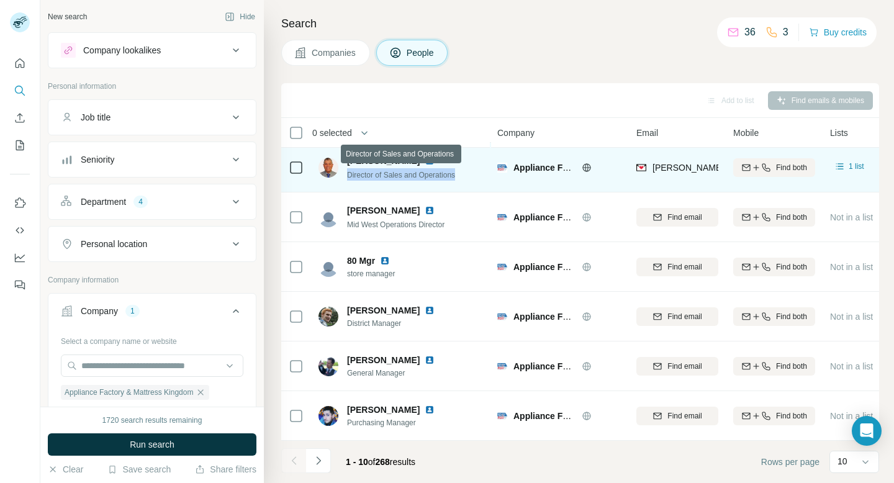
drag, startPoint x: 347, startPoint y: 174, endPoint x: 470, endPoint y: 174, distance: 122.9
click at [471, 174] on div "[PERSON_NAME] Director of Sales and Operations" at bounding box center [400, 167] width 165 height 34
copy span "Director of Sales and Operations"
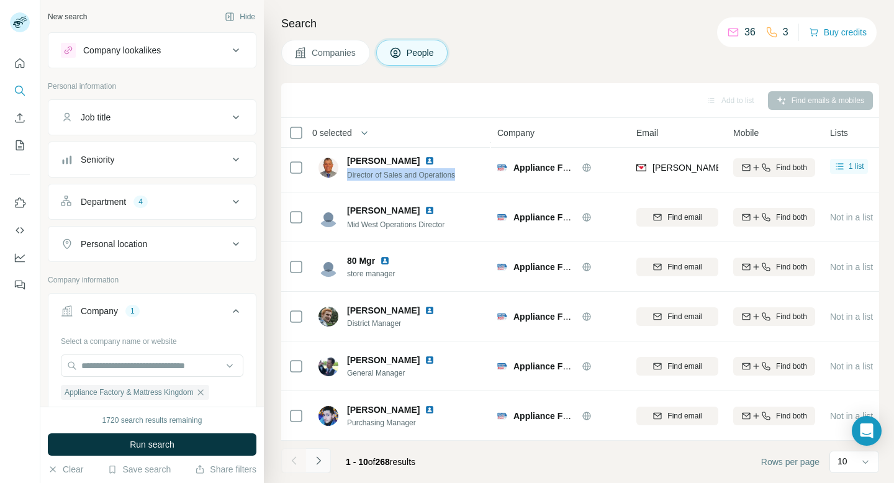
click at [319, 457] on icon "Navigate to next page" at bounding box center [318, 460] width 12 height 12
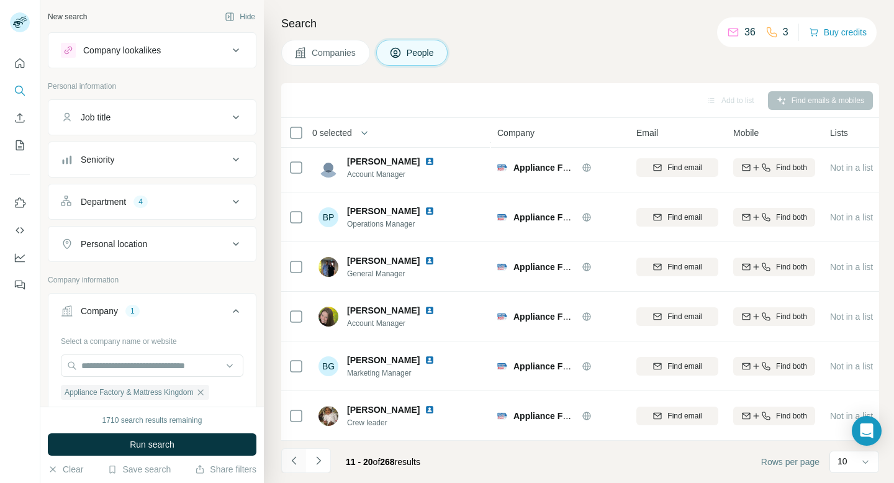
click at [296, 463] on icon "Navigate to previous page" at bounding box center [294, 460] width 12 height 12
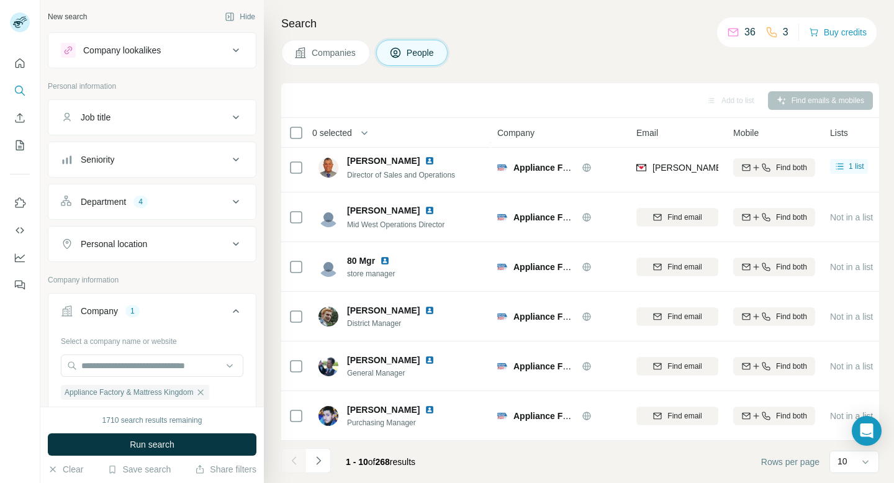
click at [472, 76] on div "Search Companies People Add to list Find emails & mobiles 0 selected People Com…" at bounding box center [579, 241] width 630 height 483
